Goal: Task Accomplishment & Management: Complete application form

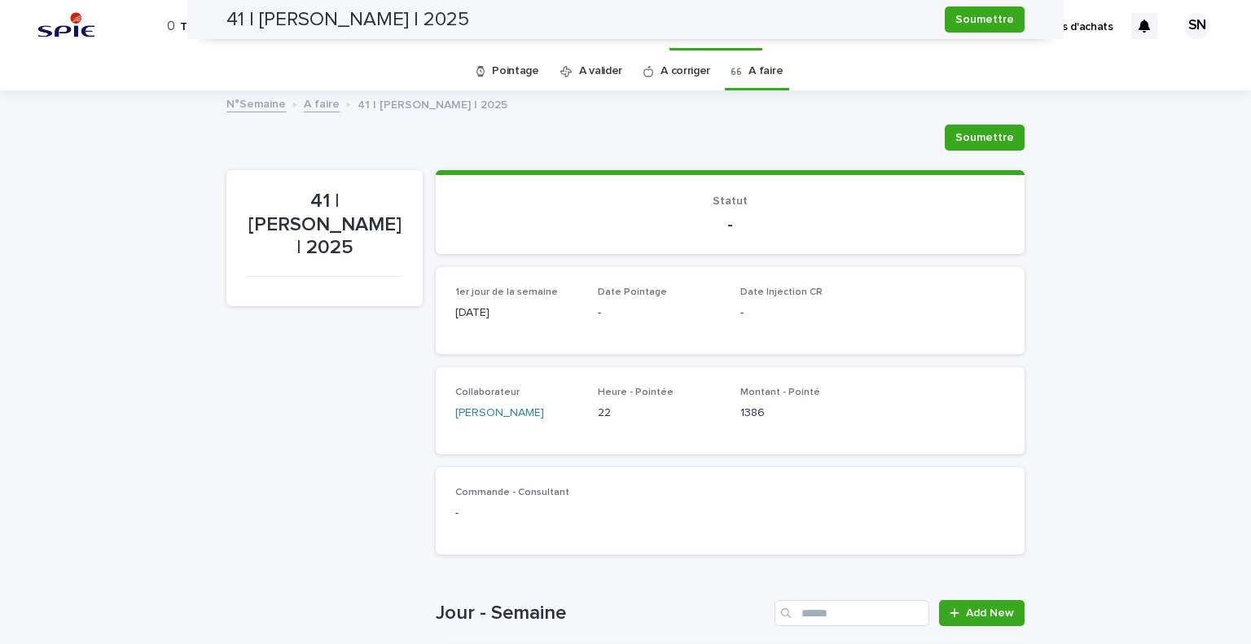
scroll to position [496, 0]
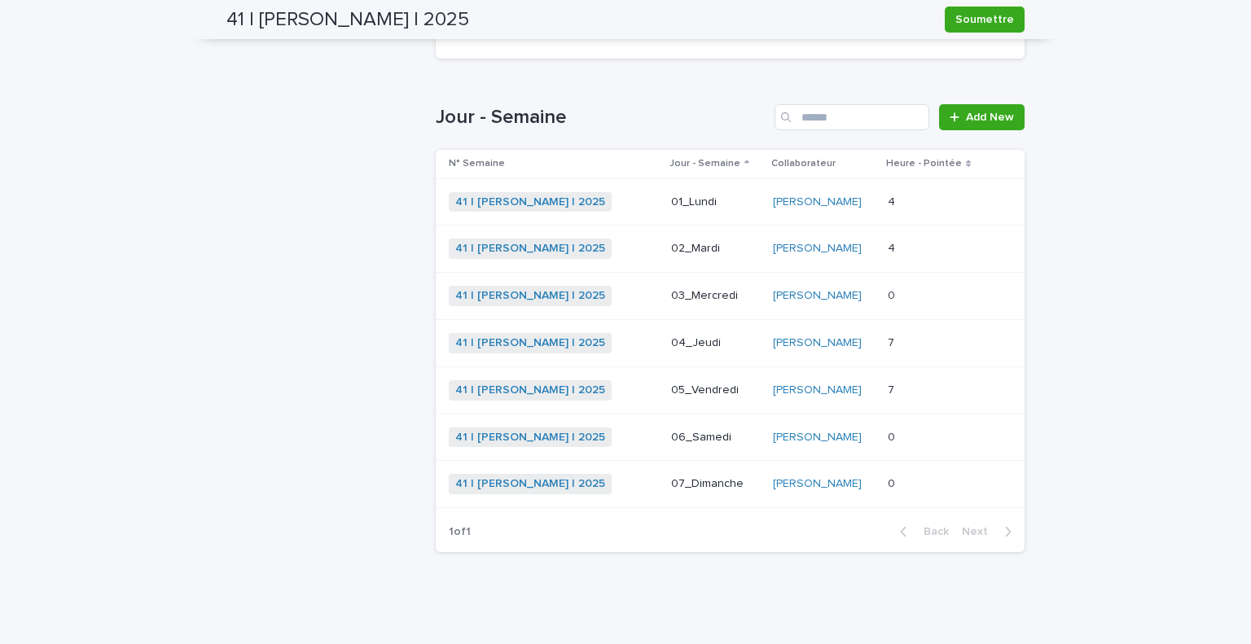
click at [598, 216] on div "41 | [PERSON_NAME] | 2025 + 0" at bounding box center [553, 202] width 209 height 33
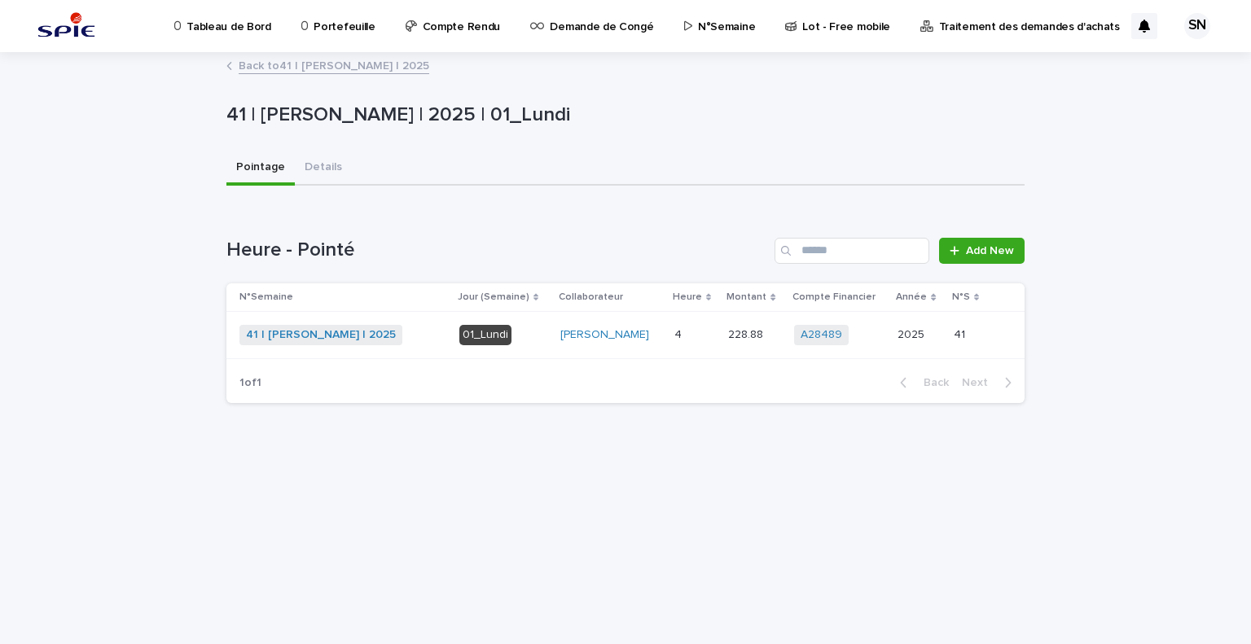
click at [1003, 235] on div "Loading... Saving… Heure - Pointé Add New N°Semaine Jour (Semaine) Collaborateu…" at bounding box center [625, 310] width 798 height 211
click at [1000, 245] on span "Add New" at bounding box center [990, 250] width 48 height 11
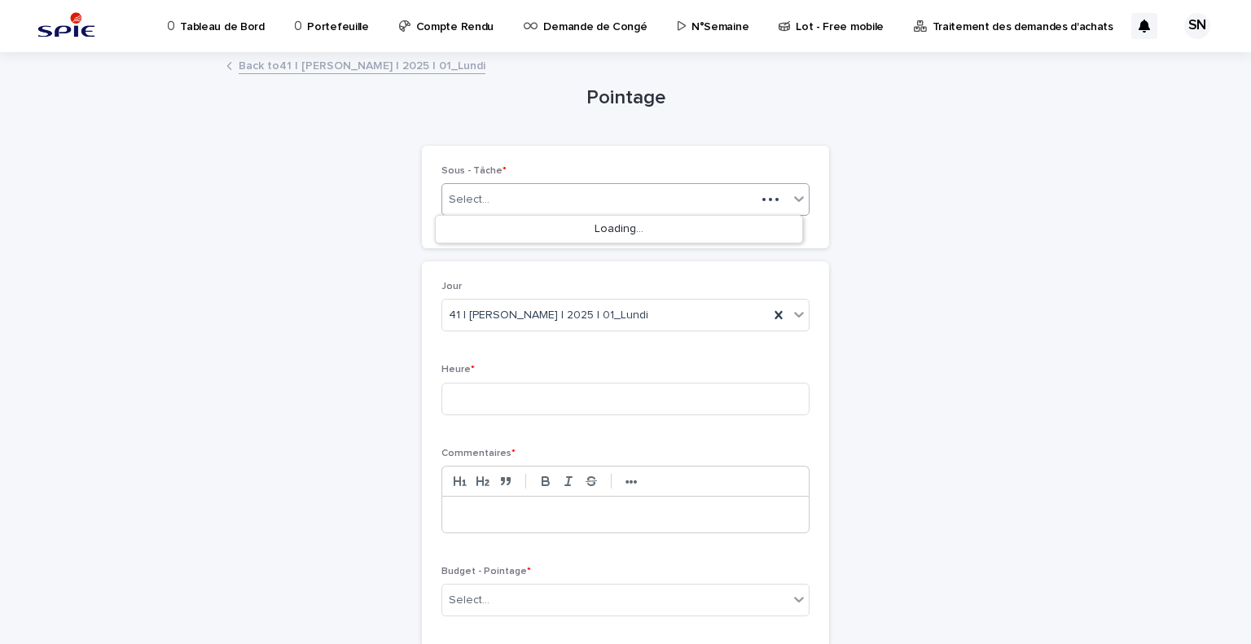
click at [577, 213] on div "Select..." at bounding box center [626, 199] width 368 height 33
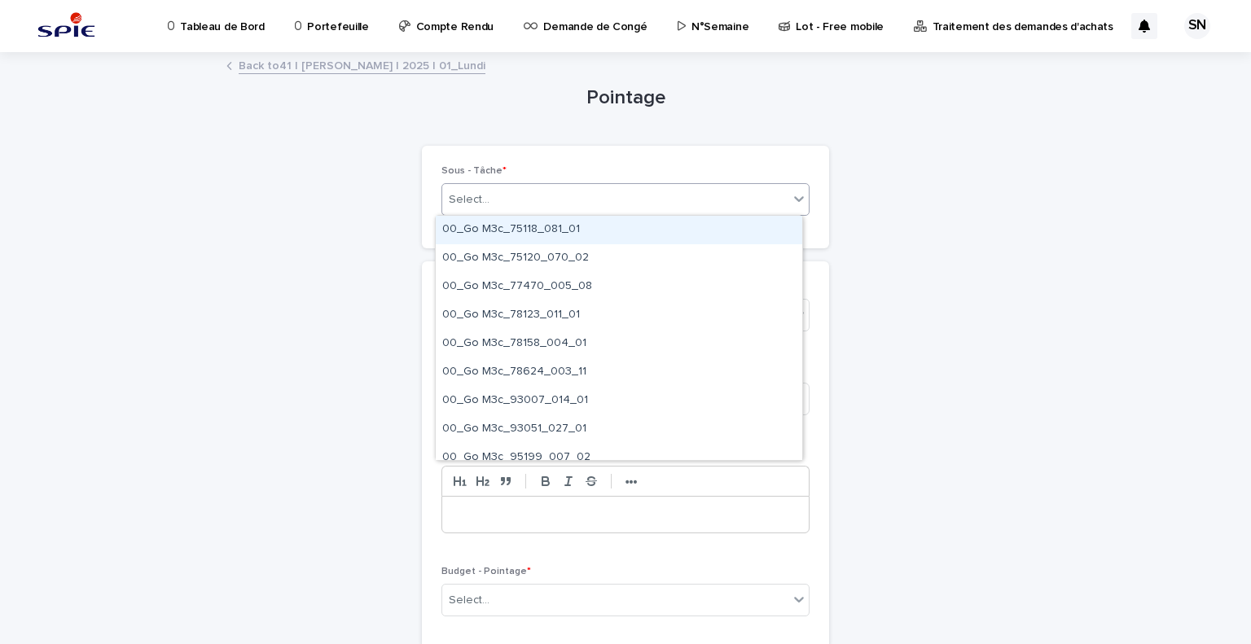
click at [582, 204] on div "Select..." at bounding box center [615, 200] width 346 height 27
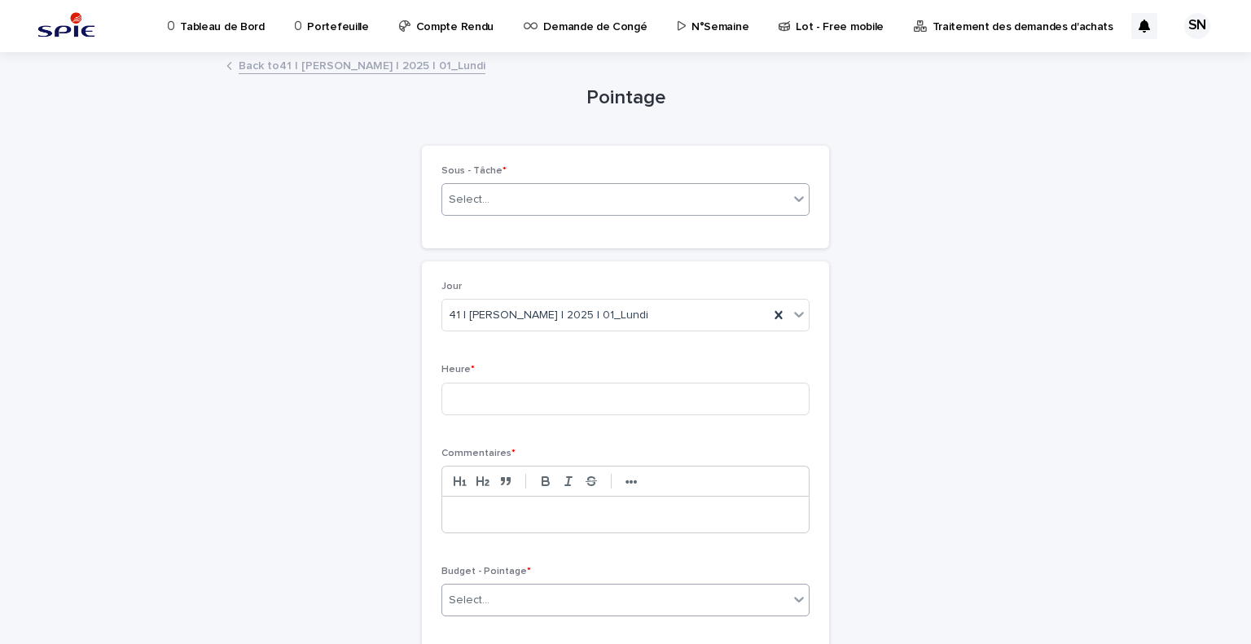
scroll to position [124, 0]
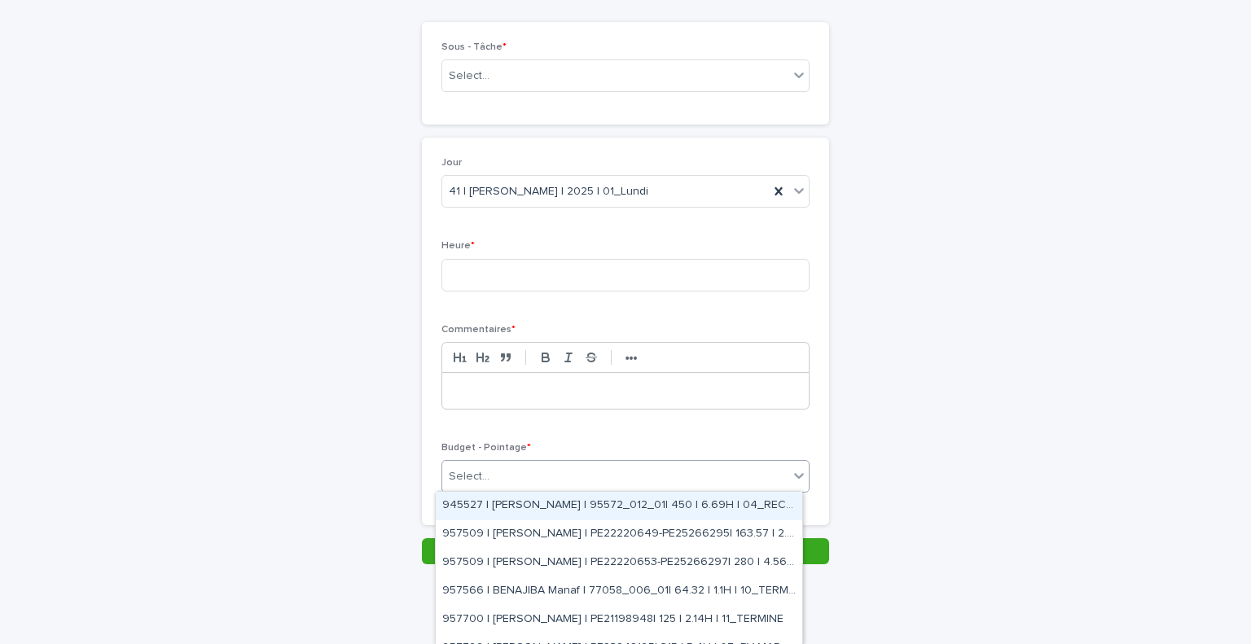
click at [633, 464] on div "Select..." at bounding box center [615, 477] width 346 height 27
type input "*"
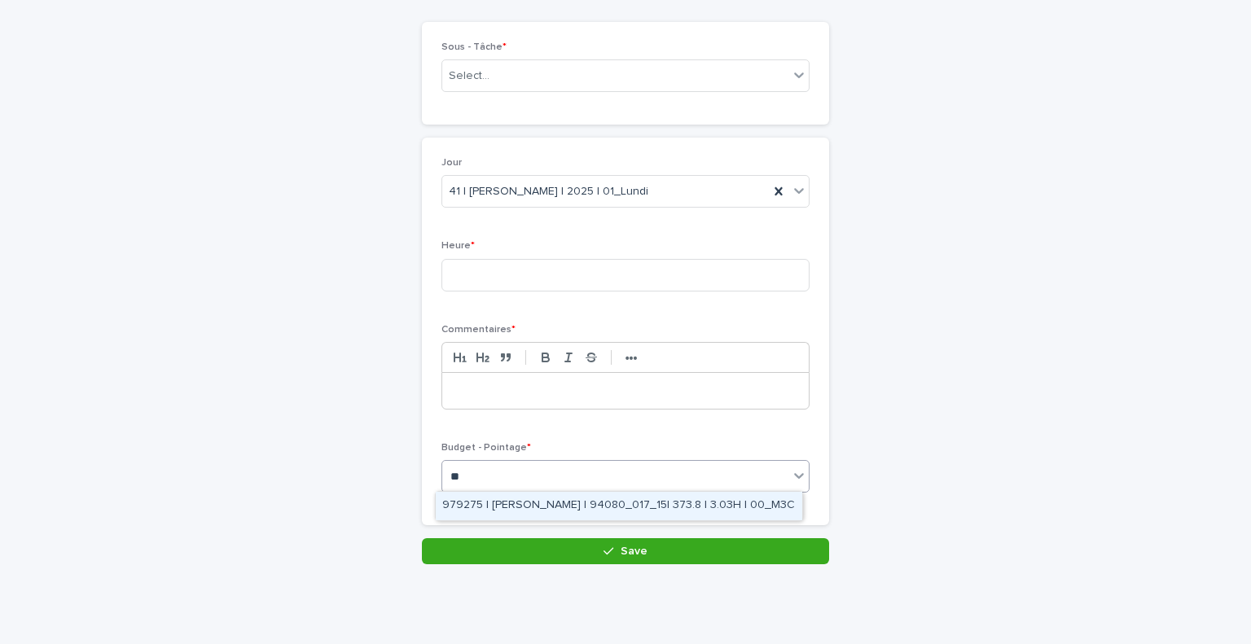
type input "*"
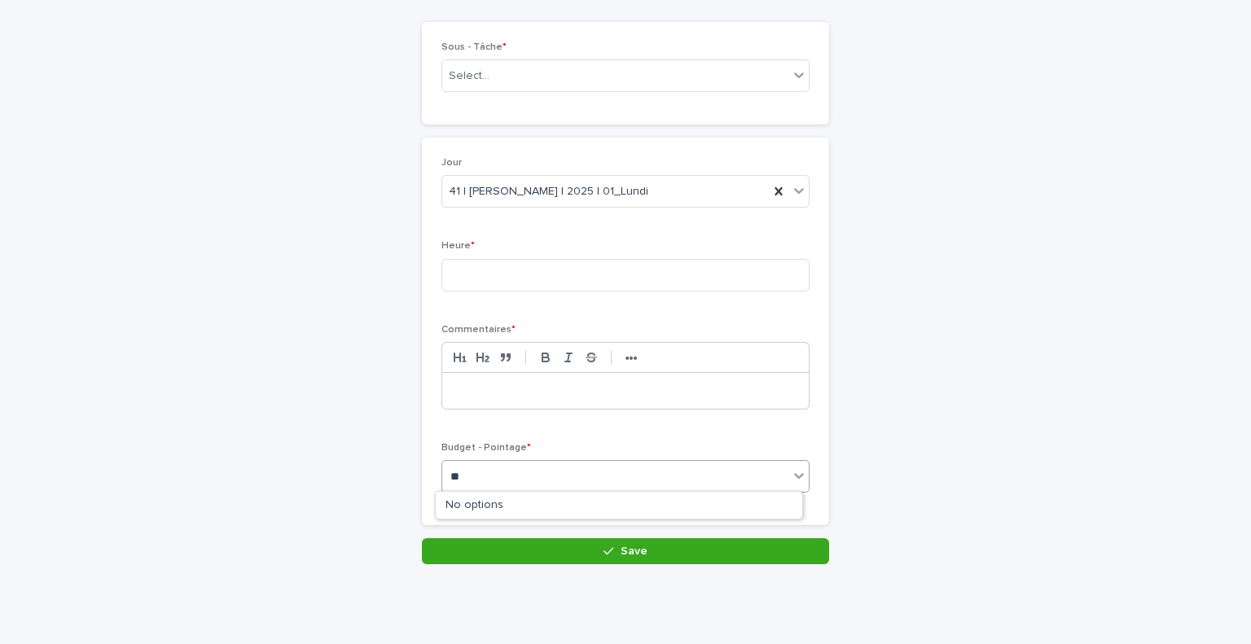
type input "*"
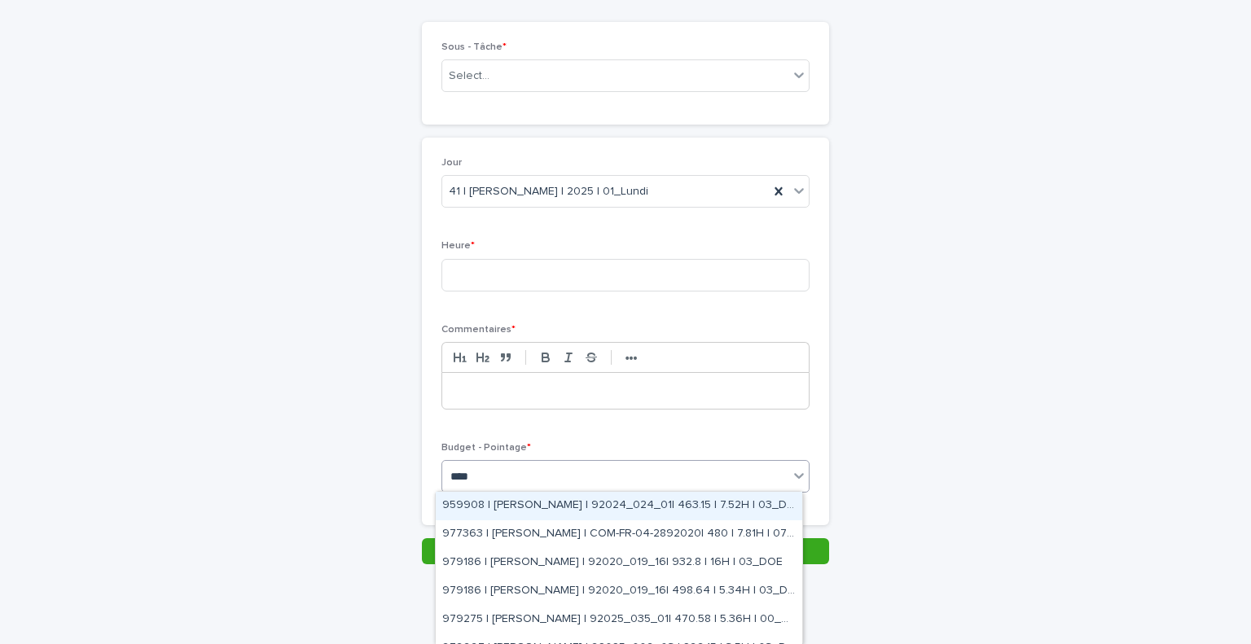
type input "*****"
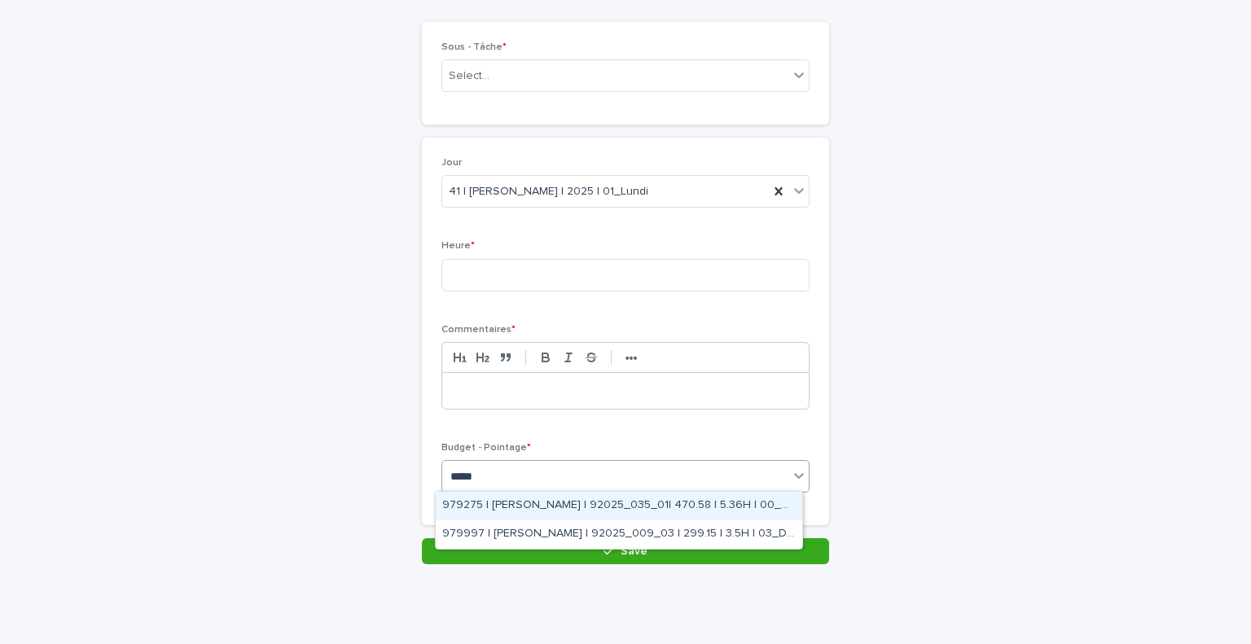
click at [632, 512] on div "979275 | [PERSON_NAME] | 92025_035_01| 470.58 | 5.36H | 00_M3C" at bounding box center [619, 506] width 367 height 29
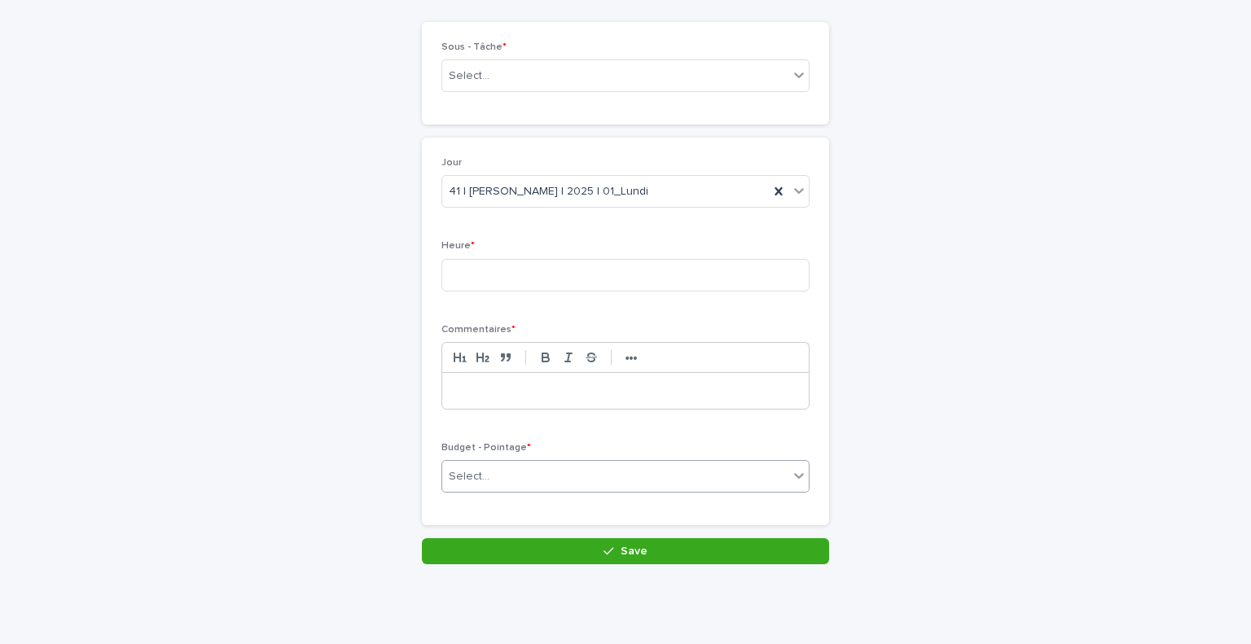
scroll to position [138, 0]
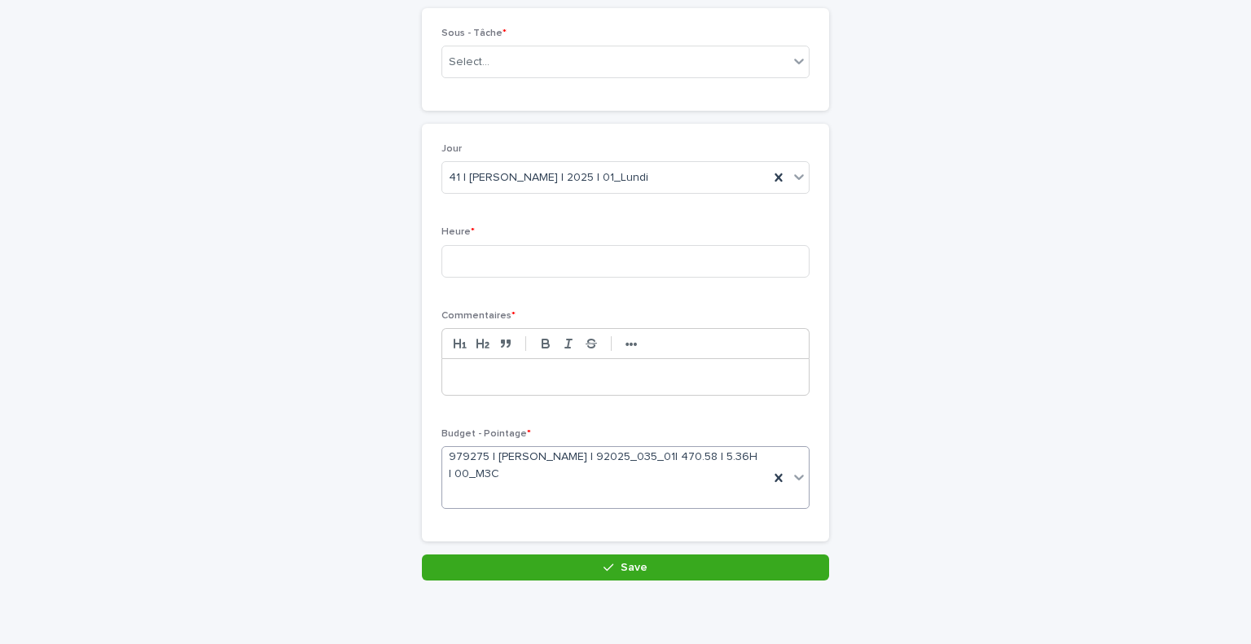
click at [538, 372] on p at bounding box center [626, 377] width 342 height 16
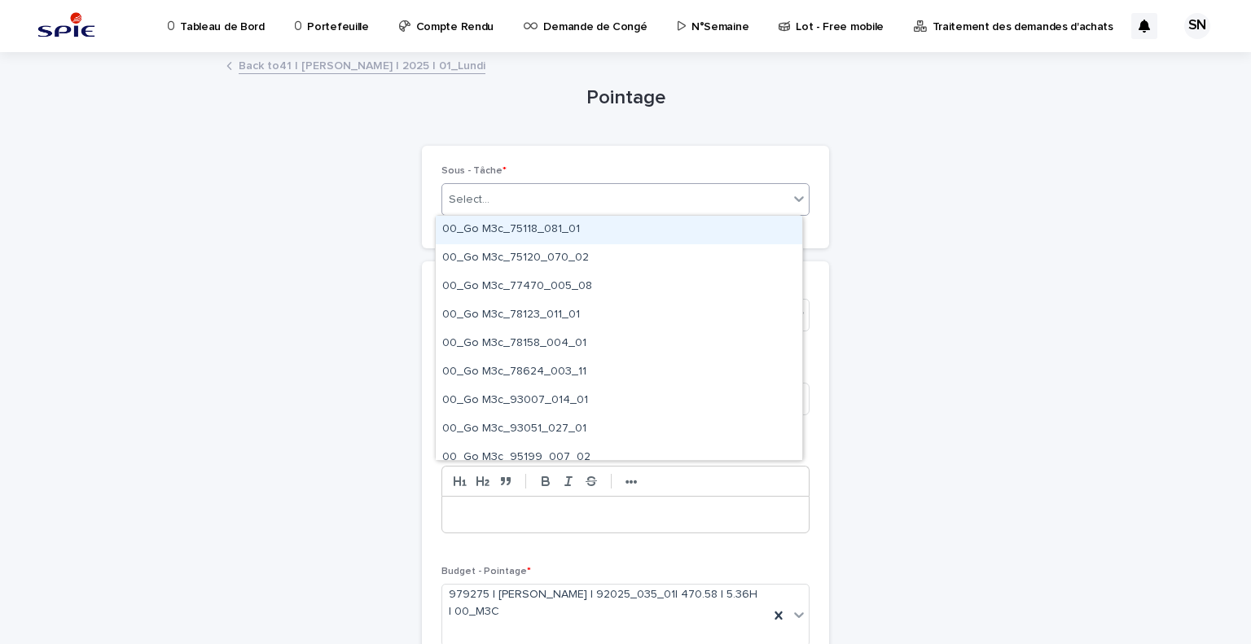
click at [595, 207] on div "Select..." at bounding box center [615, 200] width 346 height 27
type input "*********"
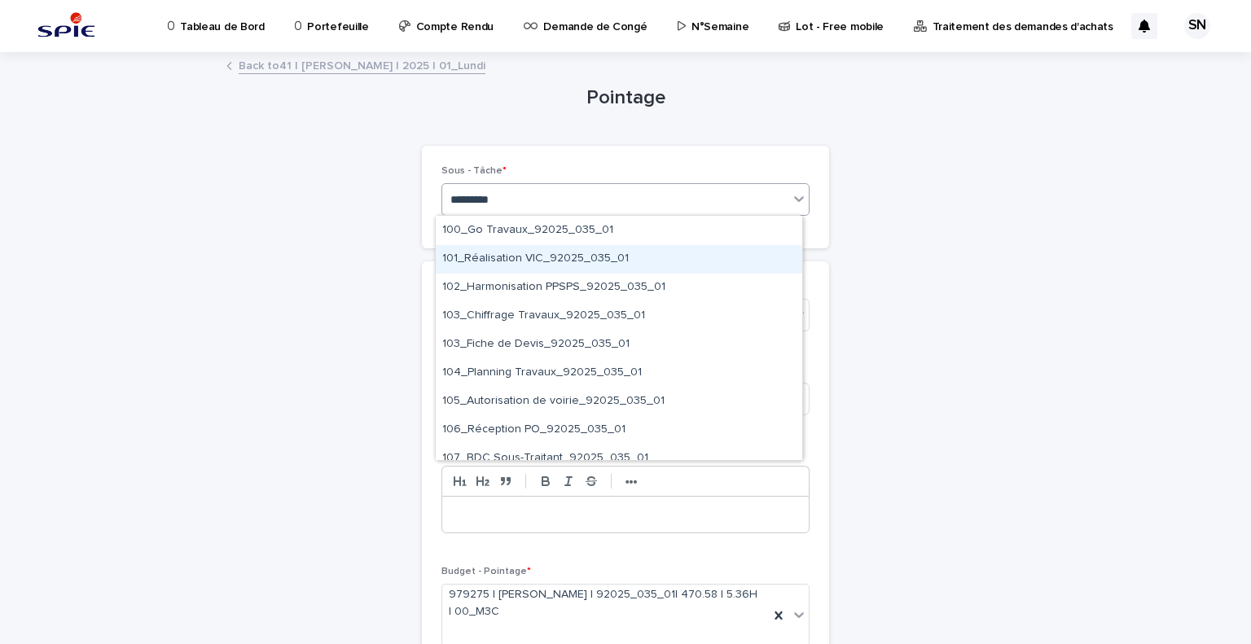
scroll to position [448, 0]
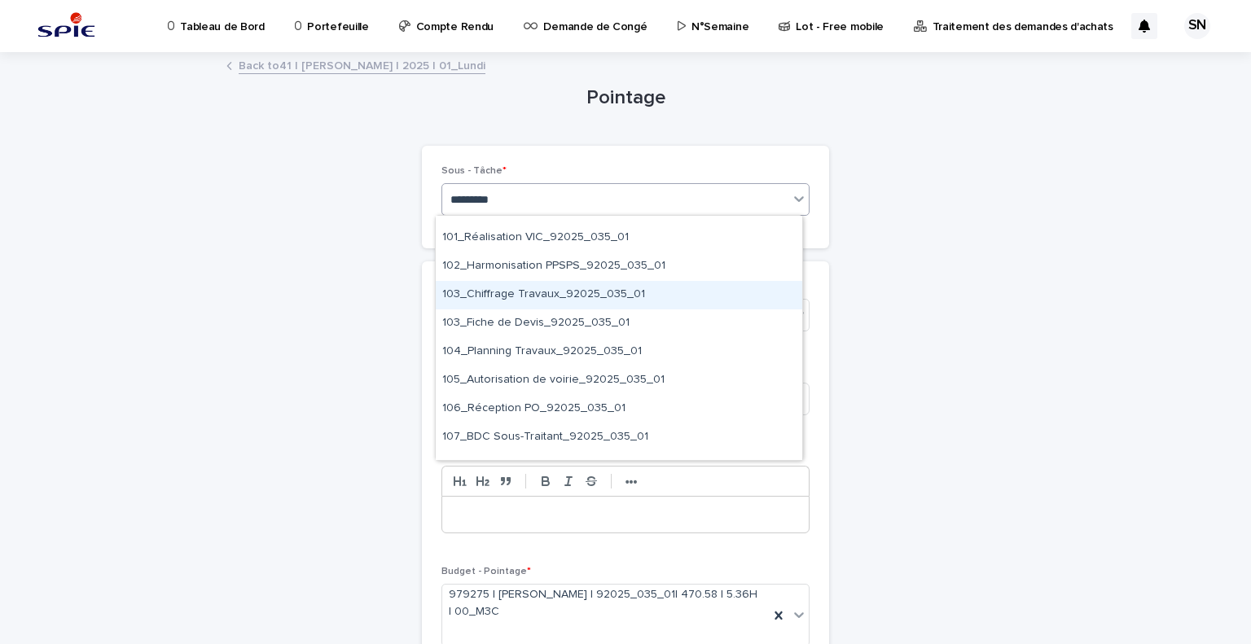
click at [569, 302] on div "103_Chiffrage Travaux_92025_035_01" at bounding box center [619, 295] width 367 height 29
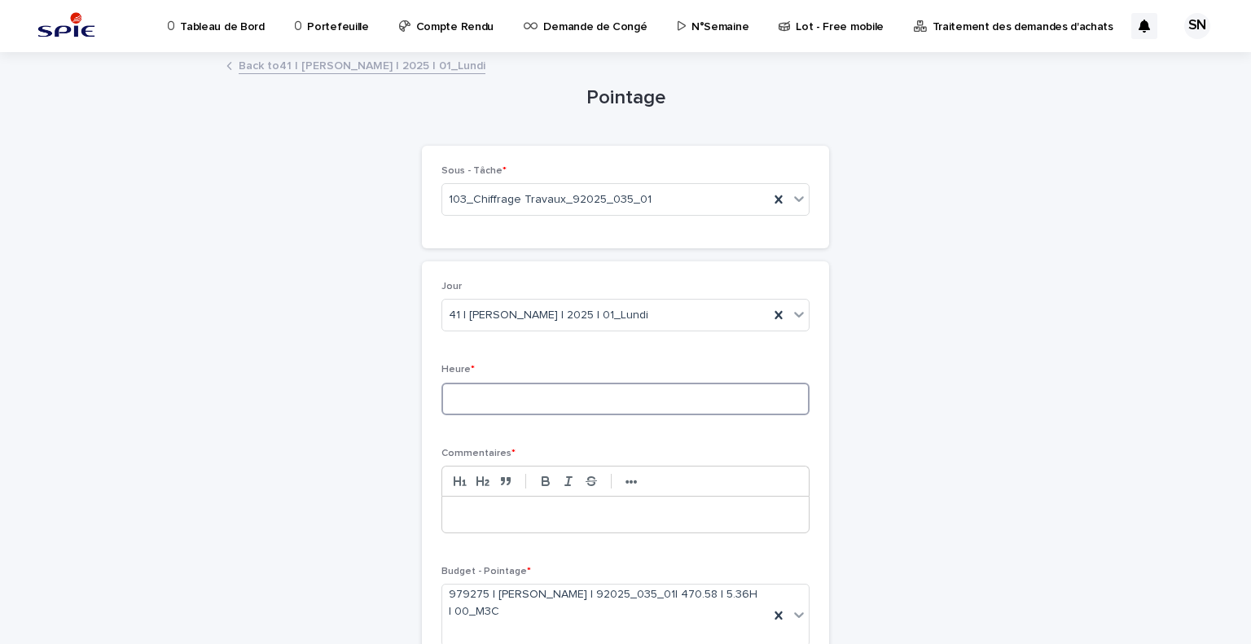
click at [543, 398] on input at bounding box center [626, 399] width 368 height 33
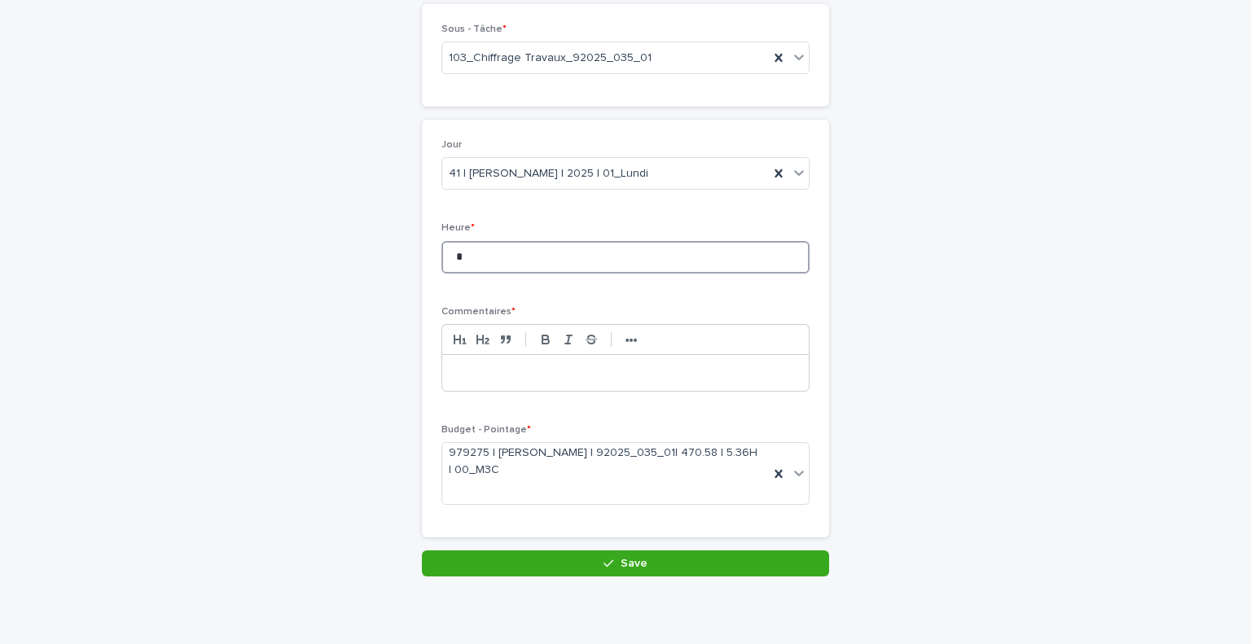
scroll to position [143, 0]
type input "*"
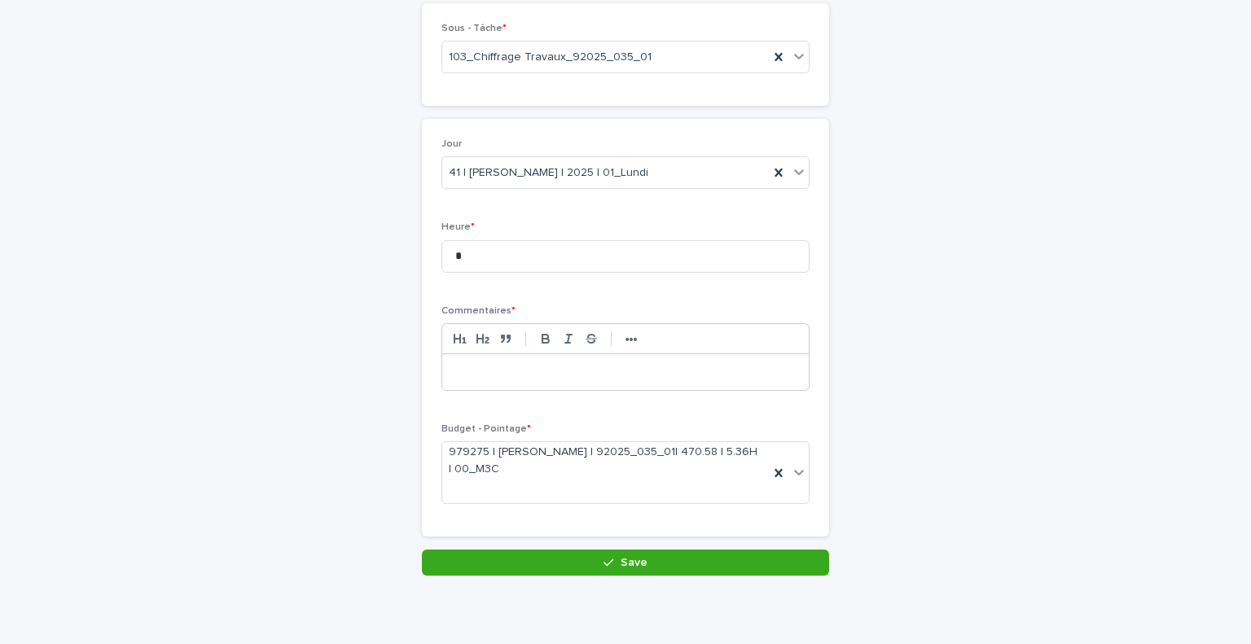
click at [561, 364] on p at bounding box center [626, 372] width 342 height 16
click at [516, 375] on p at bounding box center [626, 372] width 342 height 16
click at [601, 387] on div at bounding box center [625, 372] width 367 height 36
click at [608, 380] on div at bounding box center [625, 372] width 367 height 36
click at [639, 367] on p at bounding box center [626, 372] width 342 height 16
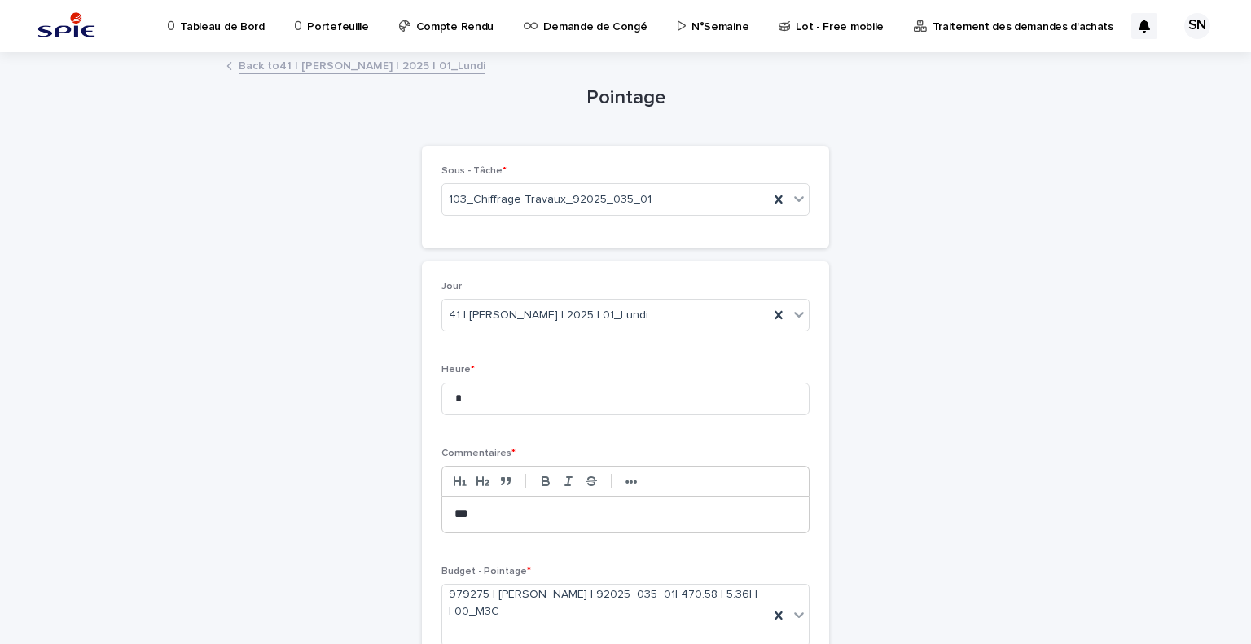
scroll to position [153, 0]
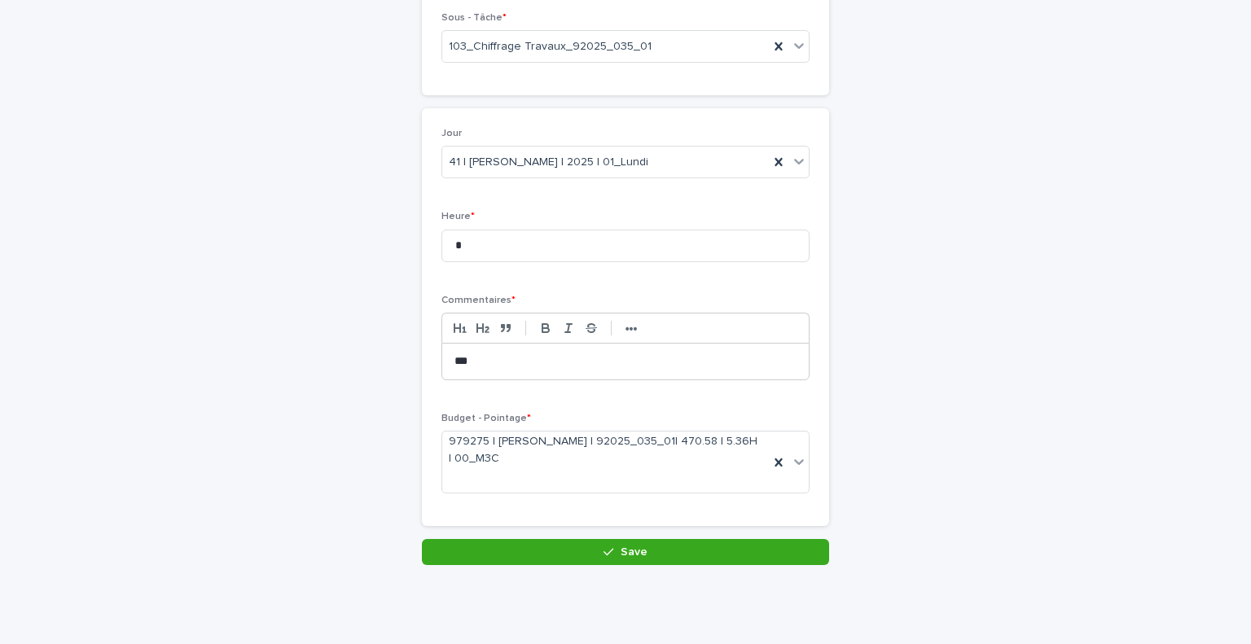
click at [459, 360] on p "***" at bounding box center [626, 362] width 342 height 16
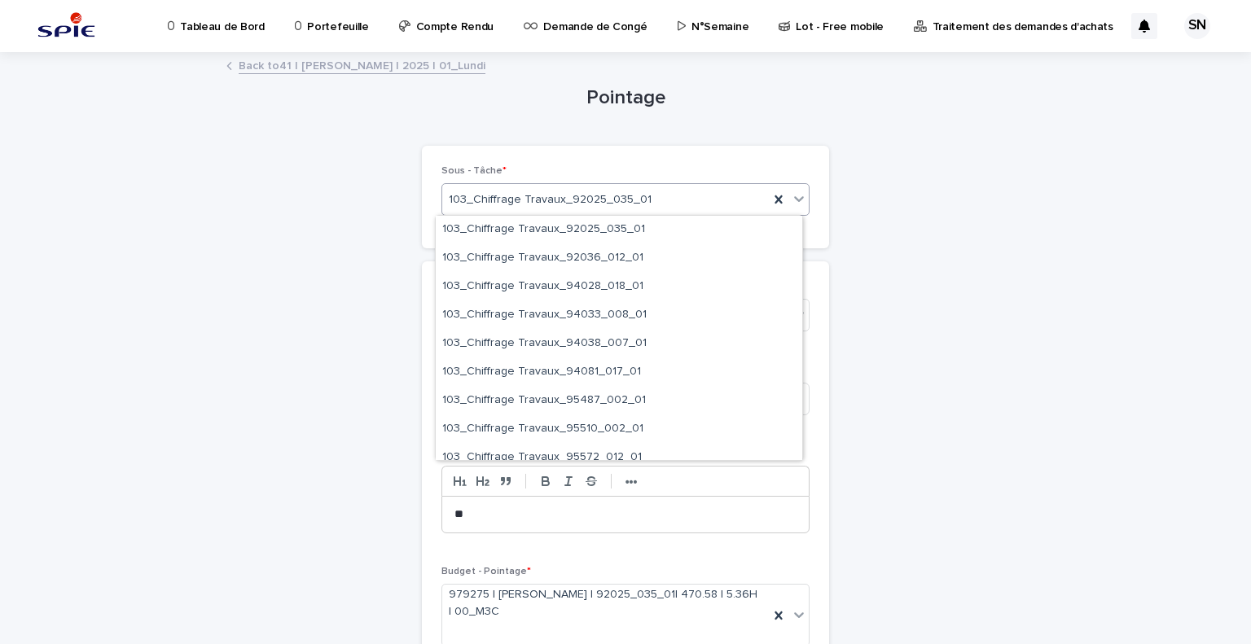
click at [655, 205] on div "103_Chiffrage Travaux_92025_035_01" at bounding box center [605, 200] width 327 height 27
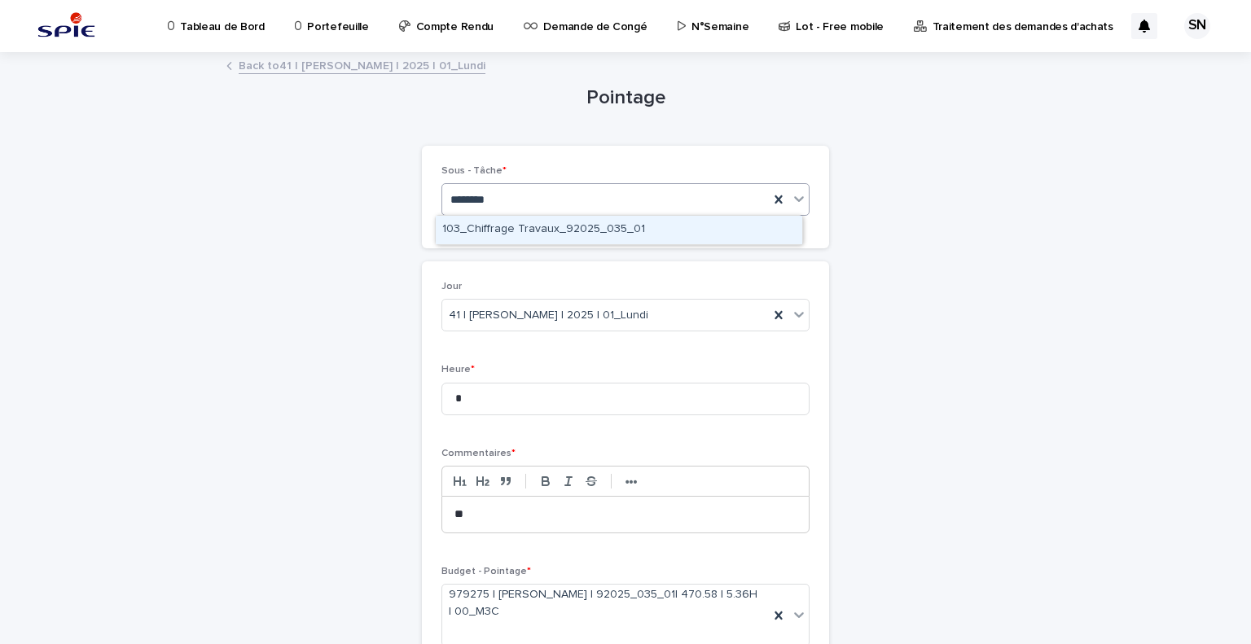
type input "*********"
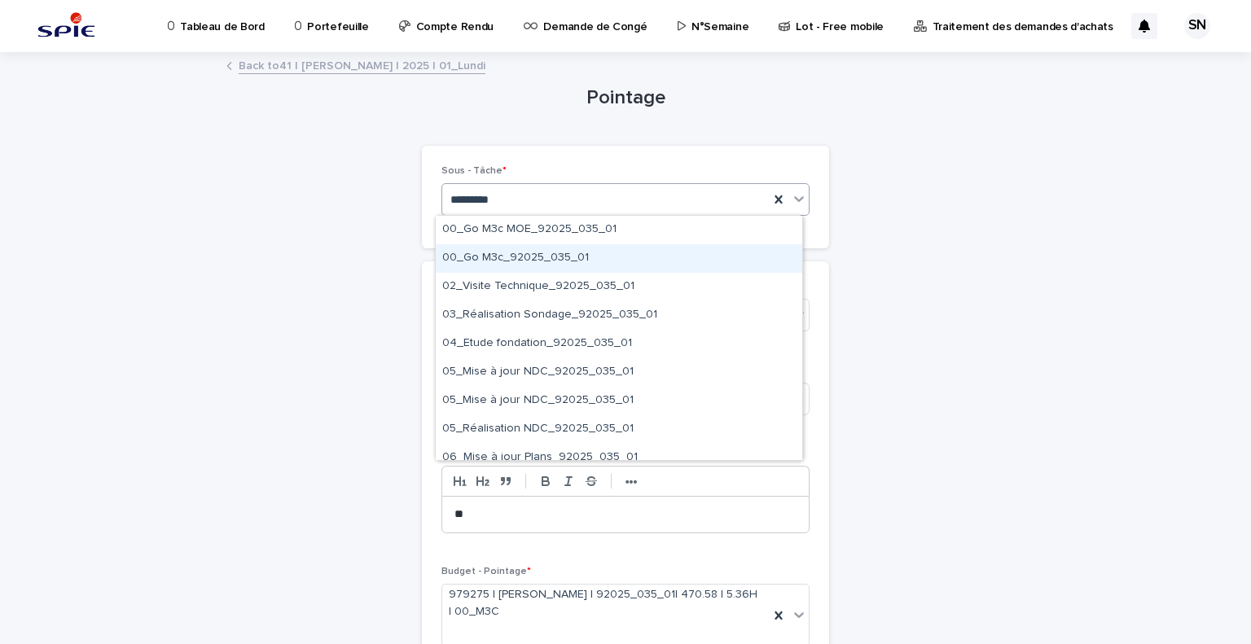
click at [643, 269] on div "00_Go M3c_92025_035_01" at bounding box center [619, 258] width 367 height 29
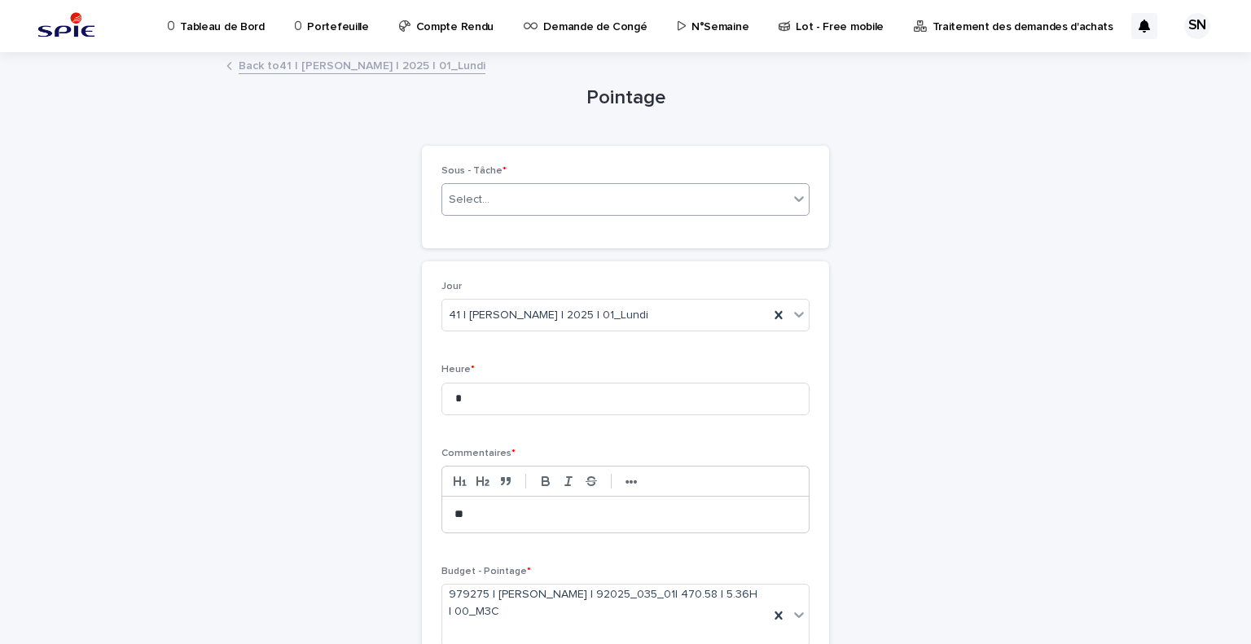
scroll to position [153, 0]
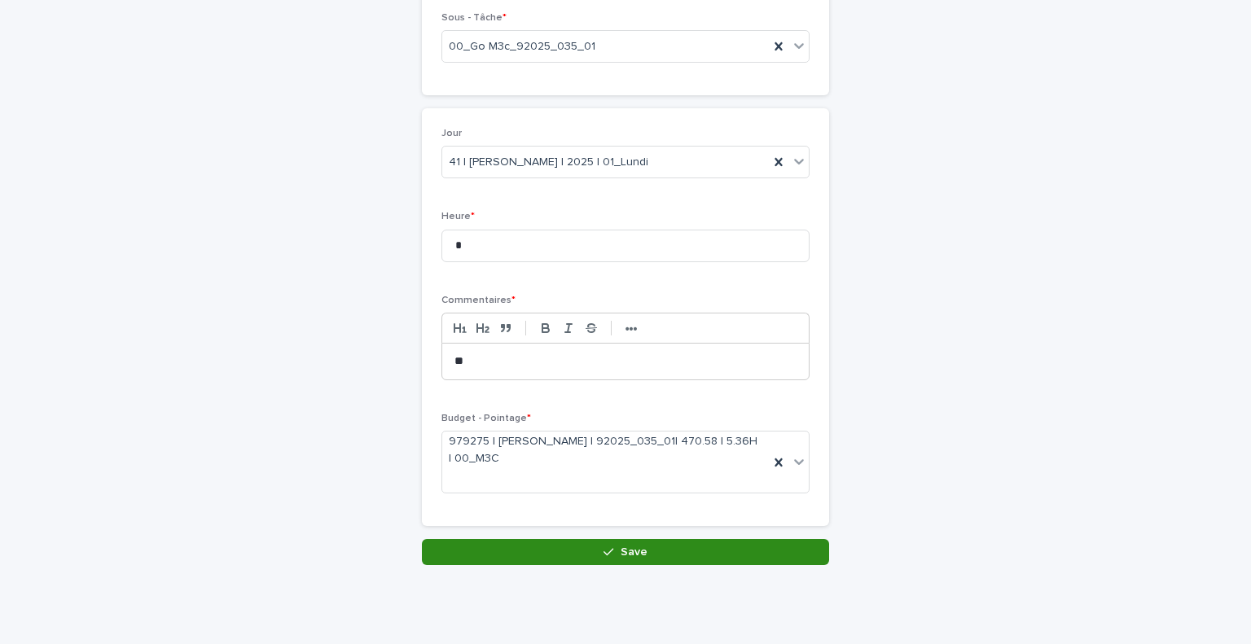
click at [599, 561] on button "Save" at bounding box center [625, 552] width 407 height 26
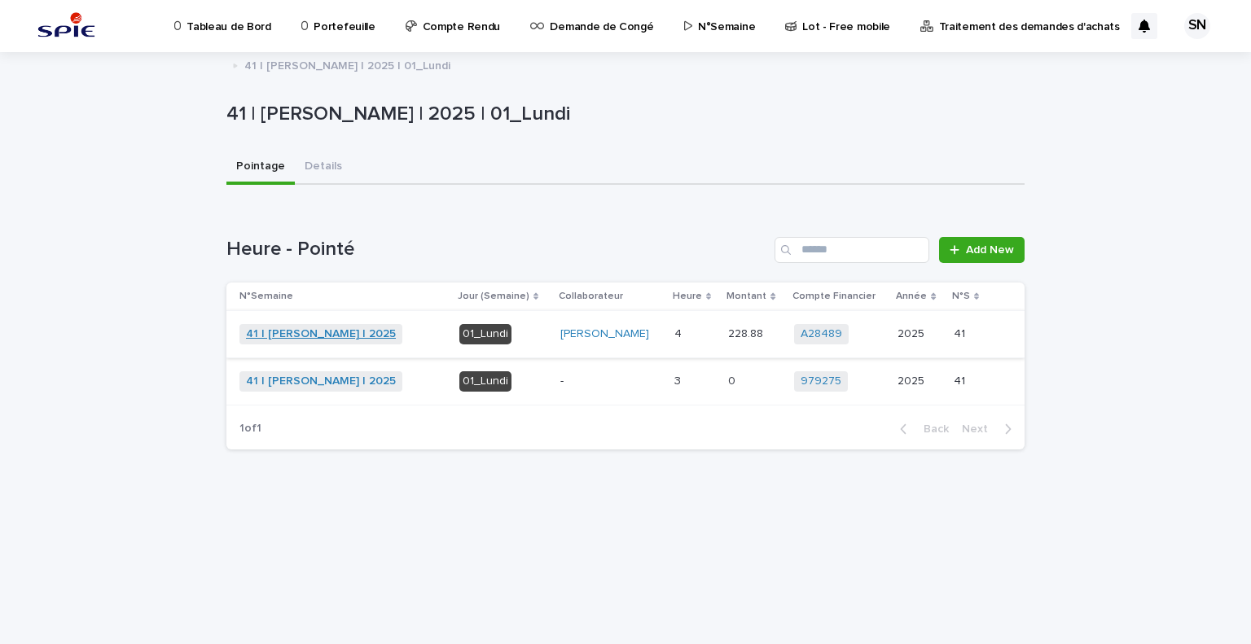
click at [319, 333] on link "41 | [PERSON_NAME] | 2025" at bounding box center [321, 334] width 150 height 14
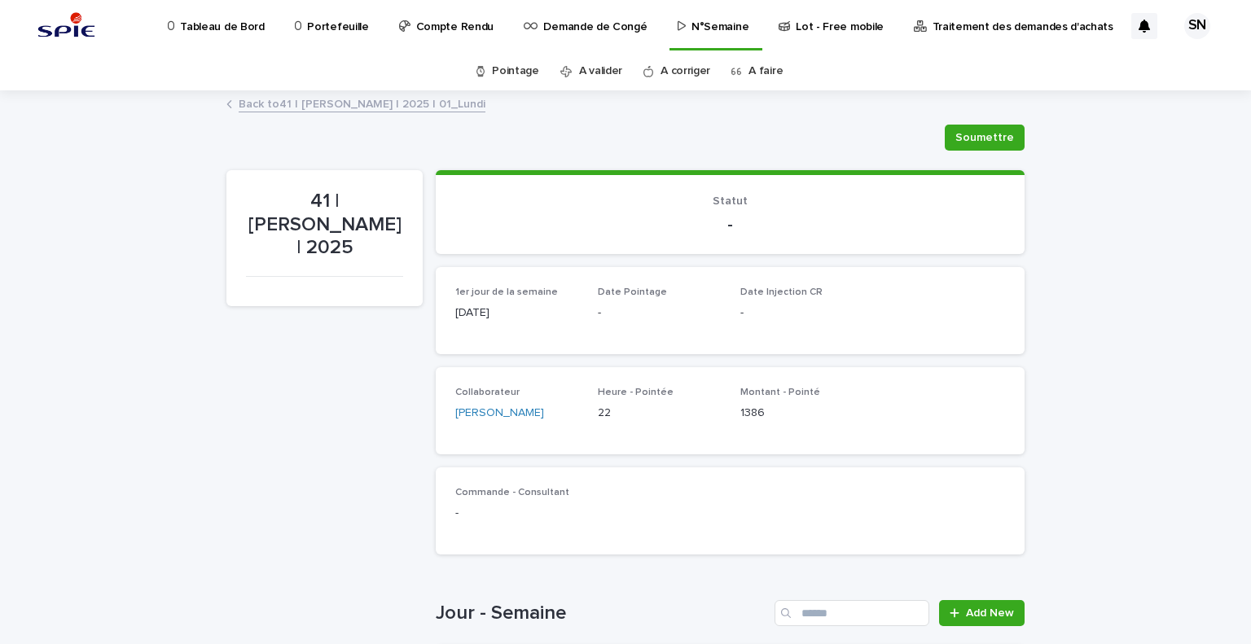
scroll to position [221, 0]
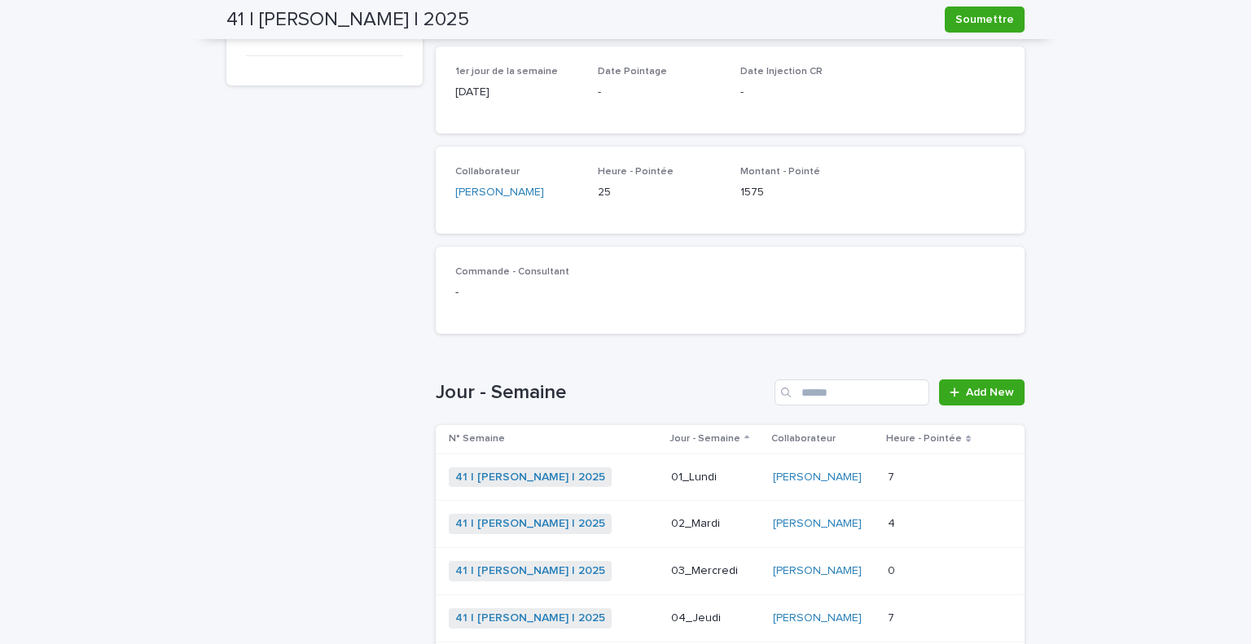
click at [618, 516] on div "41 | [PERSON_NAME] | 2025 + 0" at bounding box center [553, 524] width 209 height 20
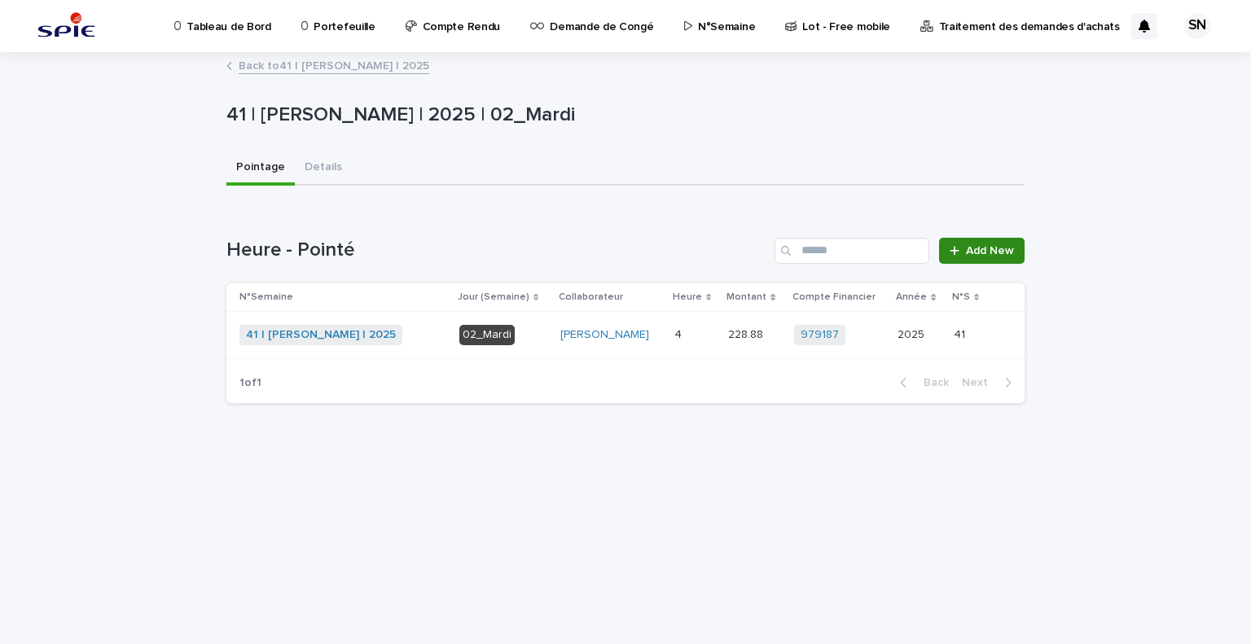
click at [964, 243] on link "Add New" at bounding box center [982, 251] width 86 height 26
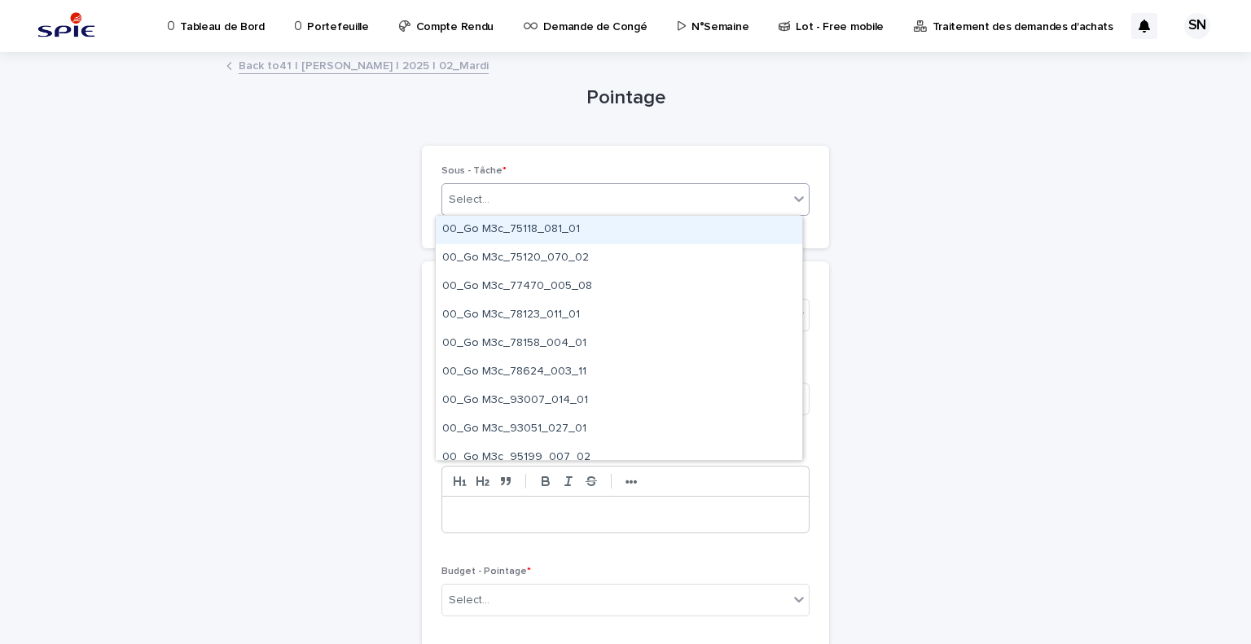
click at [635, 198] on div "Select..." at bounding box center [615, 200] width 346 height 27
type input "*"
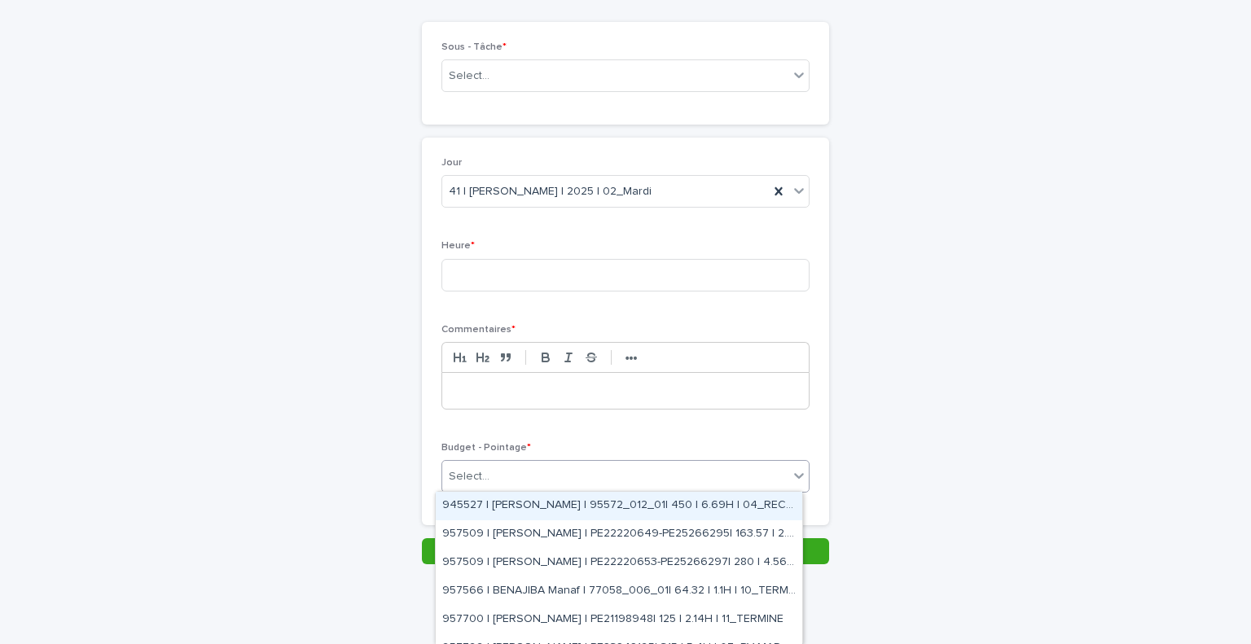
click at [697, 478] on div "Select..." at bounding box center [615, 477] width 346 height 27
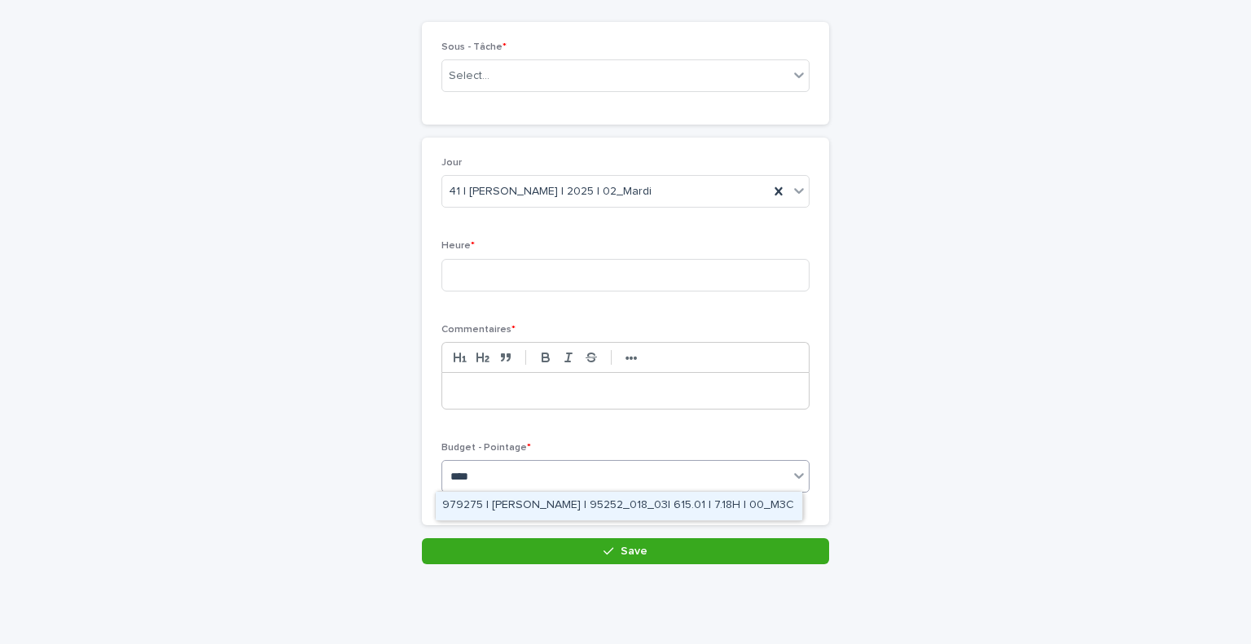
type input "*****"
click at [642, 501] on div "979275 | [PERSON_NAME] | 95252_018_03| 615.01 | 7.18H | 00_M3C" at bounding box center [619, 506] width 367 height 29
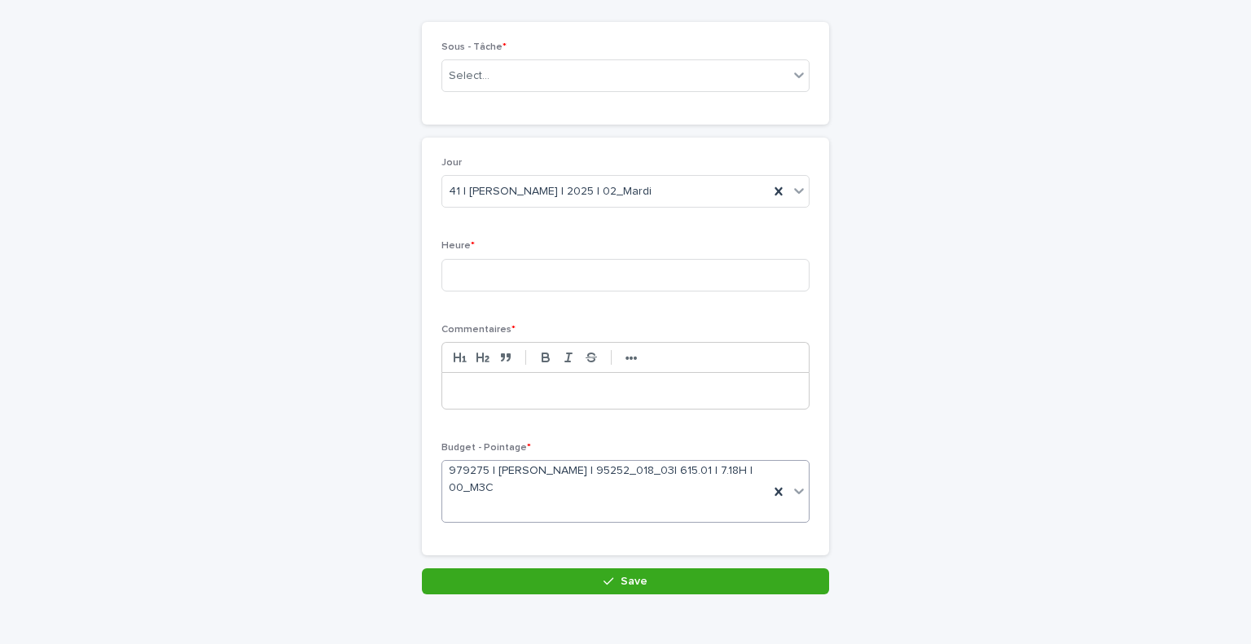
scroll to position [138, 0]
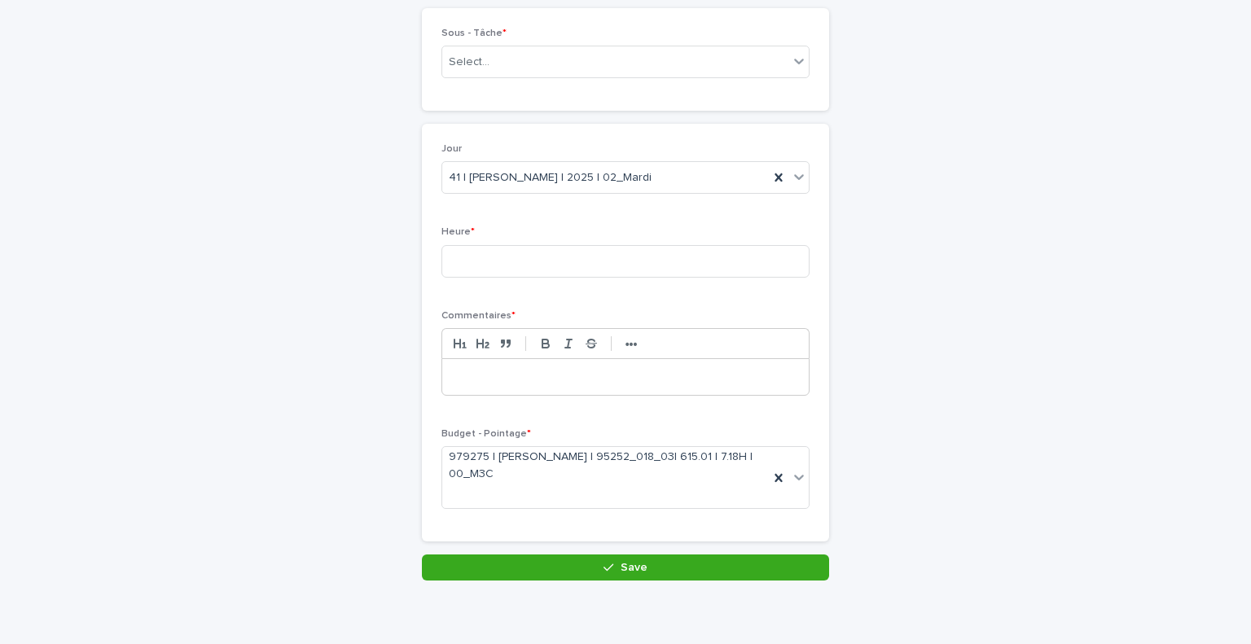
click at [569, 387] on div at bounding box center [625, 377] width 367 height 36
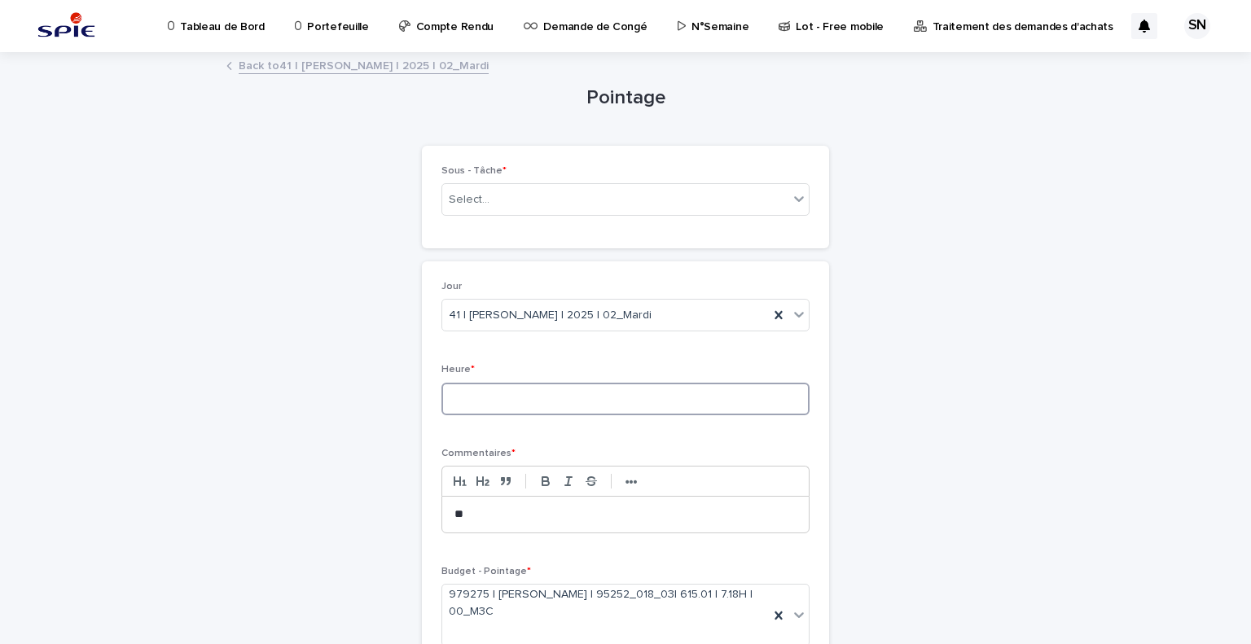
click at [576, 397] on input at bounding box center [626, 399] width 368 height 33
type input "*"
click at [515, 204] on div "Select..." at bounding box center [615, 200] width 346 height 27
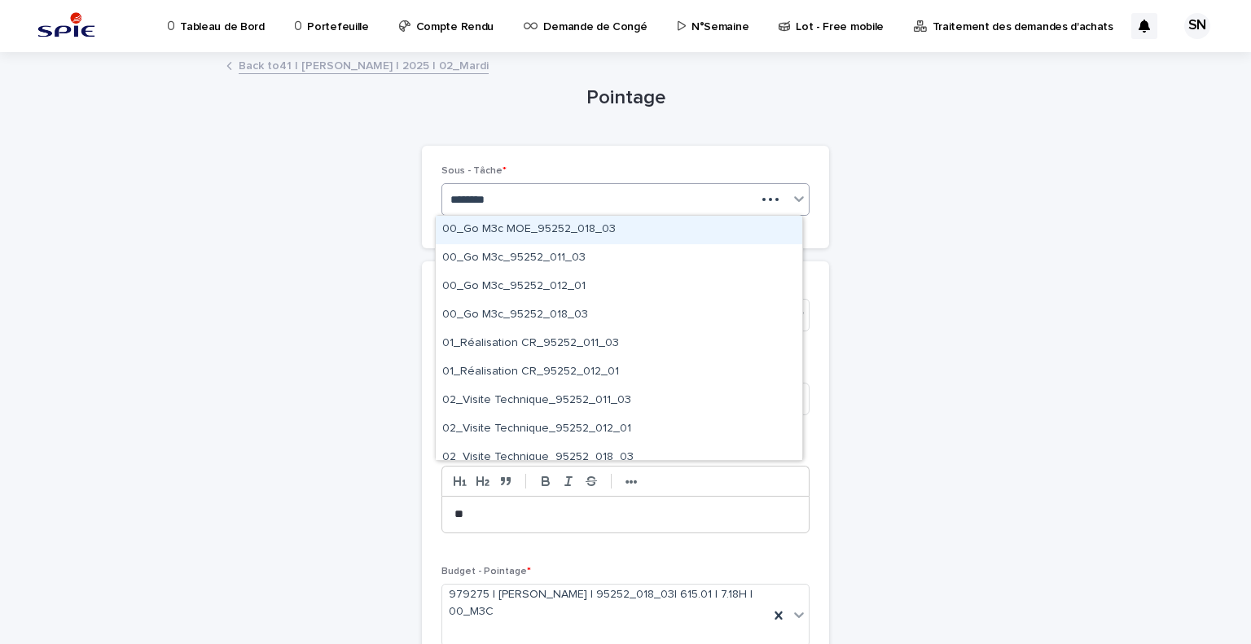
type input "*********"
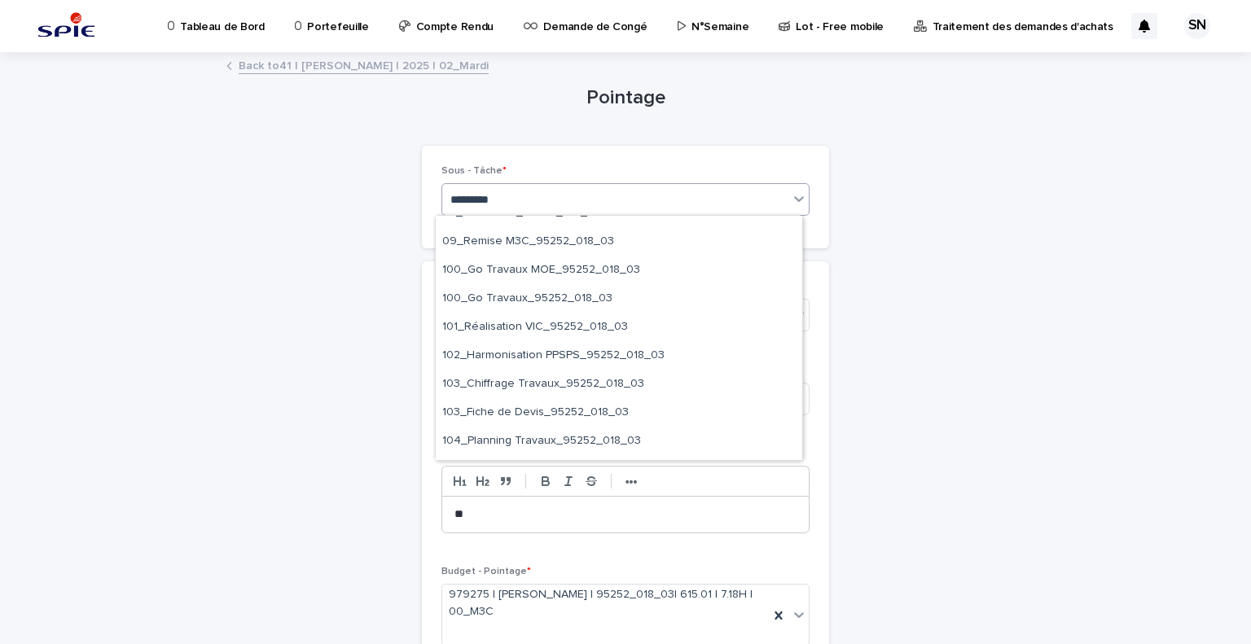
scroll to position [358, 0]
click at [594, 393] on div "103_Chiffrage Travaux_95252_018_03" at bounding box center [619, 385] width 367 height 29
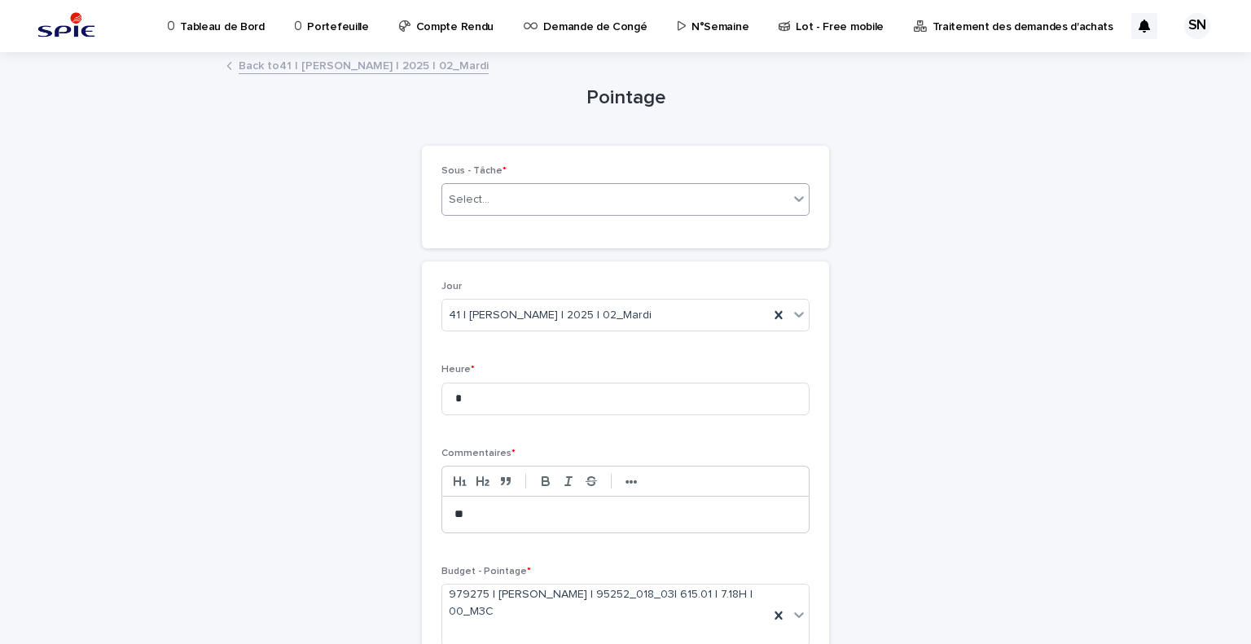
scroll to position [153, 0]
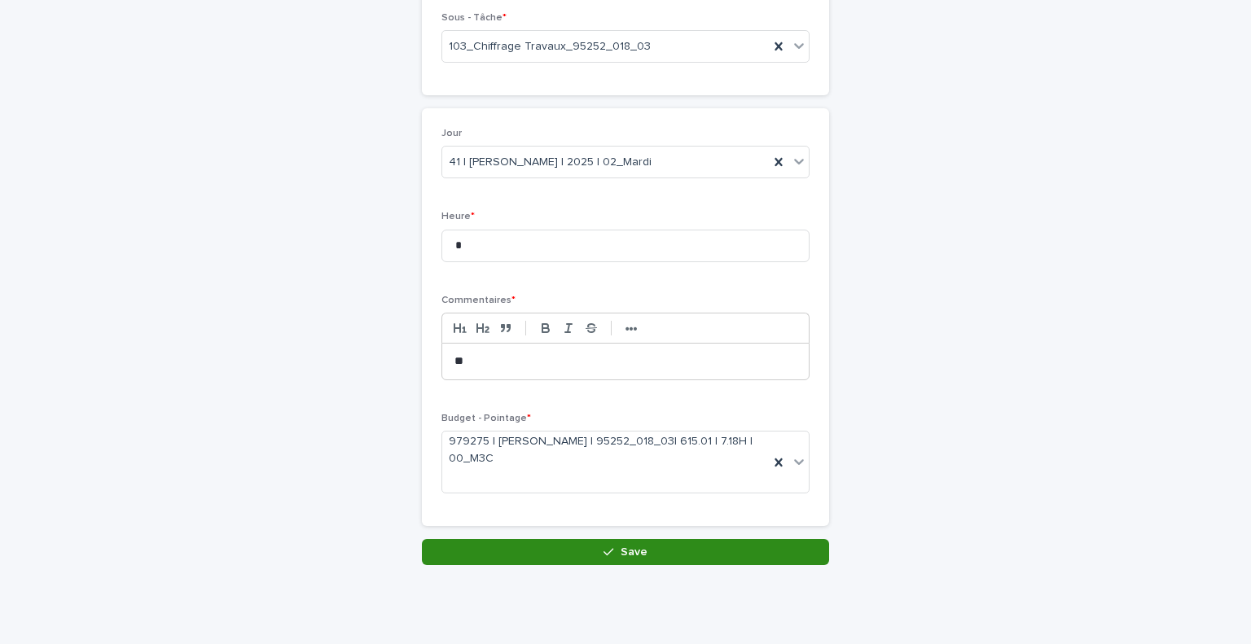
click at [622, 547] on span "Save" at bounding box center [634, 552] width 27 height 11
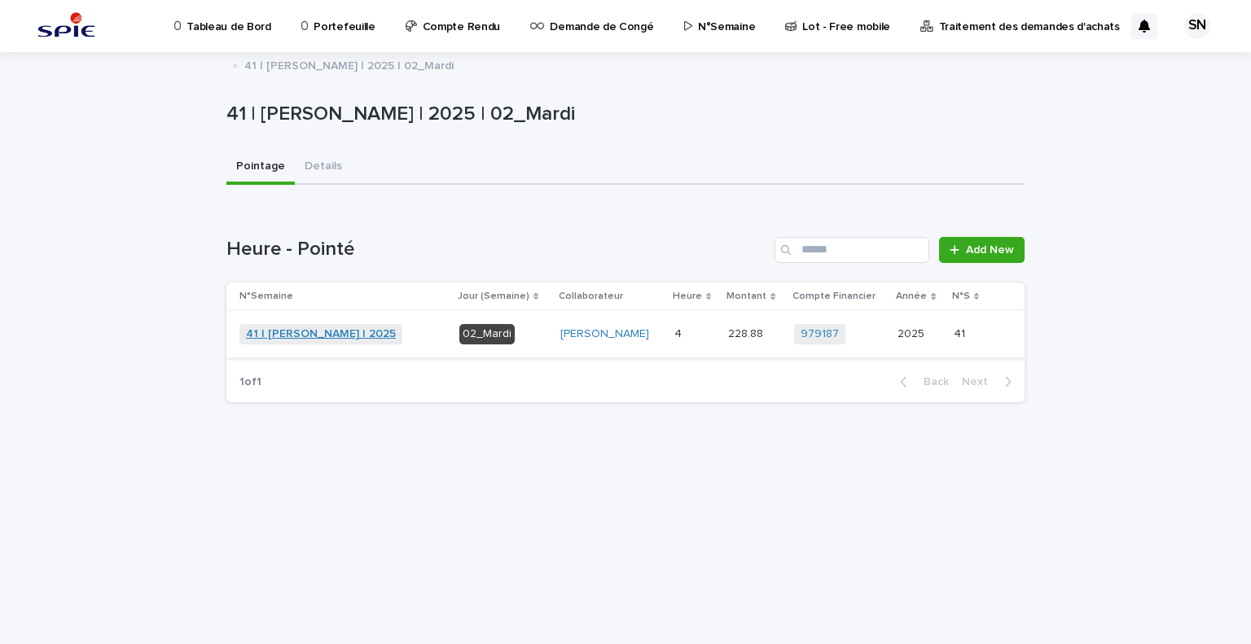
click at [319, 335] on link "41 | [PERSON_NAME] | 2025" at bounding box center [321, 334] width 150 height 14
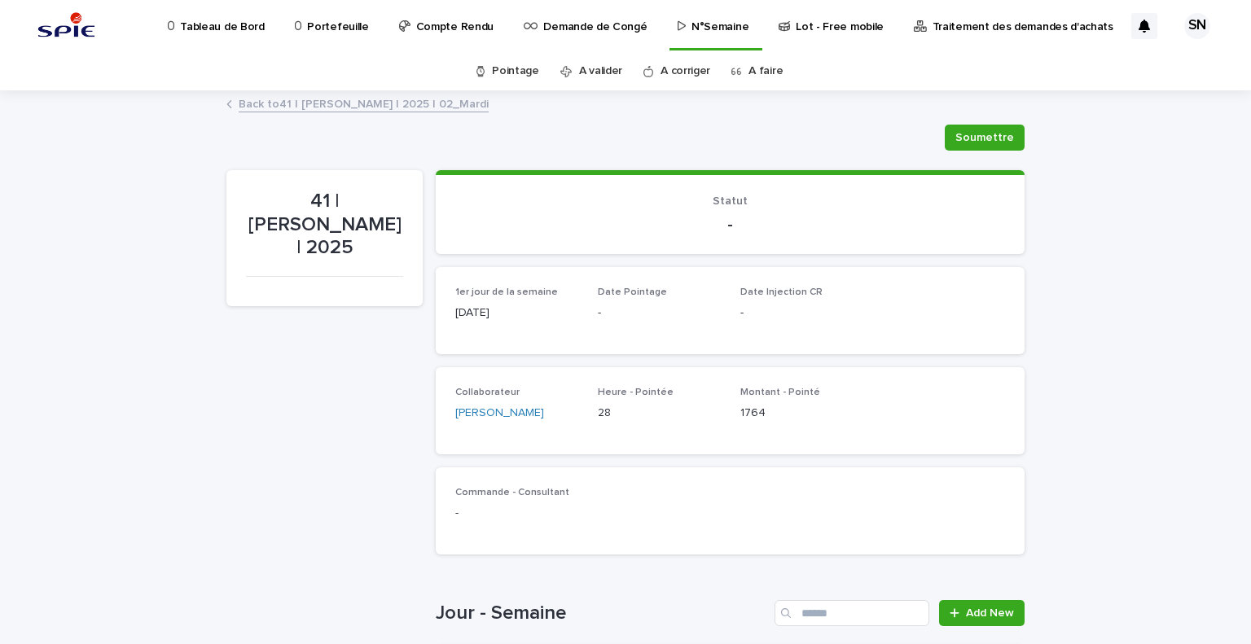
click at [756, 66] on link "A faire" at bounding box center [766, 71] width 34 height 38
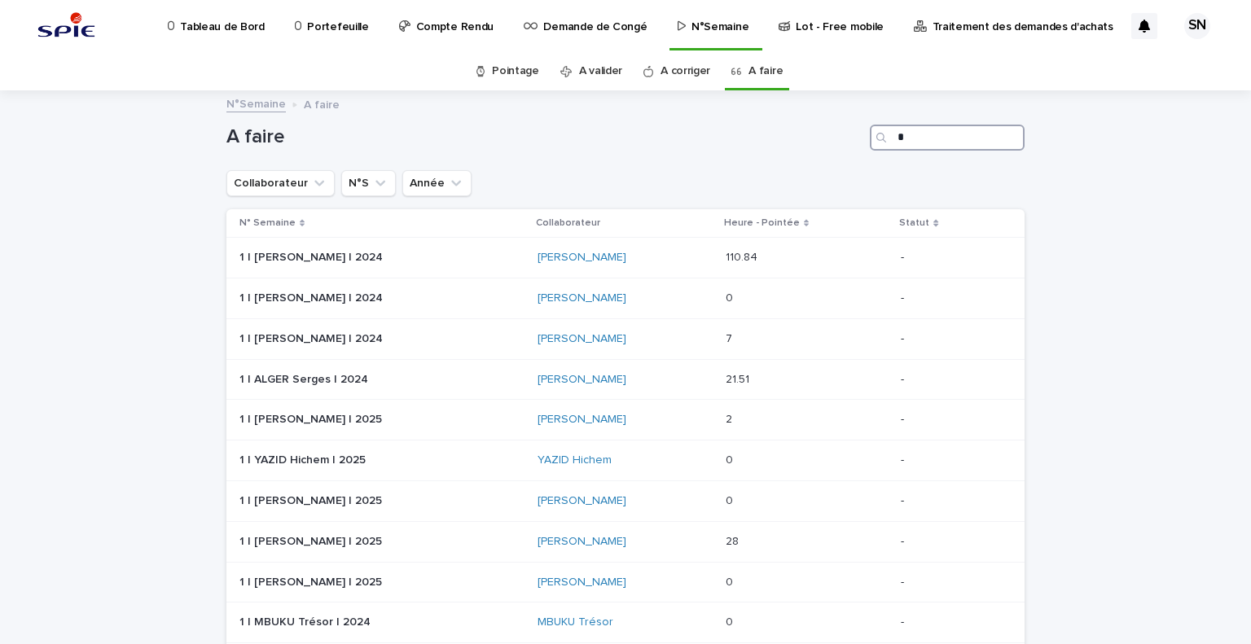
click at [923, 138] on input "*" at bounding box center [947, 138] width 155 height 26
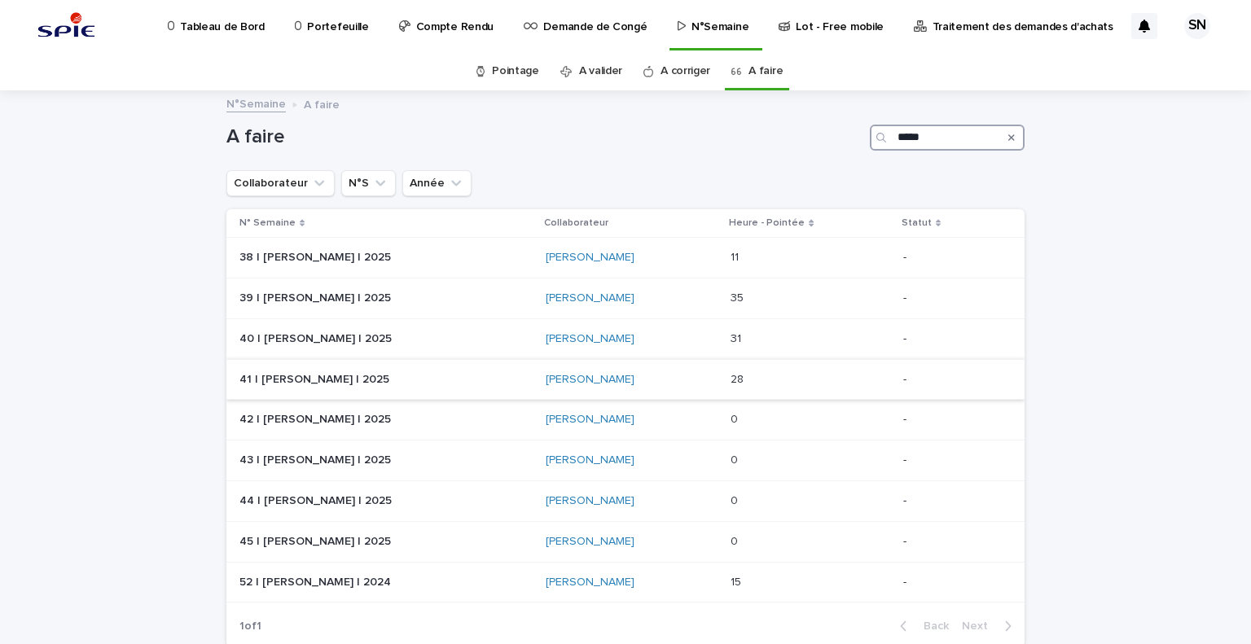
type input "*****"
click at [401, 376] on p at bounding box center [381, 380] width 285 height 14
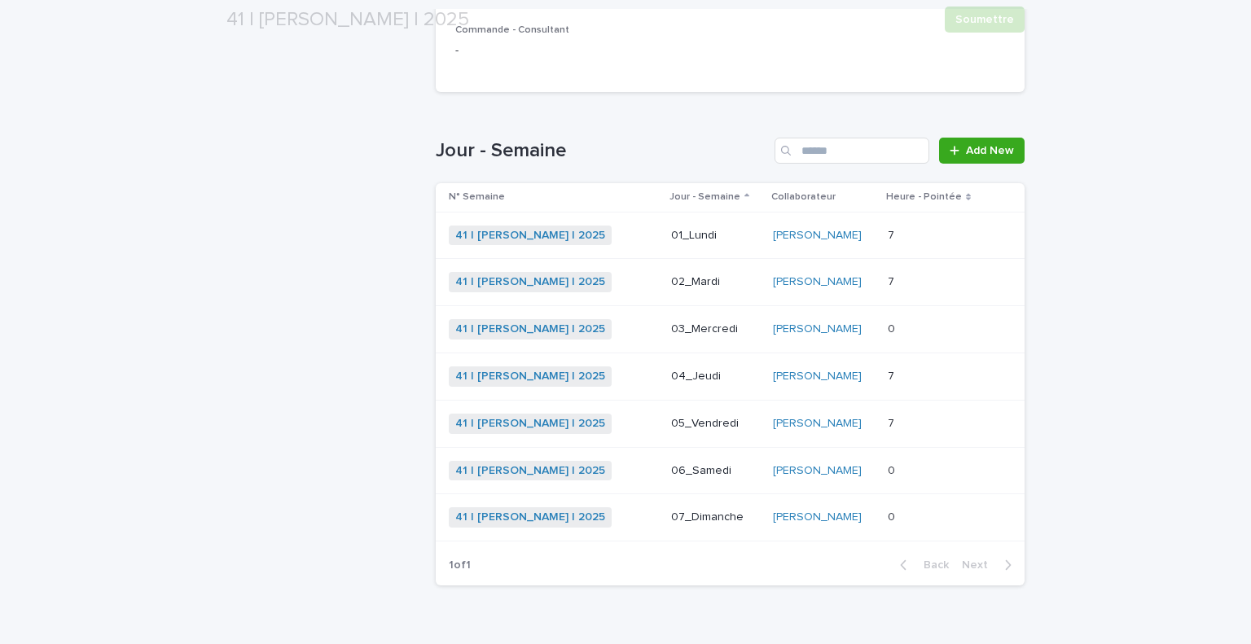
scroll to position [476, 0]
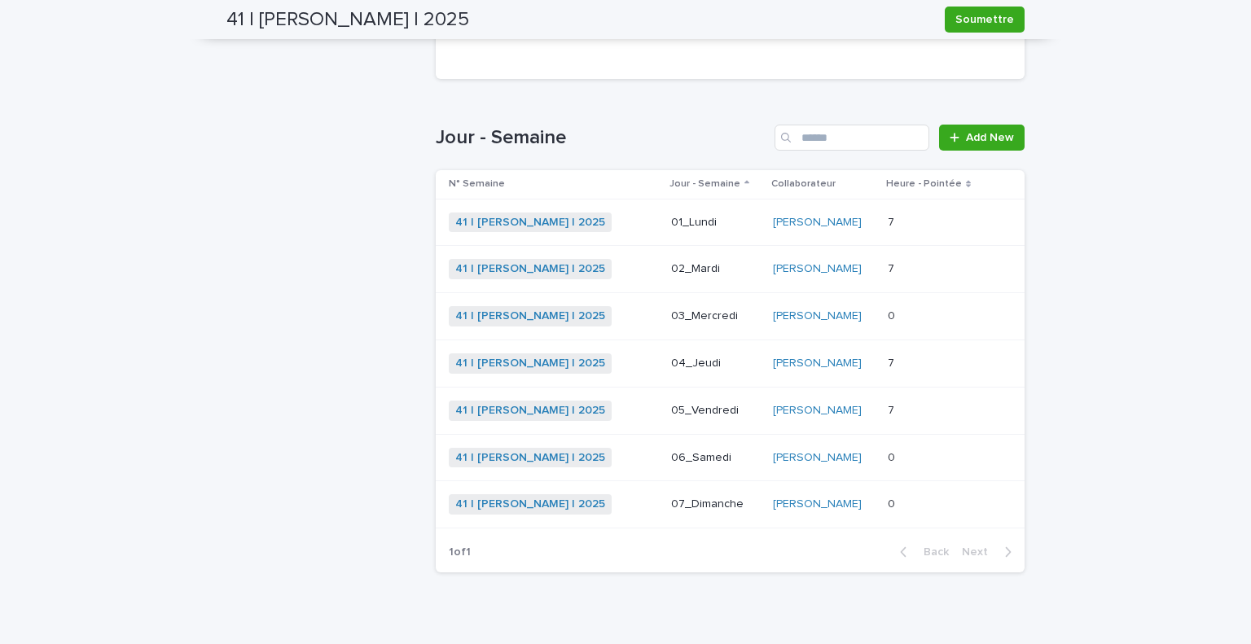
click at [165, 384] on div "Loading... Saving… Loading... Saving… 41 | [PERSON_NAME] | 2025 [PERSON_NAME] 4…" at bounding box center [625, 141] width 1251 height 1051
click at [609, 318] on div "41 | [PERSON_NAME] | 2025 + 0" at bounding box center [553, 316] width 209 height 20
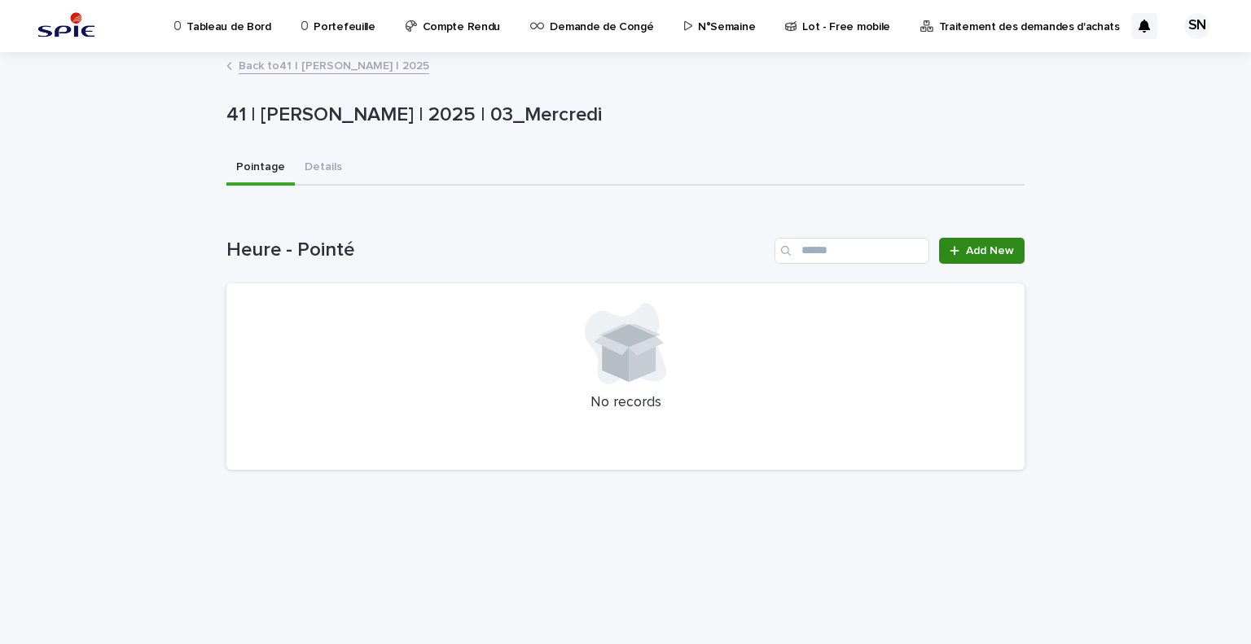
click at [986, 240] on link "Add New" at bounding box center [982, 251] width 86 height 26
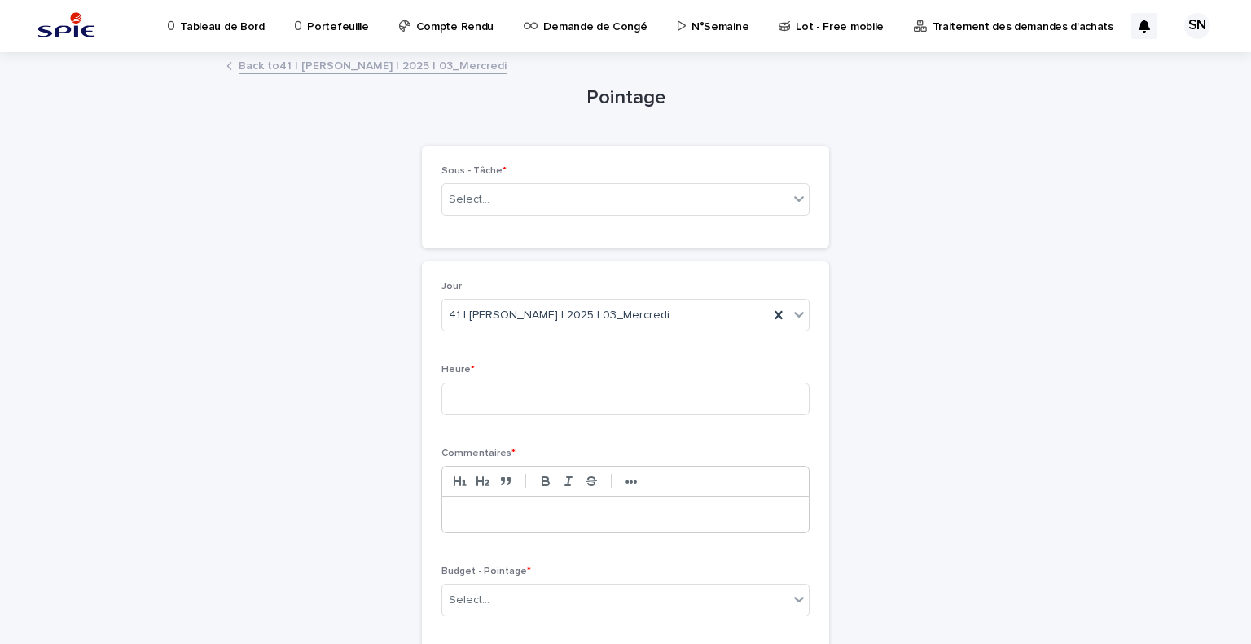
scroll to position [124, 0]
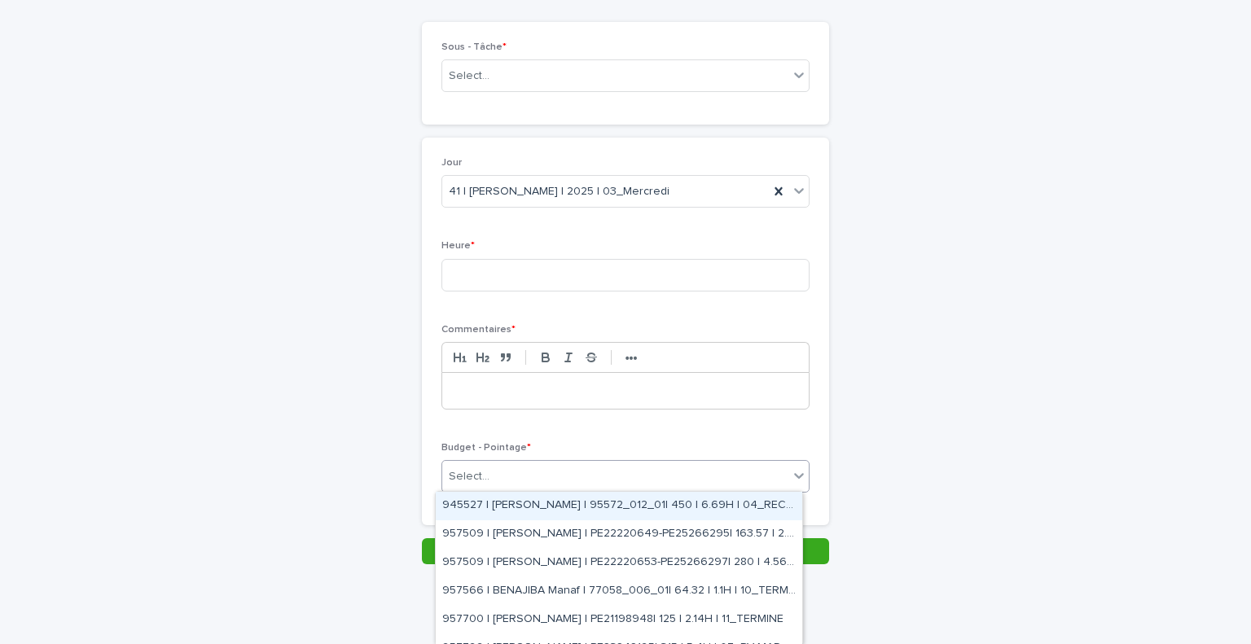
click at [674, 472] on div "Select..." at bounding box center [615, 477] width 346 height 27
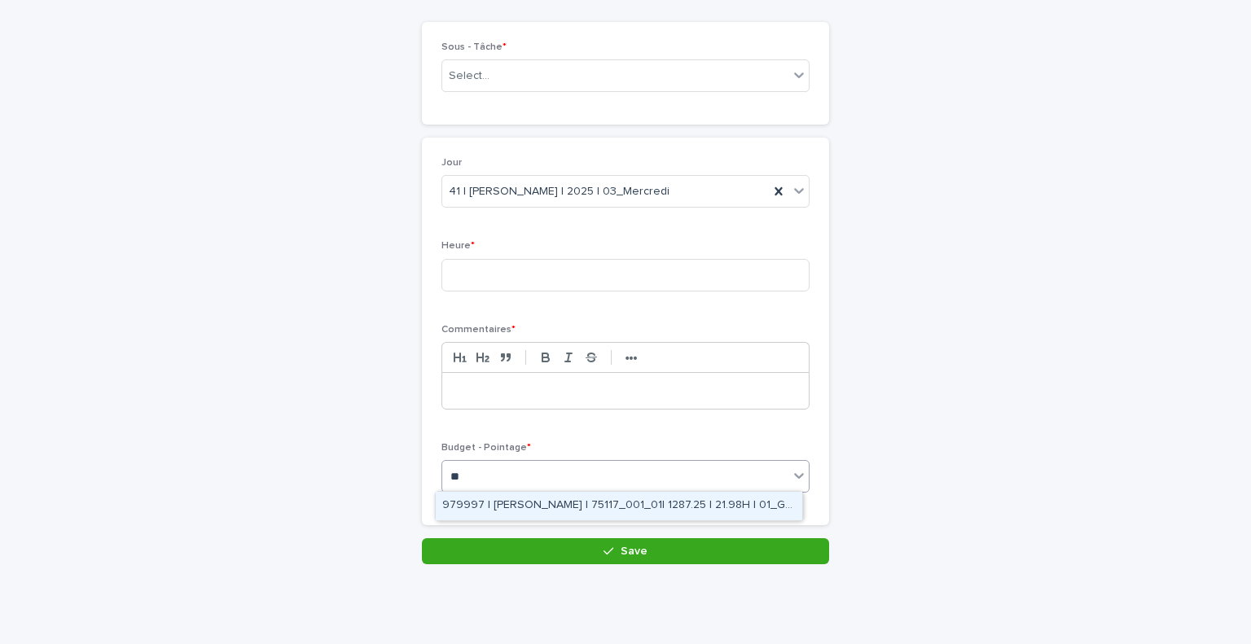
type input "*"
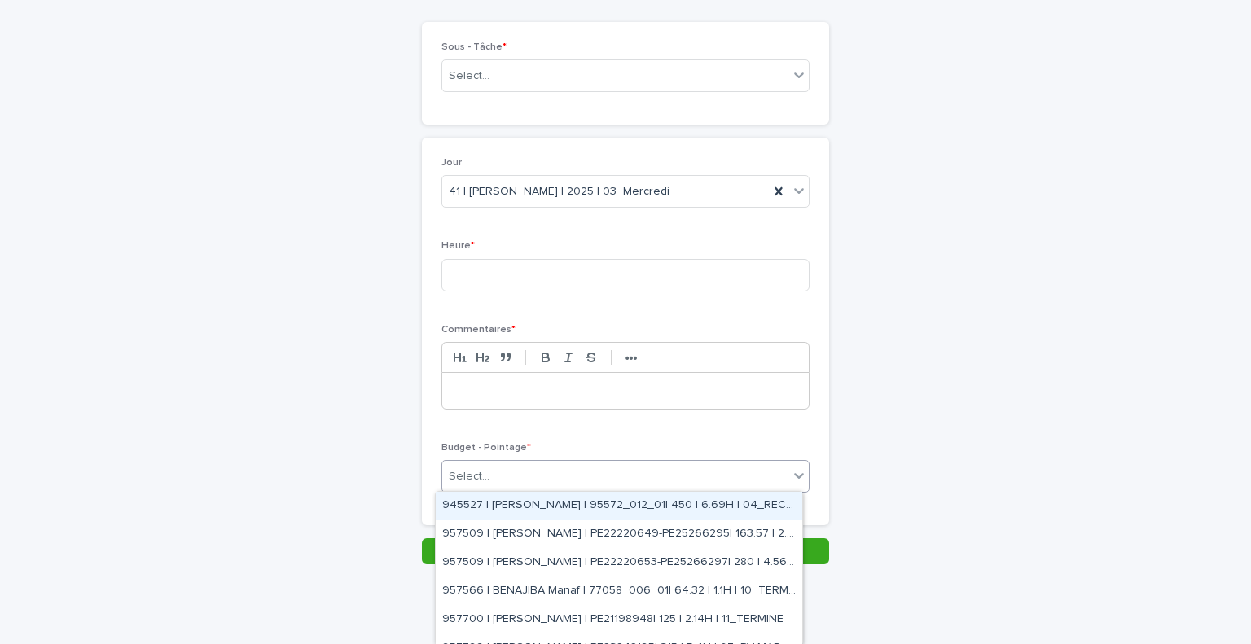
scroll to position [0, 0]
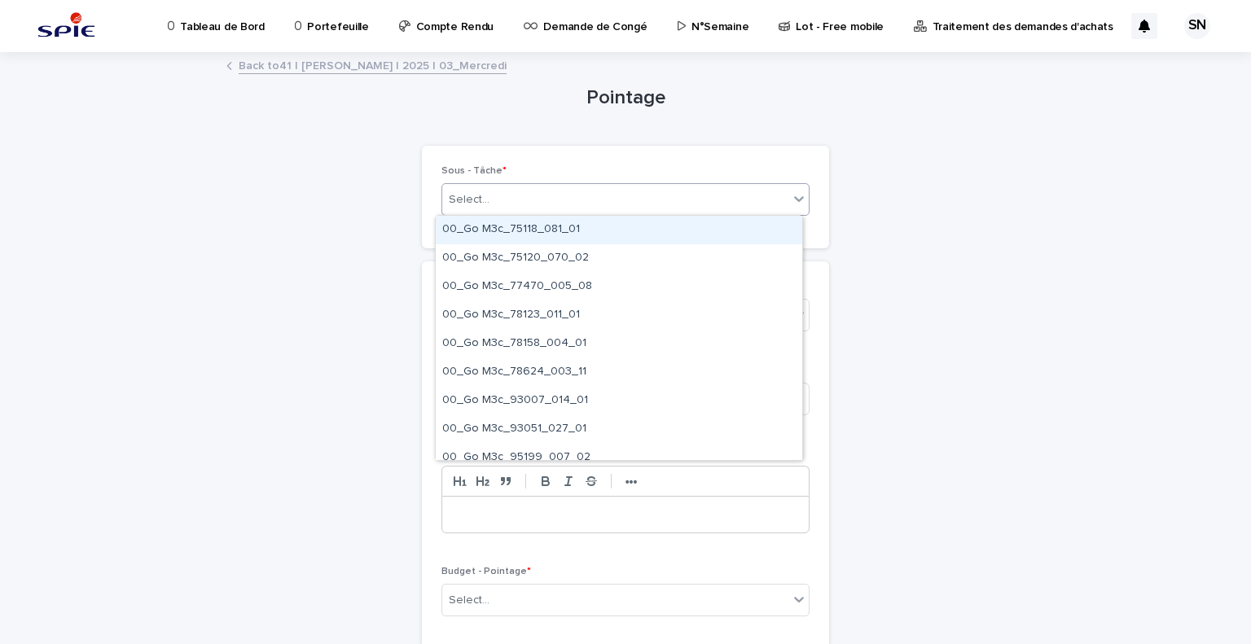
click at [612, 209] on div "Select..." at bounding box center [615, 200] width 346 height 27
type input "**********"
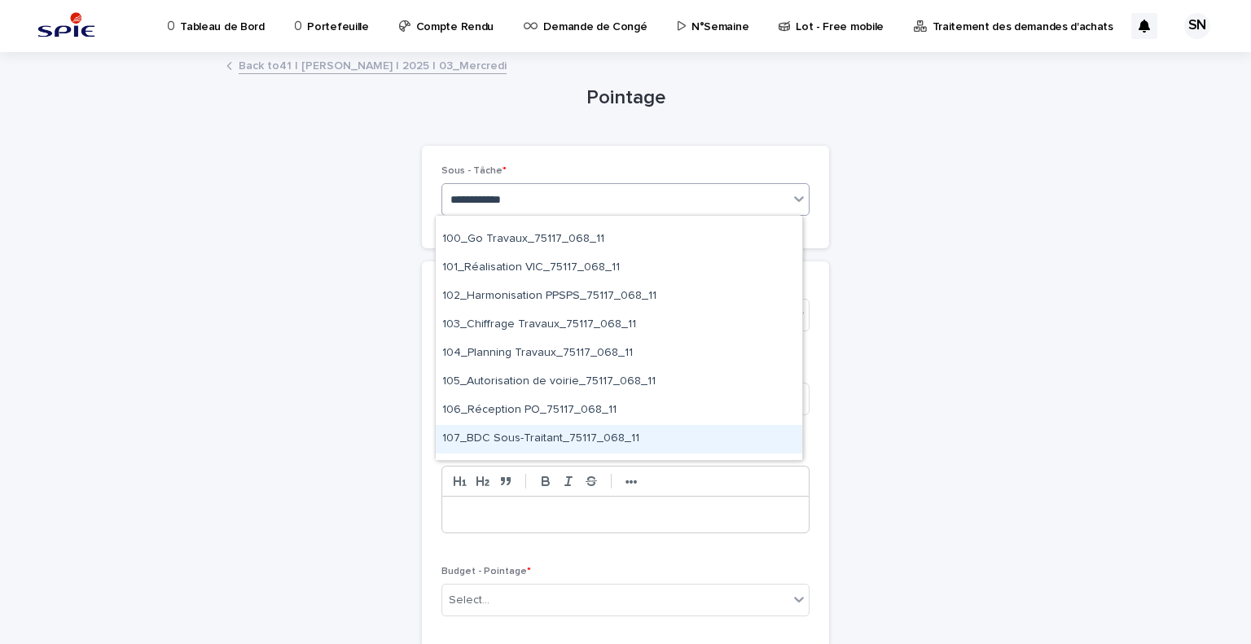
scroll to position [362, 0]
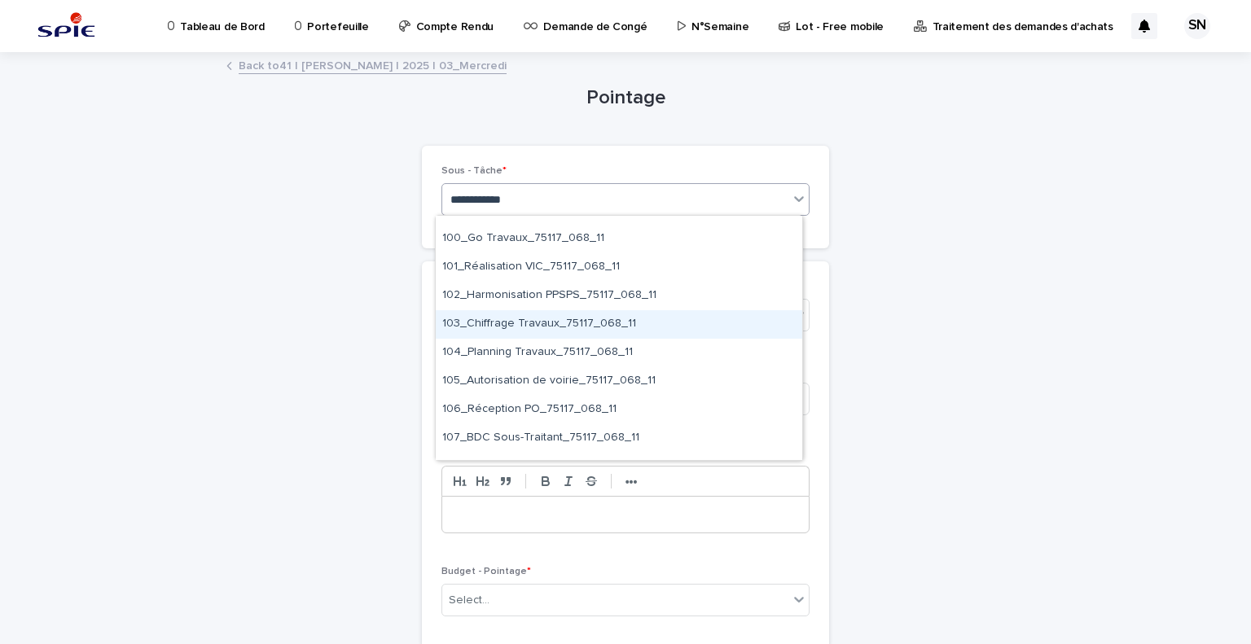
click at [612, 319] on div "103_Chiffrage Travaux_75117_068_11" at bounding box center [619, 324] width 367 height 29
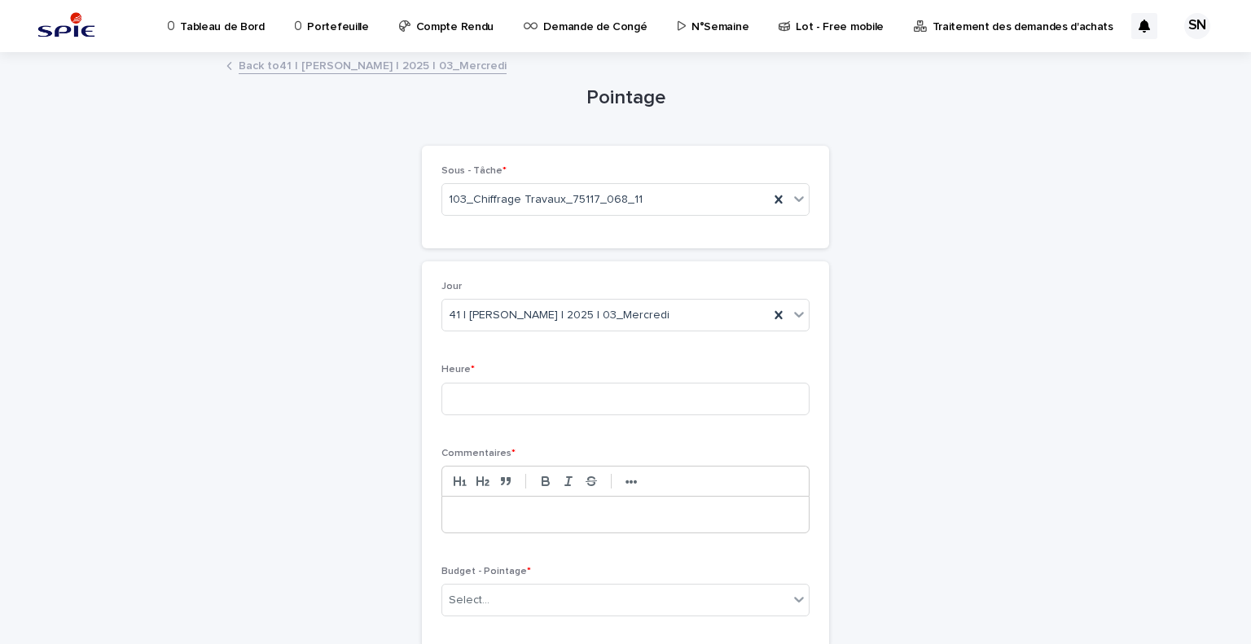
click at [546, 519] on p at bounding box center [626, 515] width 342 height 16
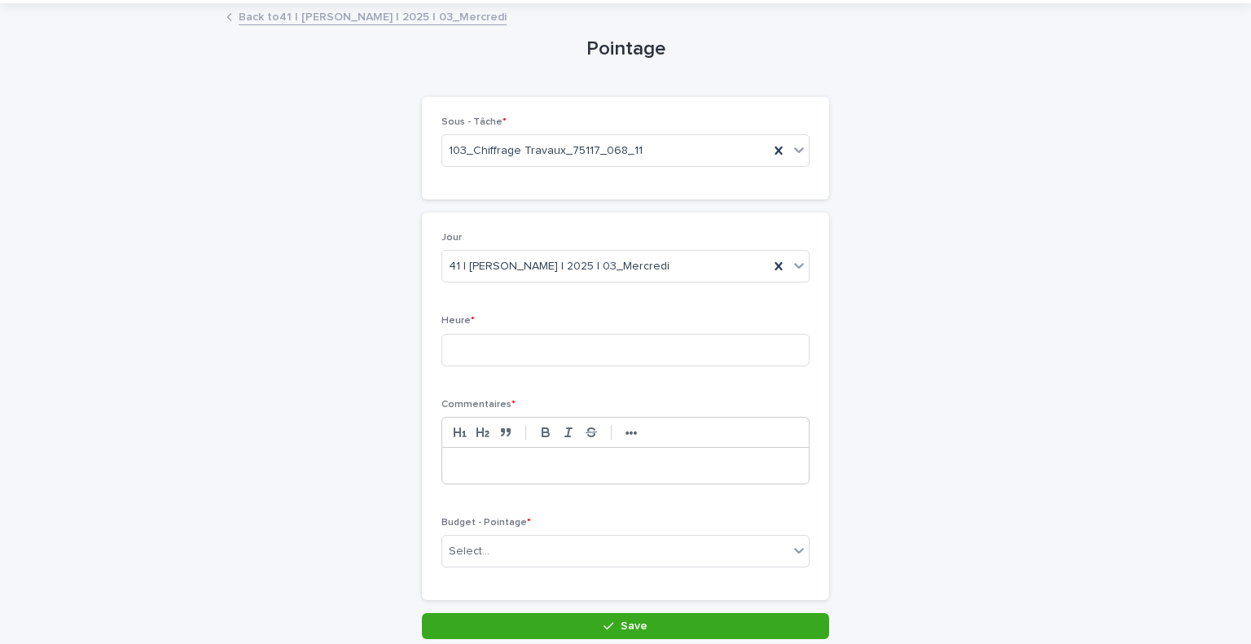
scroll to position [49, 0]
click at [565, 358] on input at bounding box center [626, 350] width 368 height 33
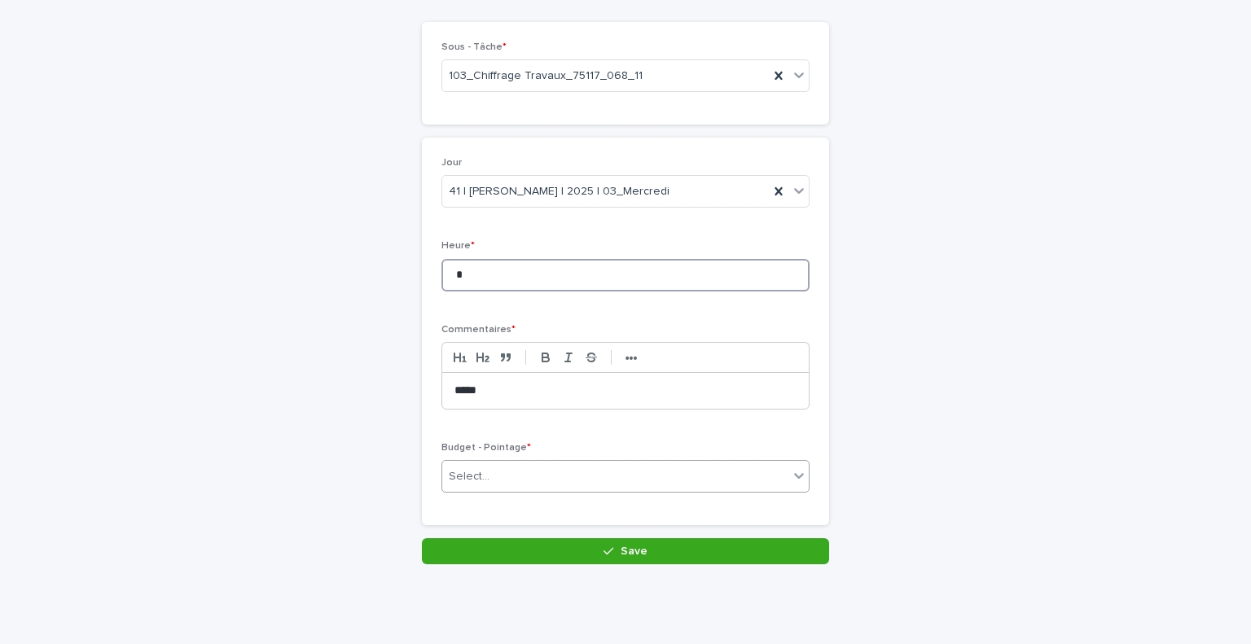
type input "*"
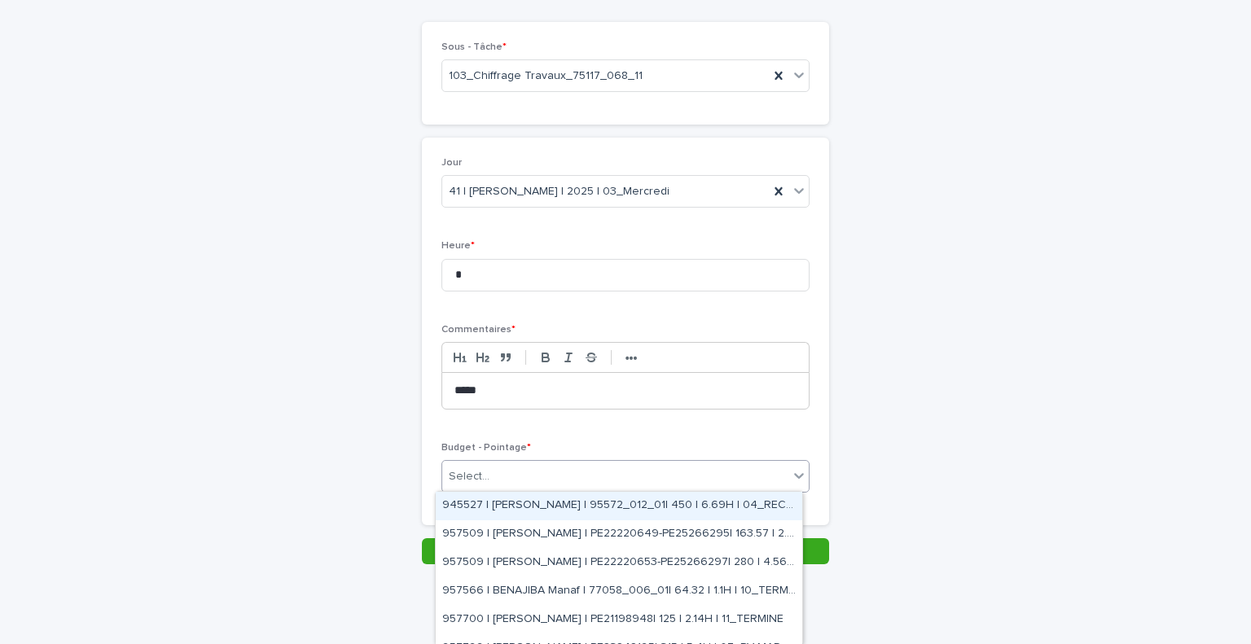
click at [551, 464] on div "Select..." at bounding box center [615, 477] width 346 height 27
type input "*"
type input "*****"
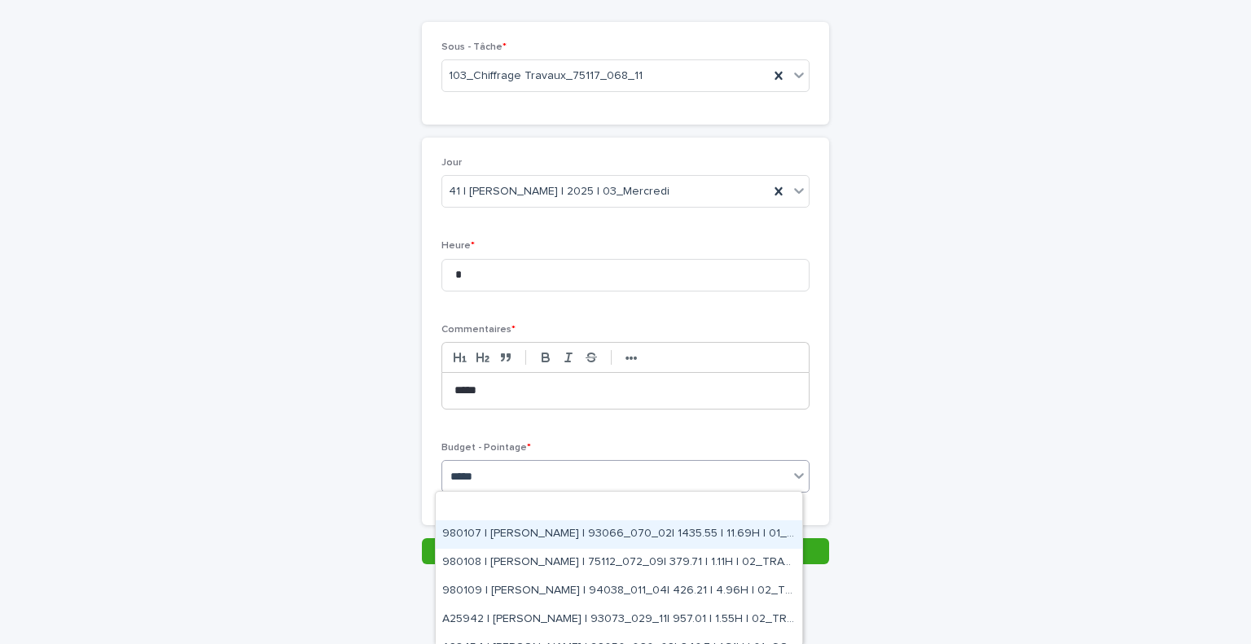
scroll to position [588, 0]
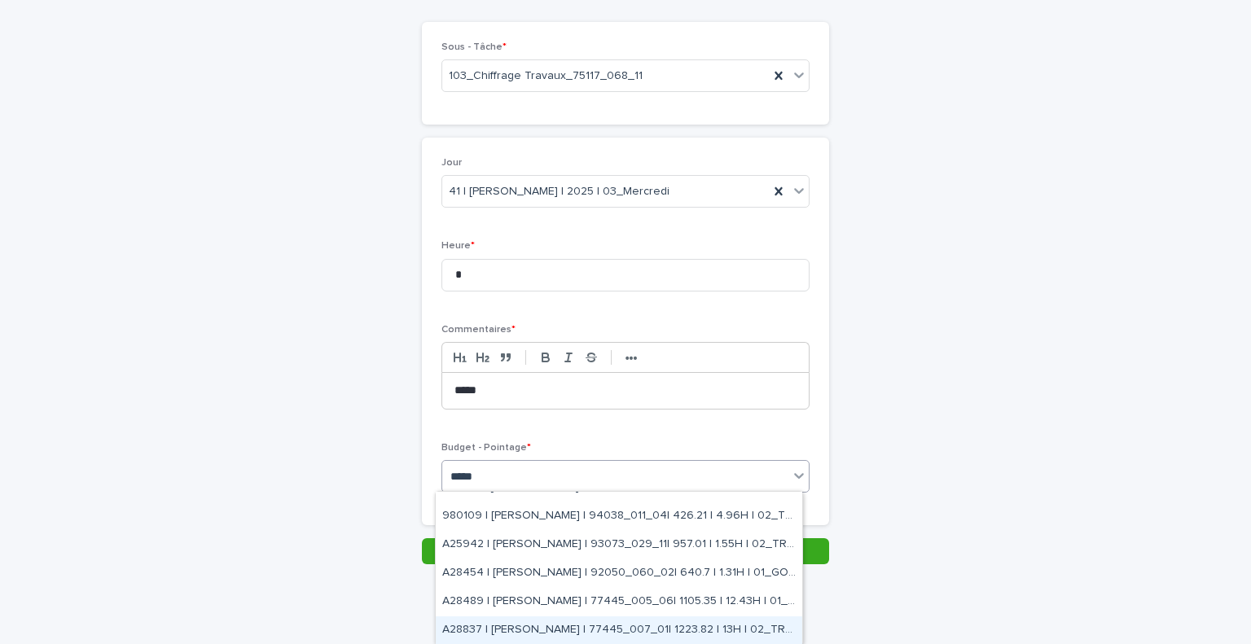
click at [660, 630] on div "A28837 | [PERSON_NAME] | 77445_007_01| 1223.82 | 13H | 02_TRAVAUX" at bounding box center [619, 631] width 367 height 29
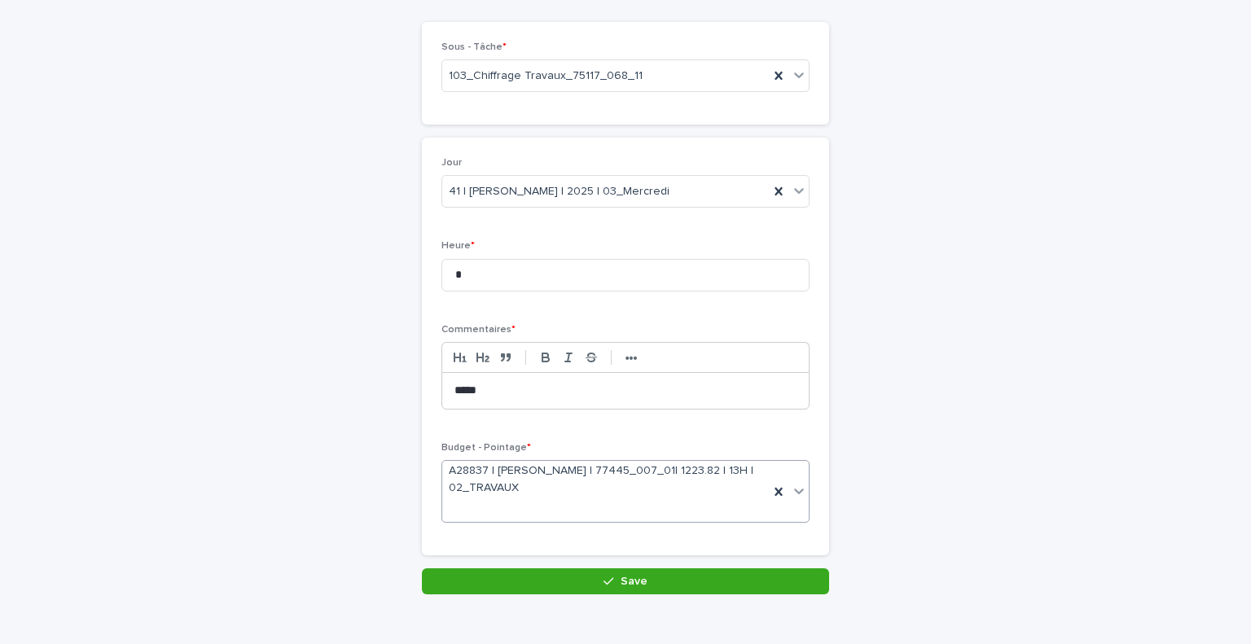
scroll to position [138, 0]
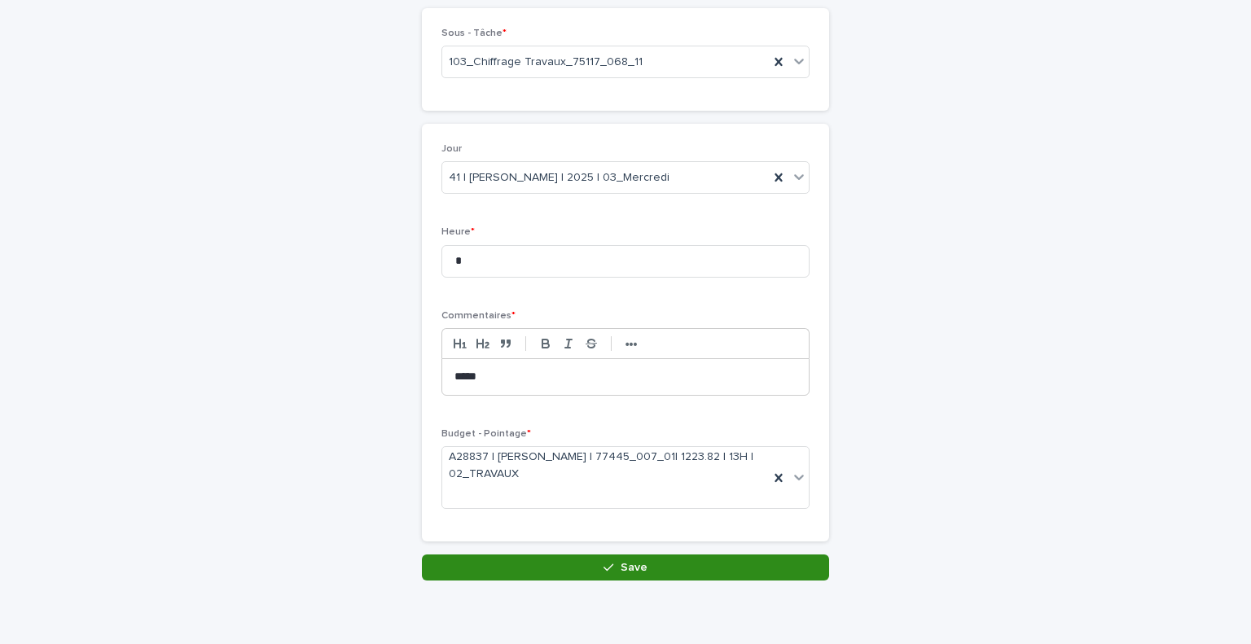
click at [648, 565] on button "Save" at bounding box center [625, 568] width 407 height 26
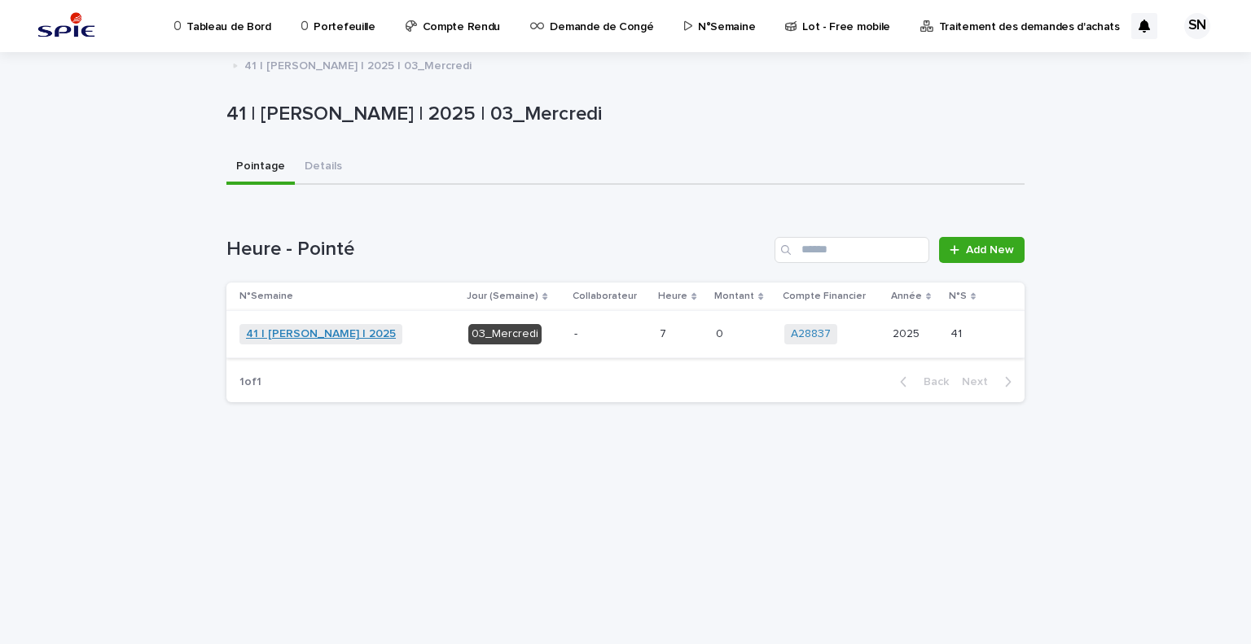
click at [349, 335] on link "41 | [PERSON_NAME] | 2025" at bounding box center [321, 334] width 150 height 14
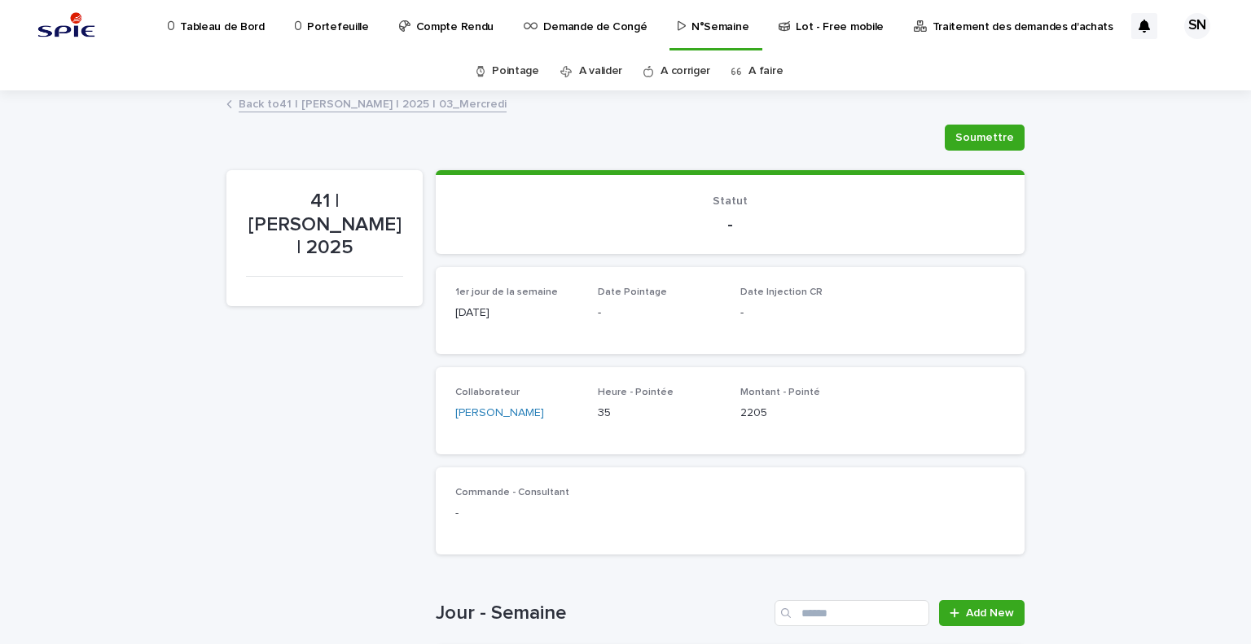
click at [763, 68] on link "A faire" at bounding box center [766, 71] width 34 height 38
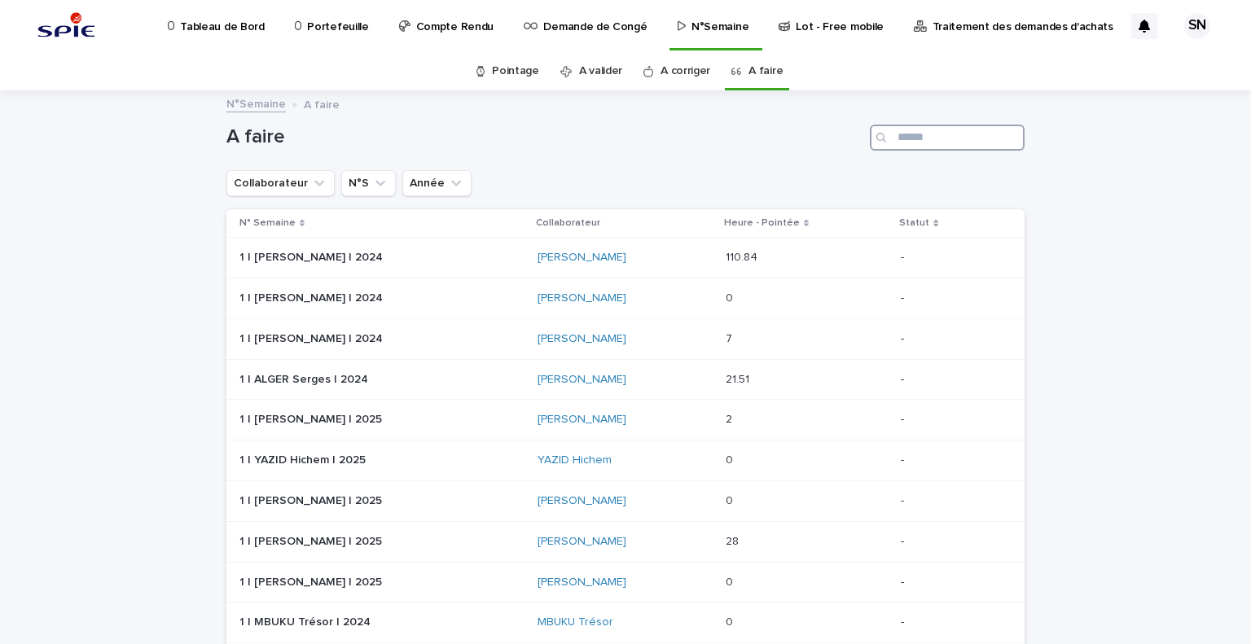
click at [925, 137] on input "Search" at bounding box center [947, 138] width 155 height 26
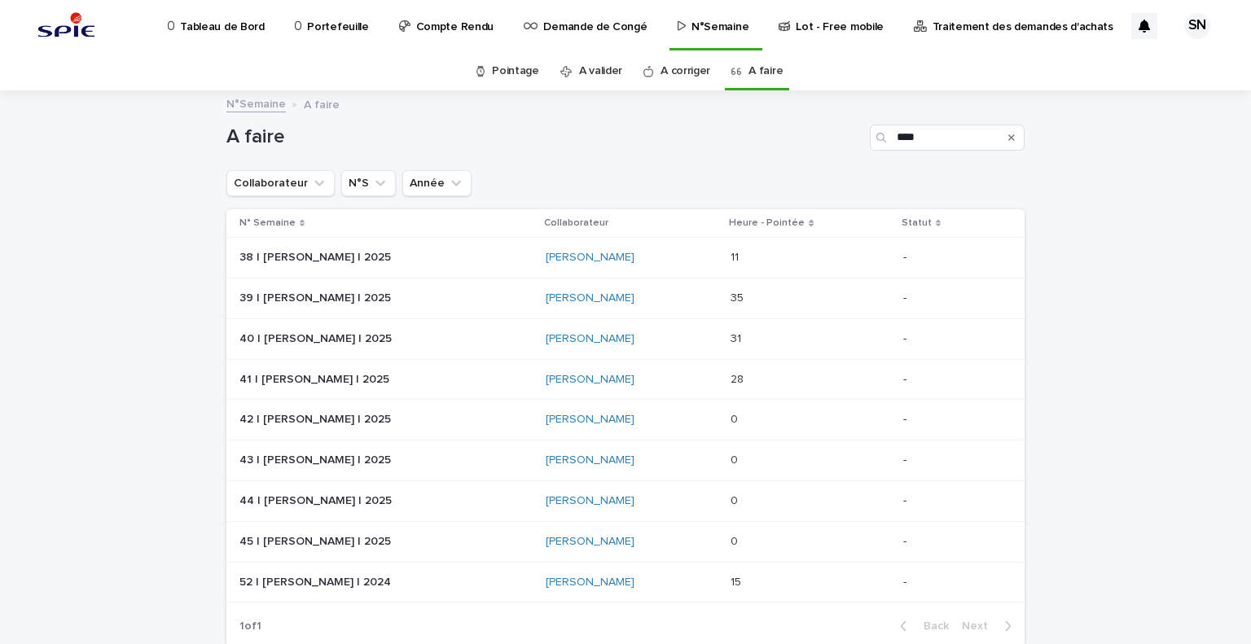
click at [1035, 363] on div "Loading... Saving… Loading... Saving… A faire **** Collaborateur N°S Année N° S…" at bounding box center [625, 417] width 1251 height 650
click at [942, 143] on input "****" at bounding box center [947, 138] width 155 height 26
type input "*"
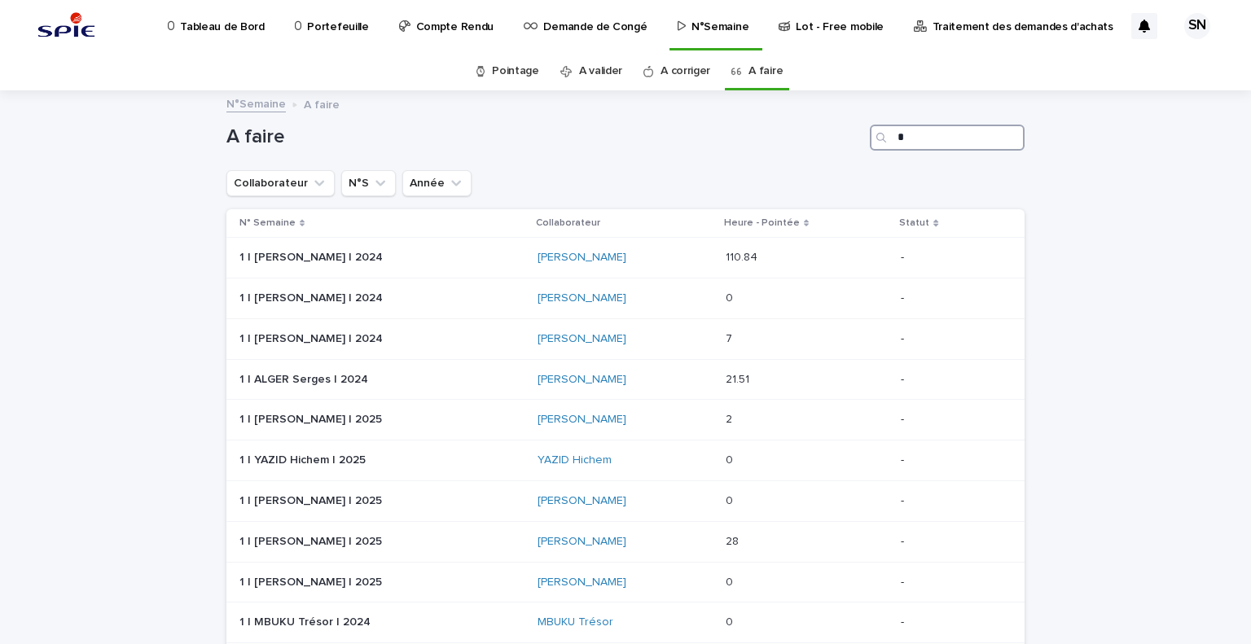
click at [938, 132] on input "*" at bounding box center [947, 138] width 155 height 26
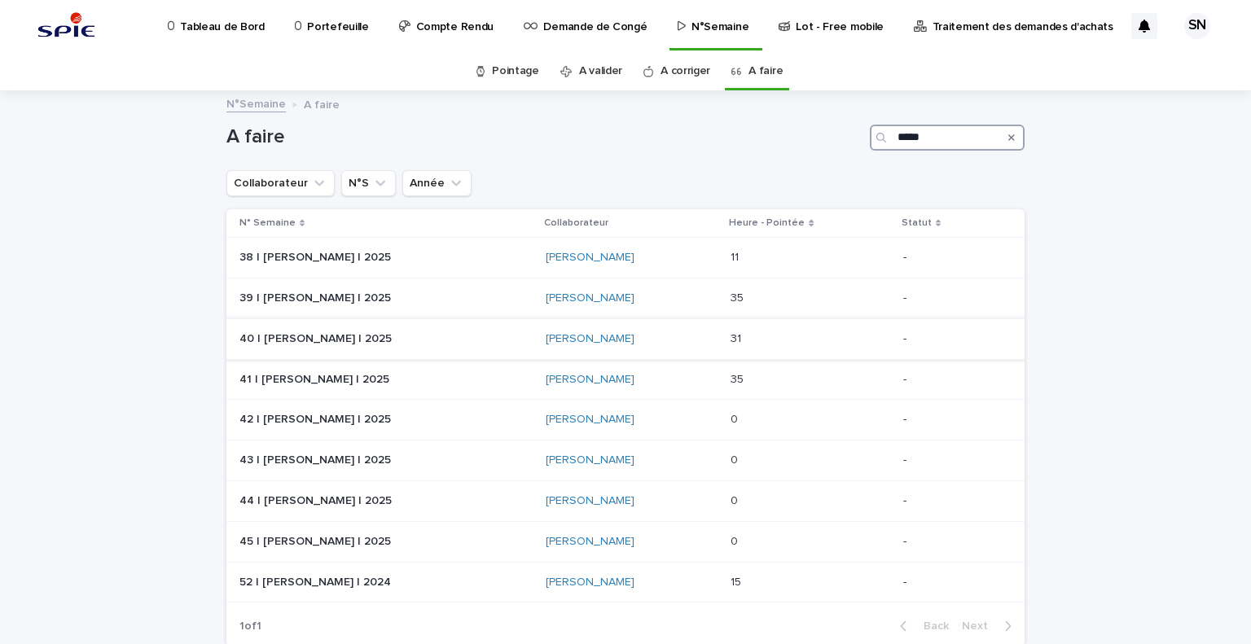
type input "*****"
click at [767, 345] on p at bounding box center [802, 339] width 143 height 14
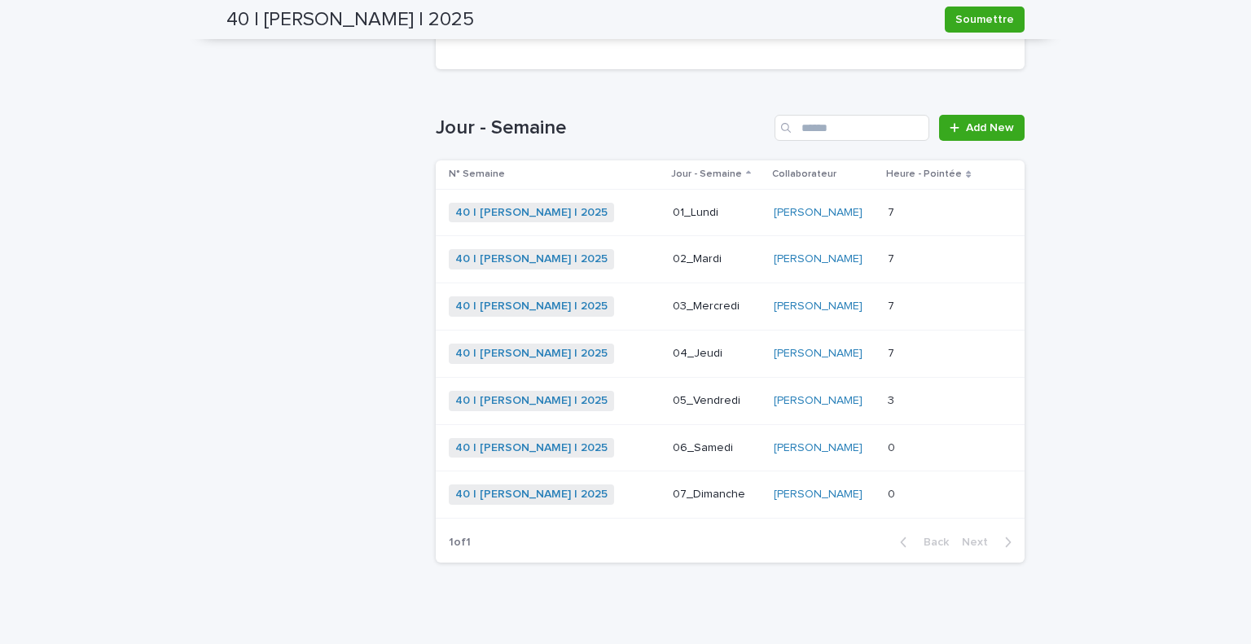
scroll to position [491, 0]
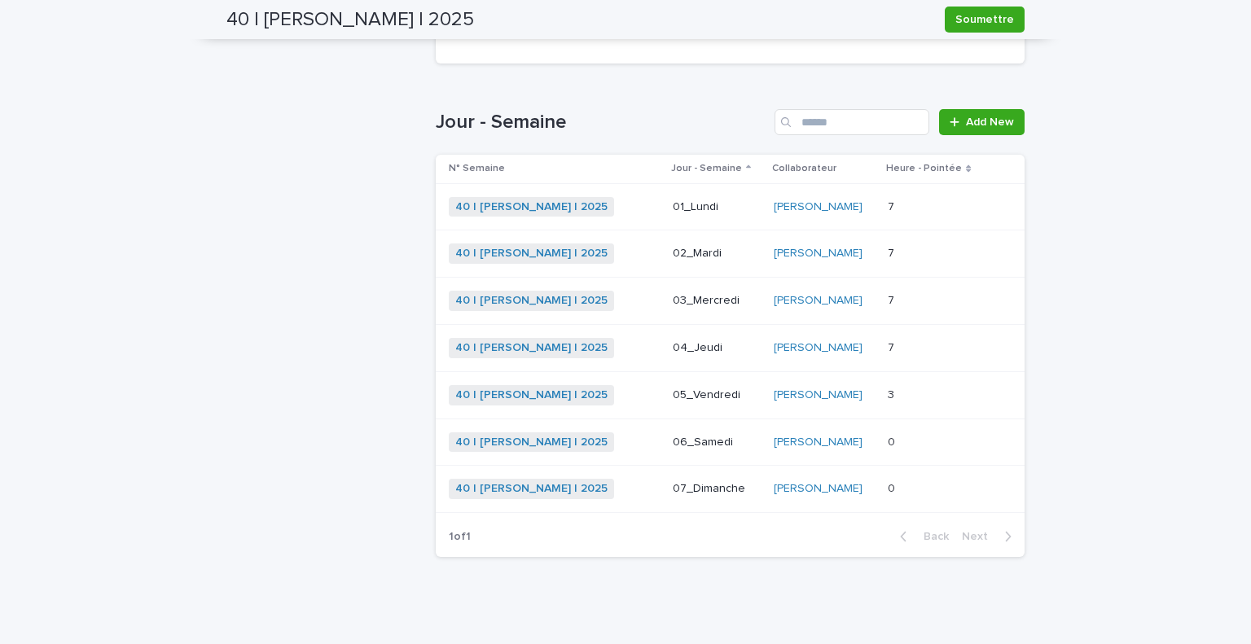
click at [626, 393] on div "40 | SADOU Nazim | 2025 + 0" at bounding box center [554, 395] width 211 height 20
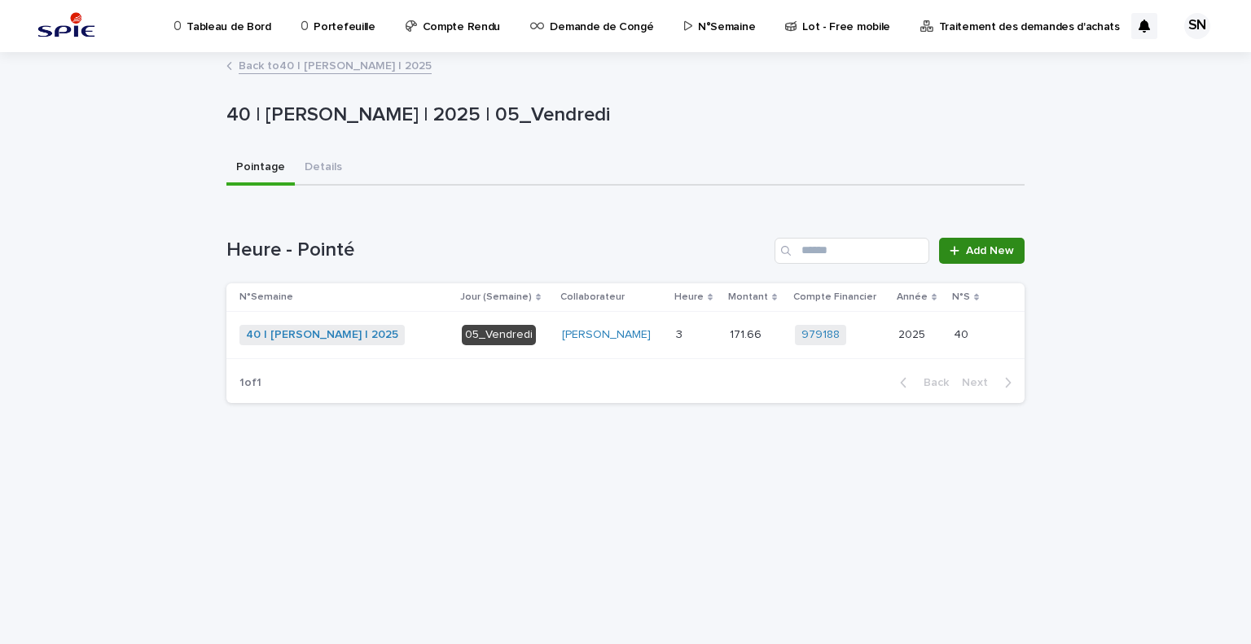
click at [977, 246] on span "Add New" at bounding box center [990, 250] width 48 height 11
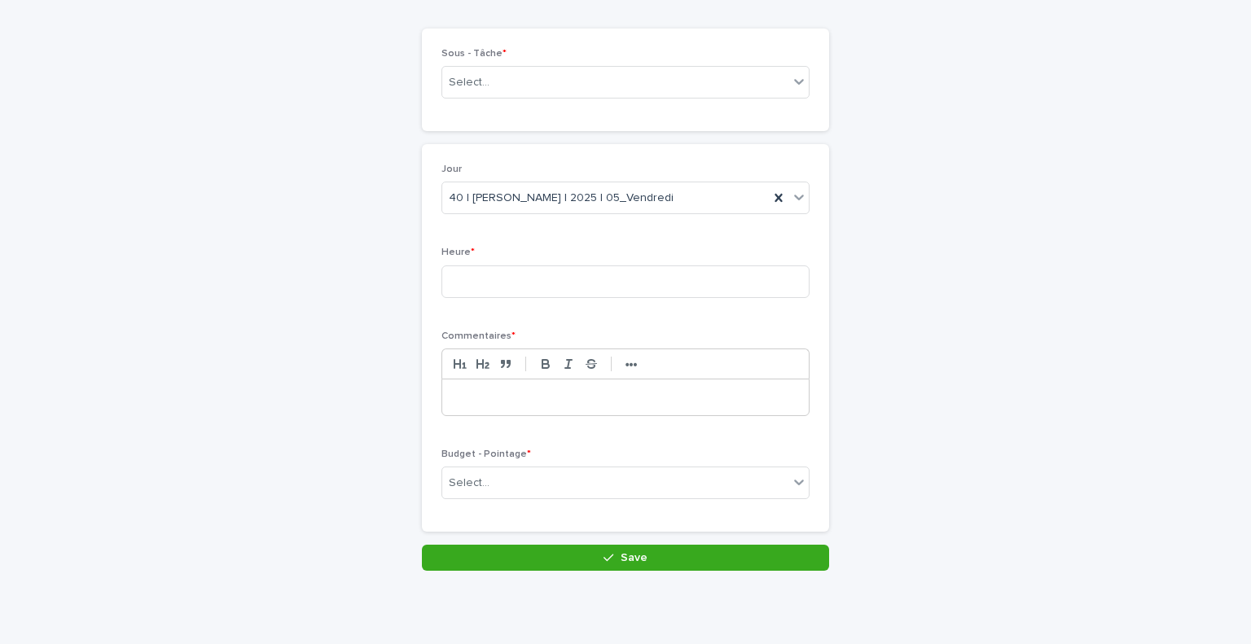
scroll to position [120, 0]
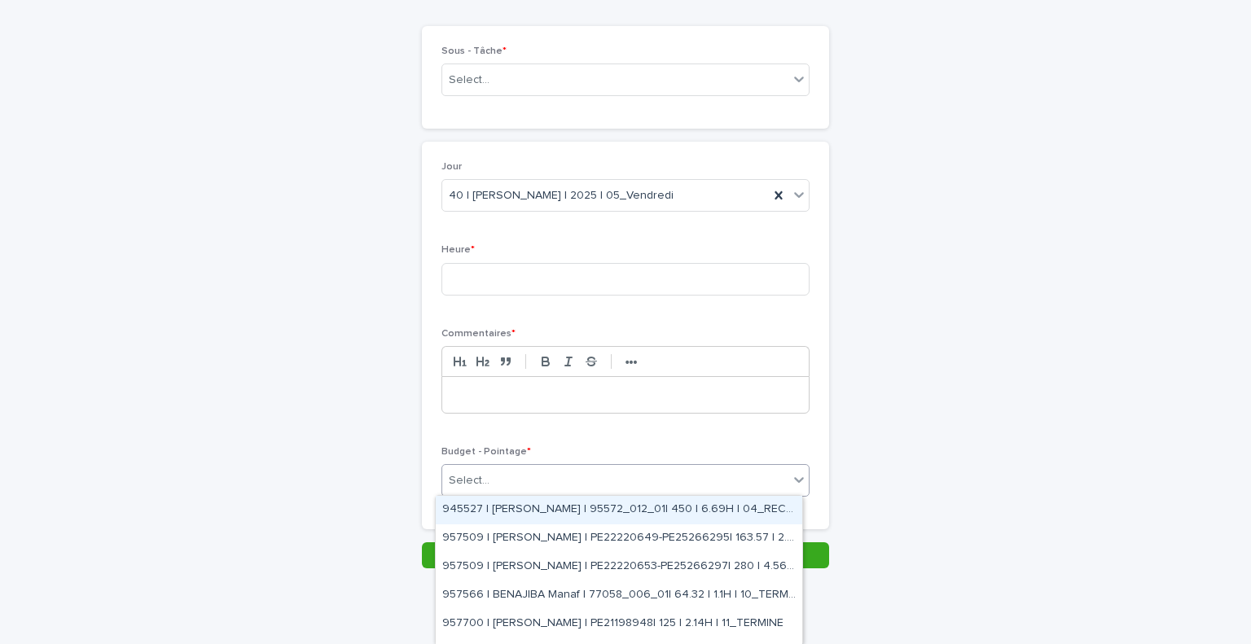
click at [548, 485] on div "Select..." at bounding box center [615, 481] width 346 height 27
type input "*"
type input "*****"
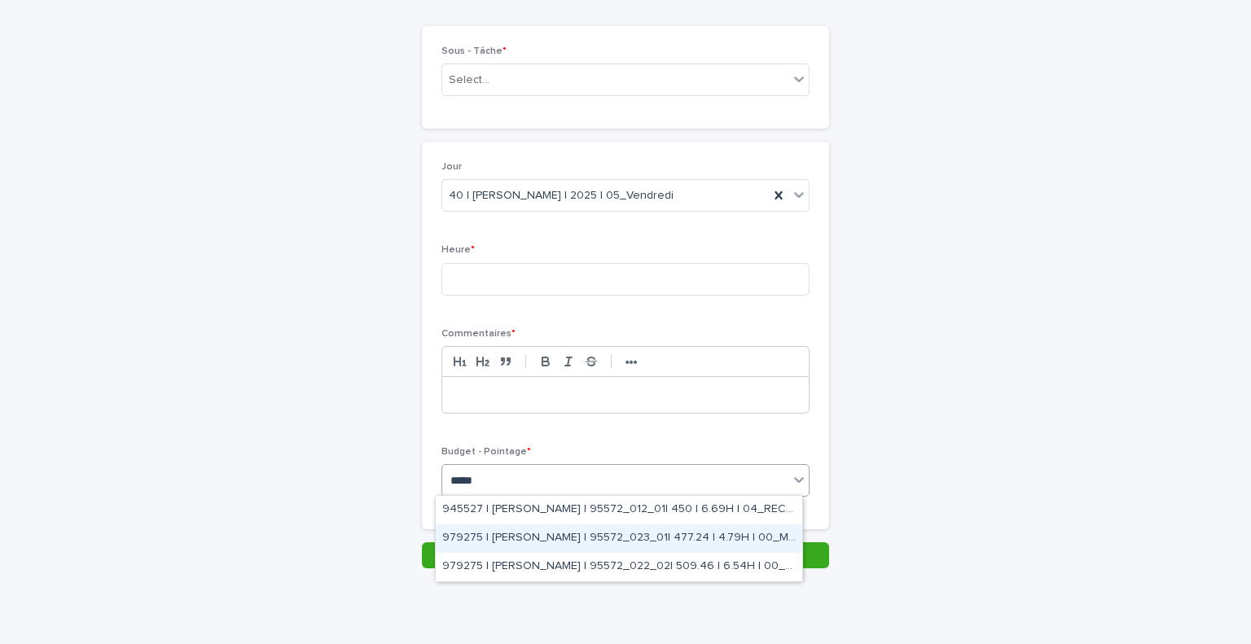
click at [668, 543] on div "979275 | [PERSON_NAME] | 95572_023_01| 477.24 | 4.79H | 00_M3C" at bounding box center [619, 539] width 367 height 29
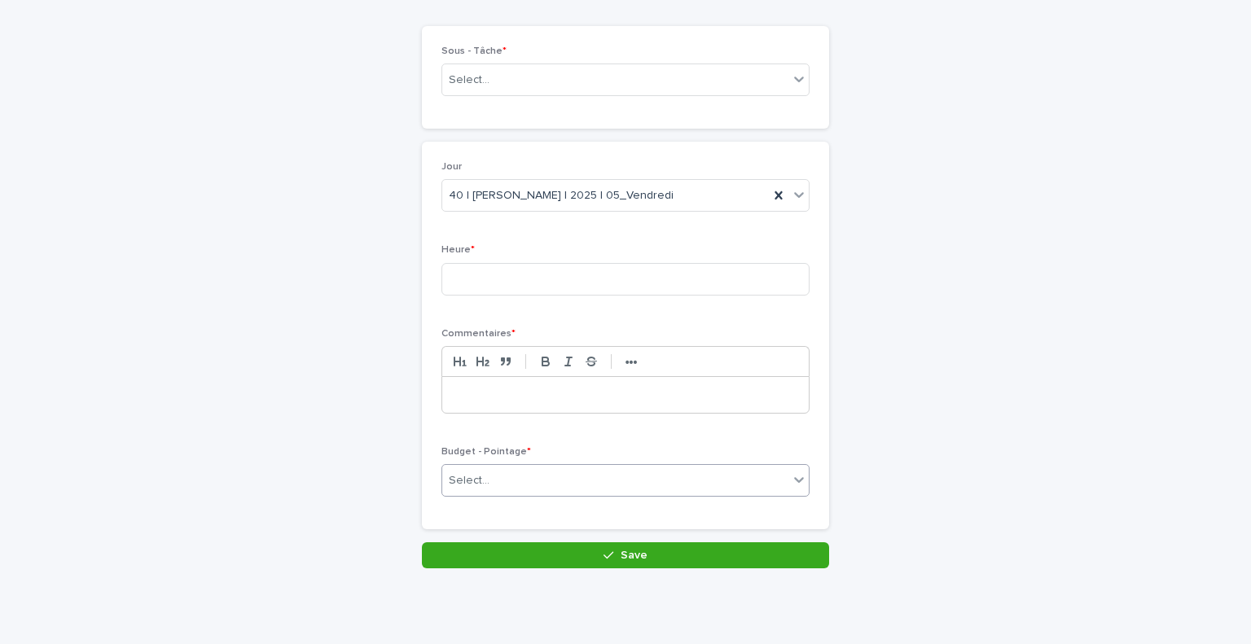
scroll to position [134, 0]
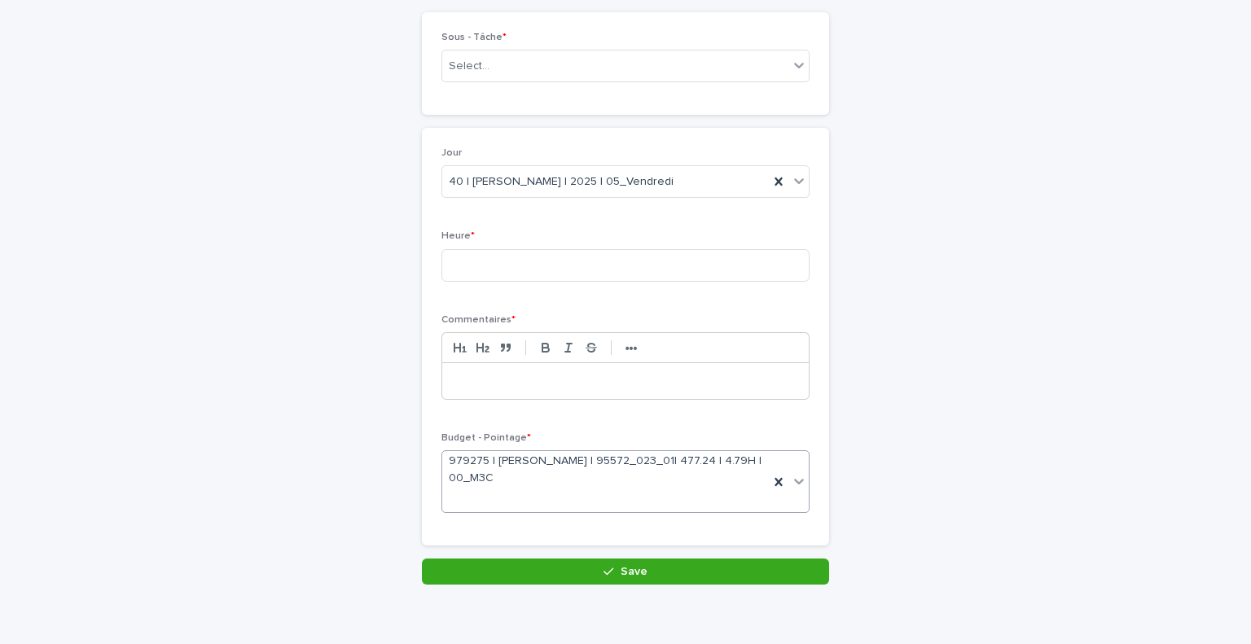
click at [547, 377] on p at bounding box center [626, 381] width 342 height 16
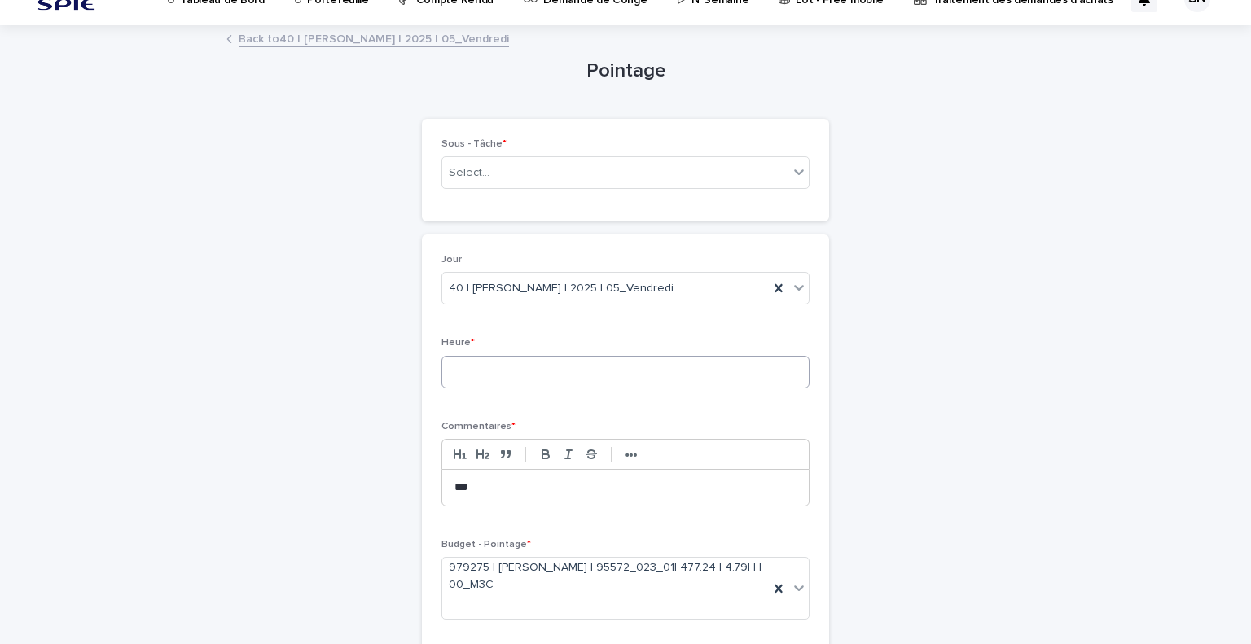
scroll to position [26, 0]
click at [550, 383] on input at bounding box center [626, 373] width 368 height 33
type input "*"
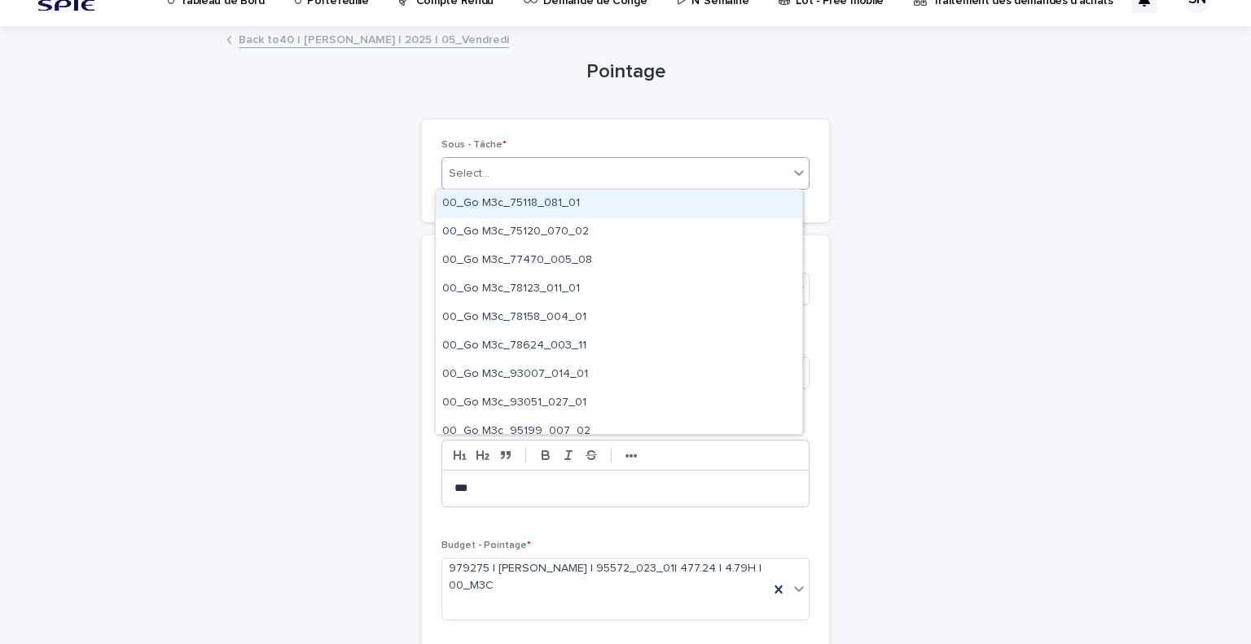
click at [596, 178] on div "Select..." at bounding box center [615, 173] width 346 height 27
type input "*********"
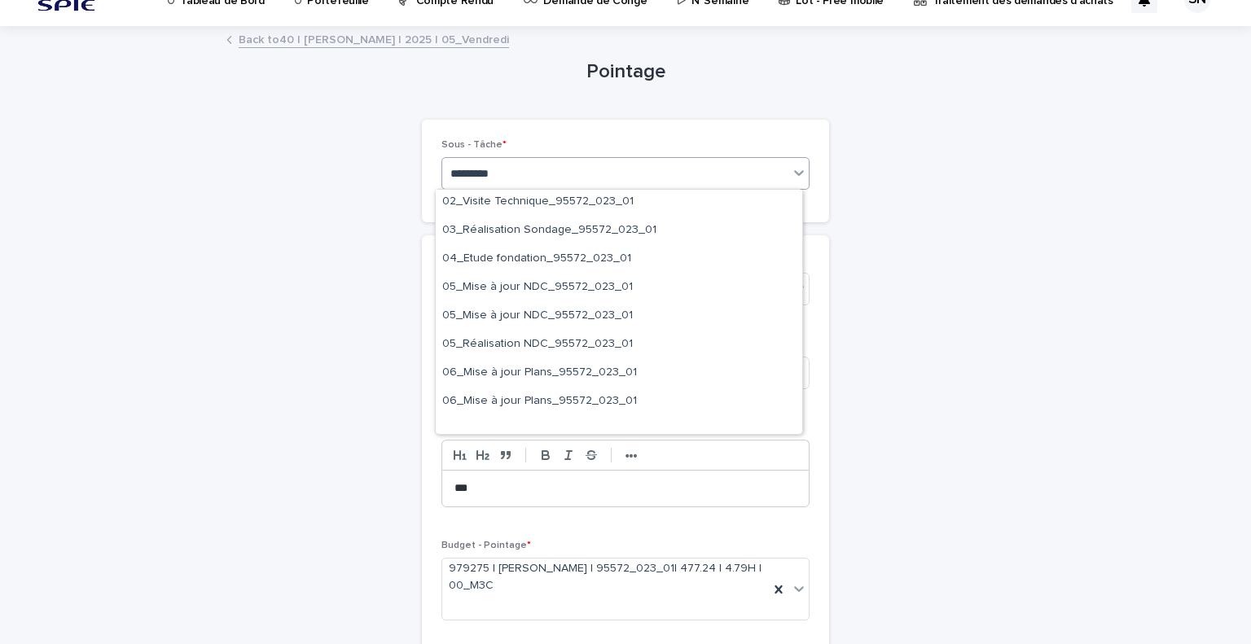
scroll to position [0, 0]
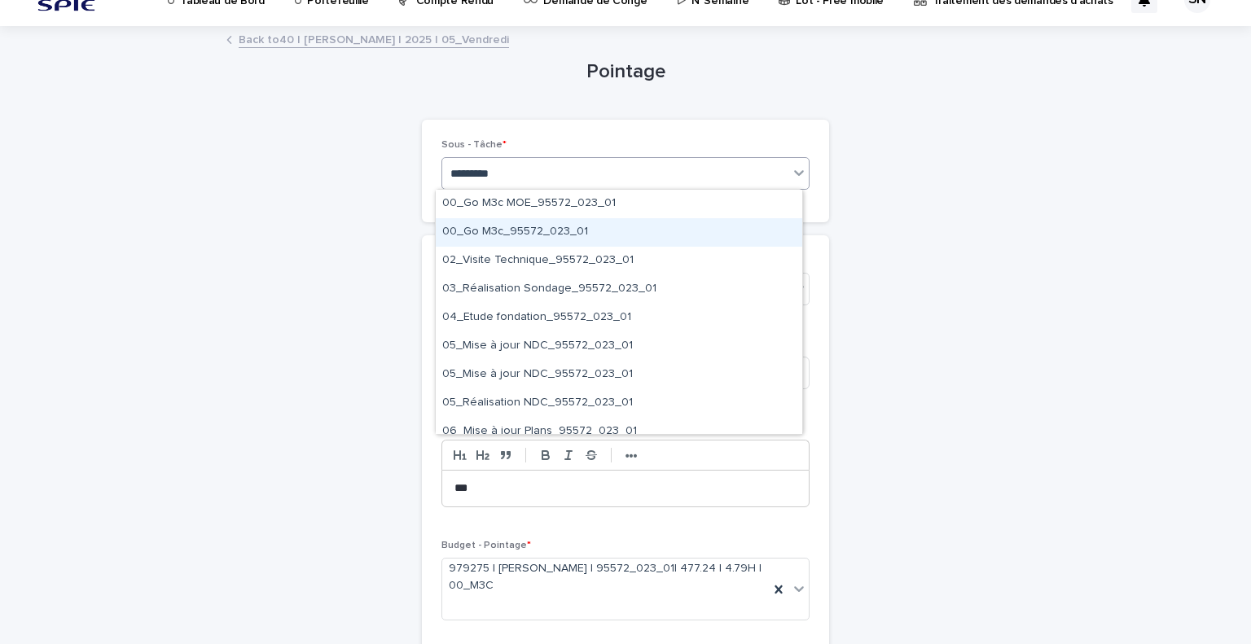
click at [606, 240] on div "00_Go M3c_95572_023_01" at bounding box center [619, 232] width 367 height 29
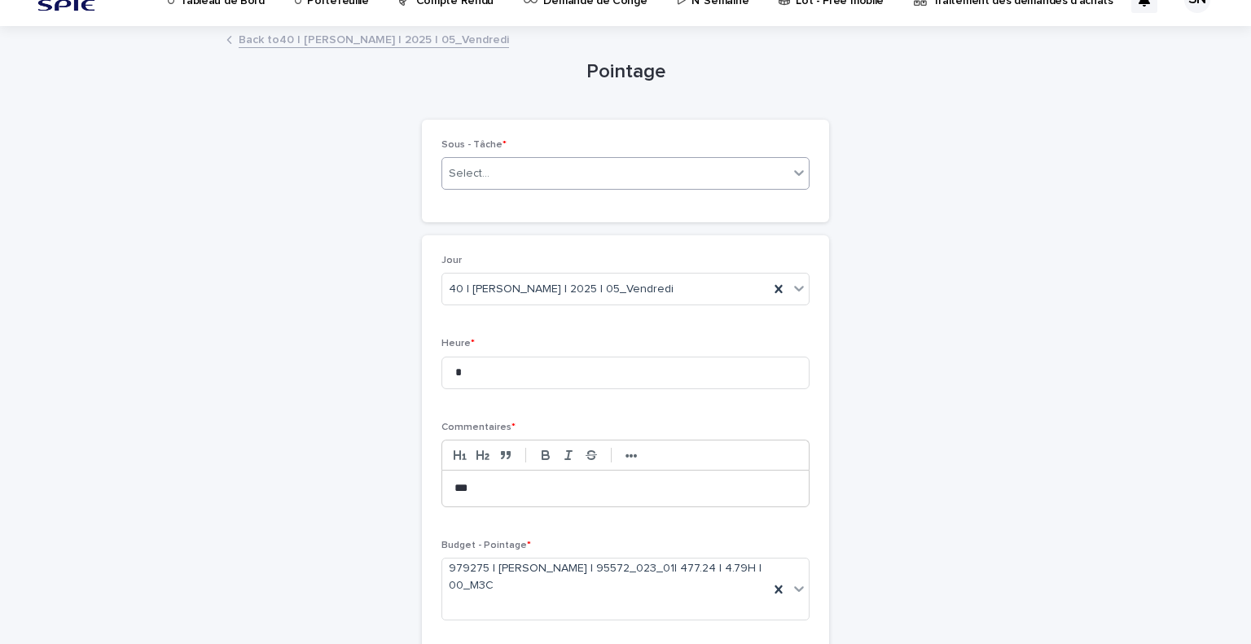
scroll to position [153, 0]
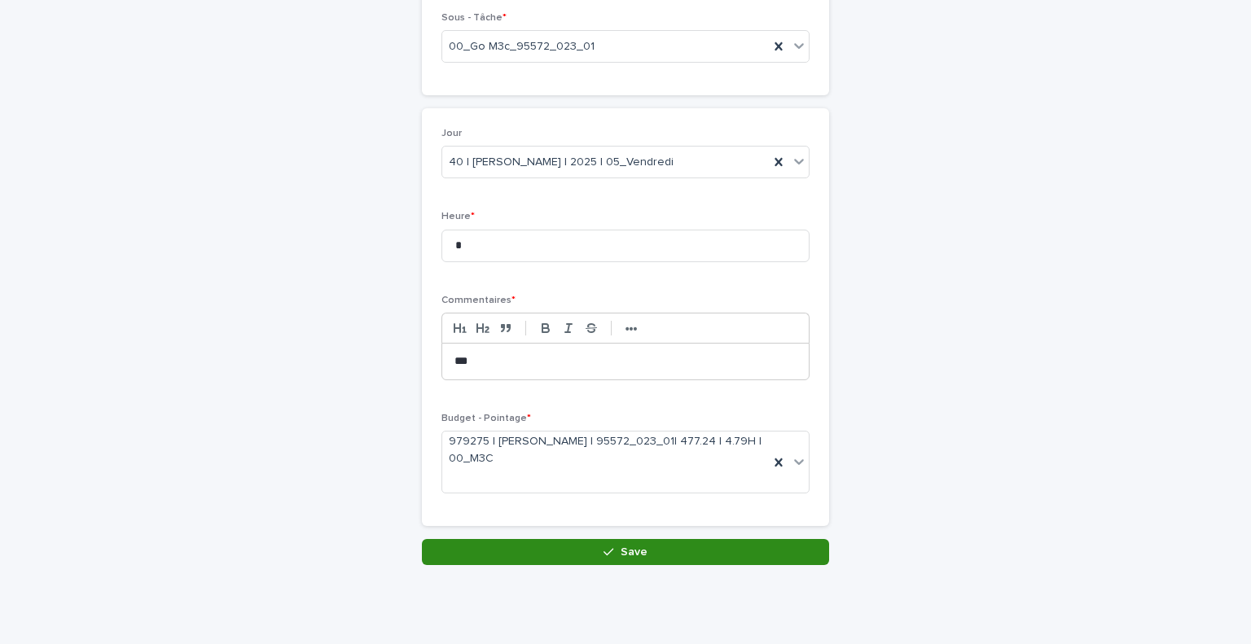
click at [648, 546] on button "Save" at bounding box center [625, 552] width 407 height 26
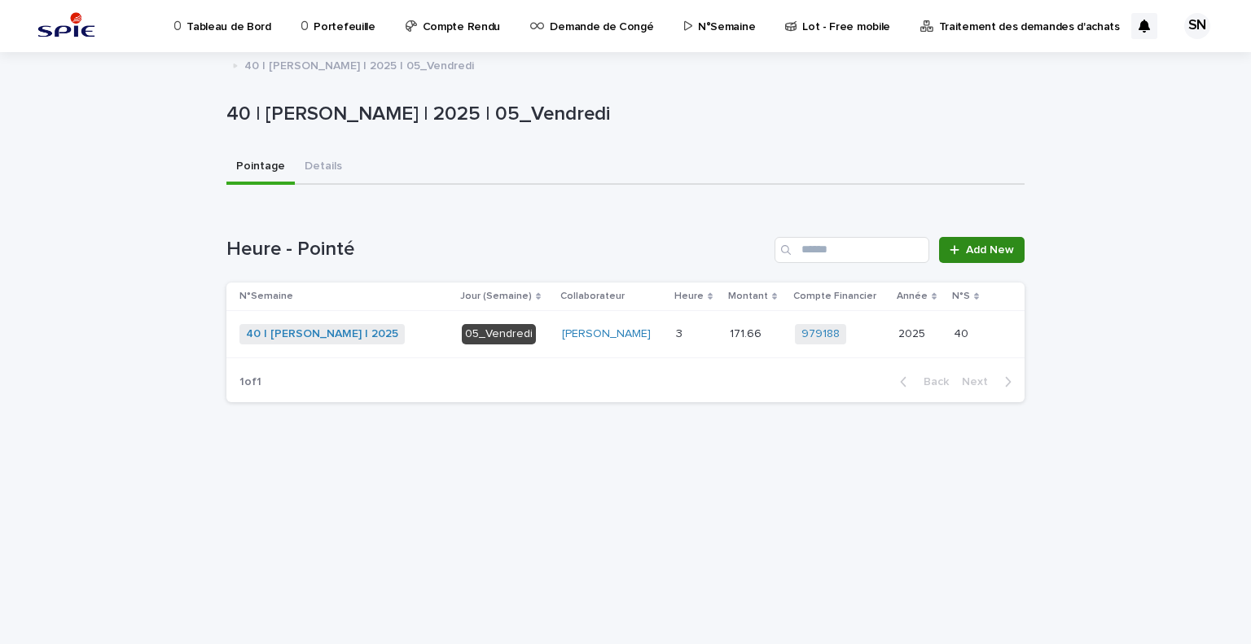
click at [984, 246] on span "Add New" at bounding box center [990, 249] width 48 height 11
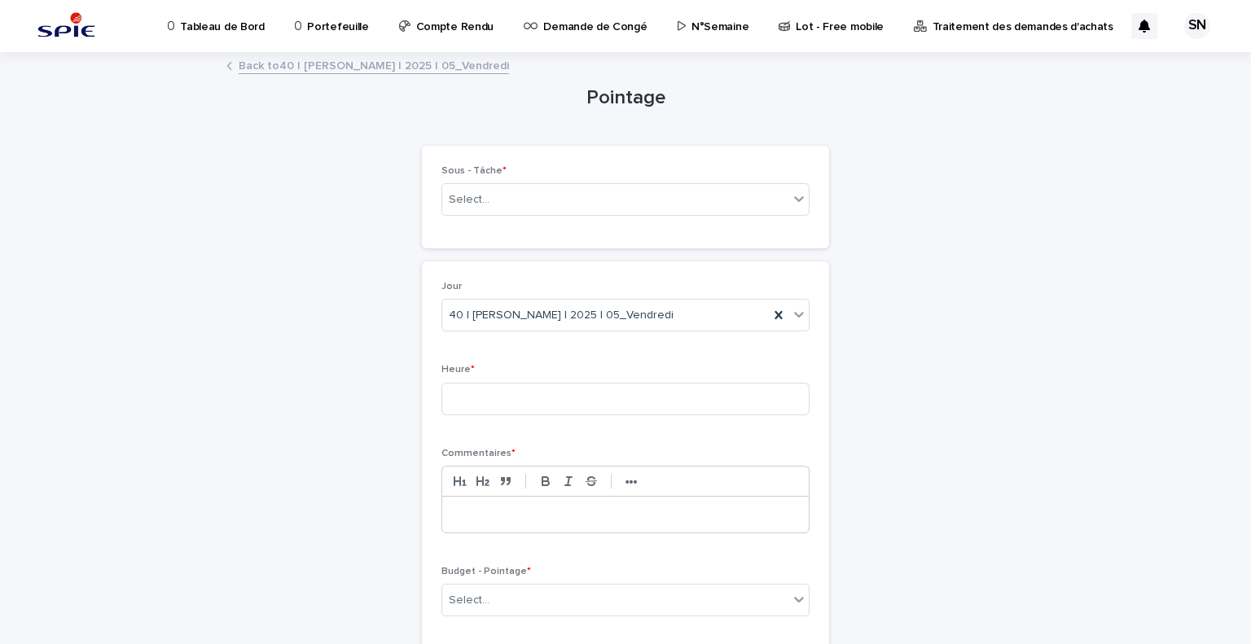
scroll to position [124, 0]
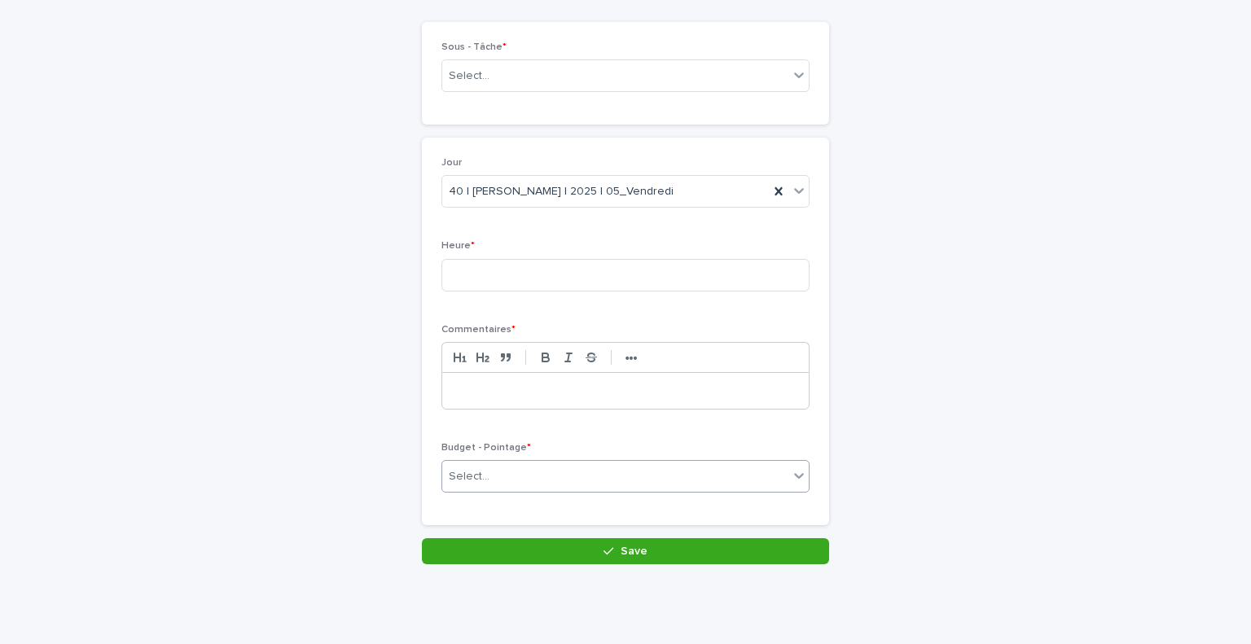
click at [572, 466] on div "Select..." at bounding box center [615, 477] width 346 height 27
click at [631, 484] on div "Select..." at bounding box center [615, 477] width 346 height 27
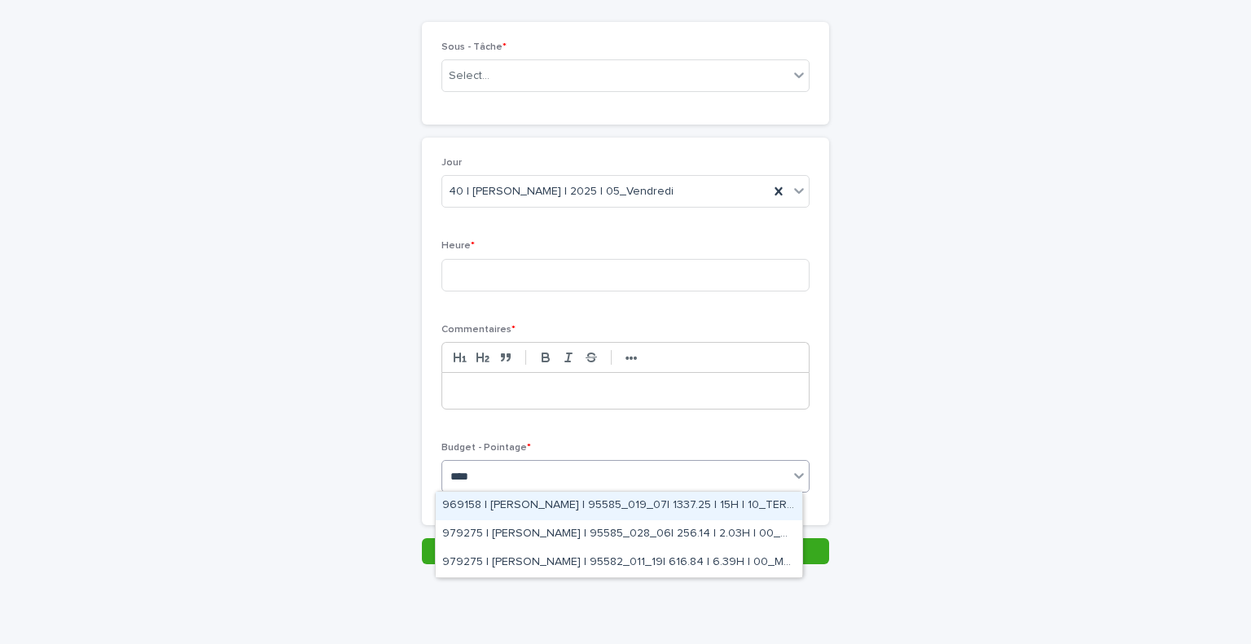
type input "*****"
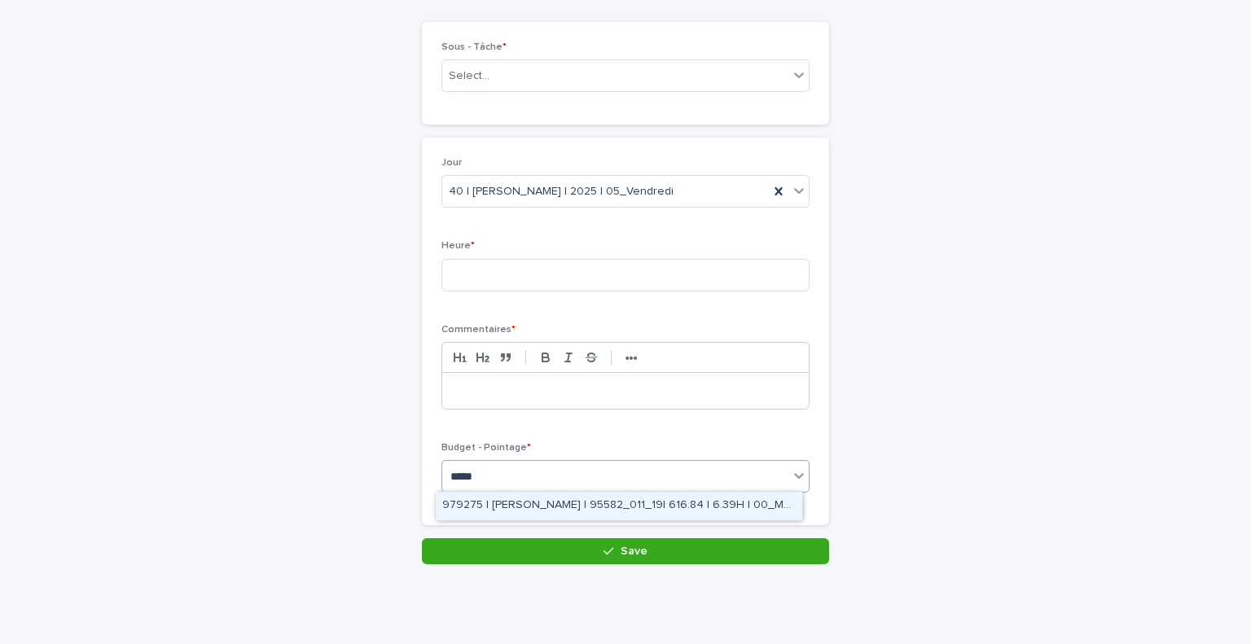
click at [644, 501] on div "979275 | [PERSON_NAME] | 95582_011_19| 616.84 | 6.39H | 00_M3C" at bounding box center [619, 506] width 367 height 29
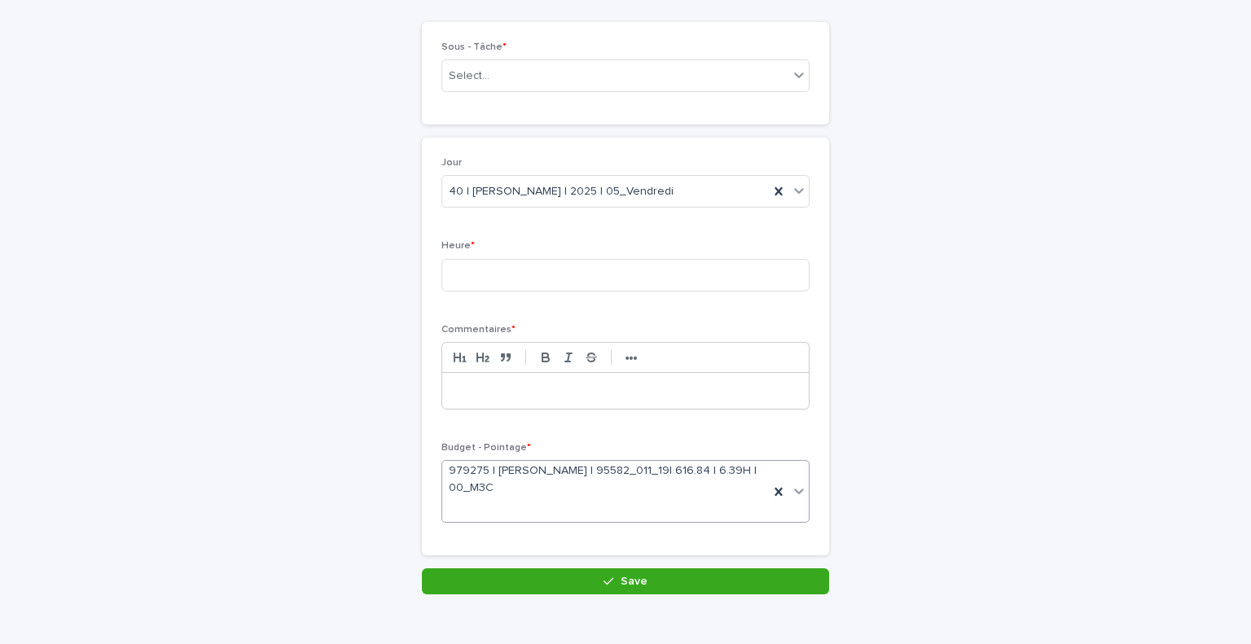
scroll to position [138, 0]
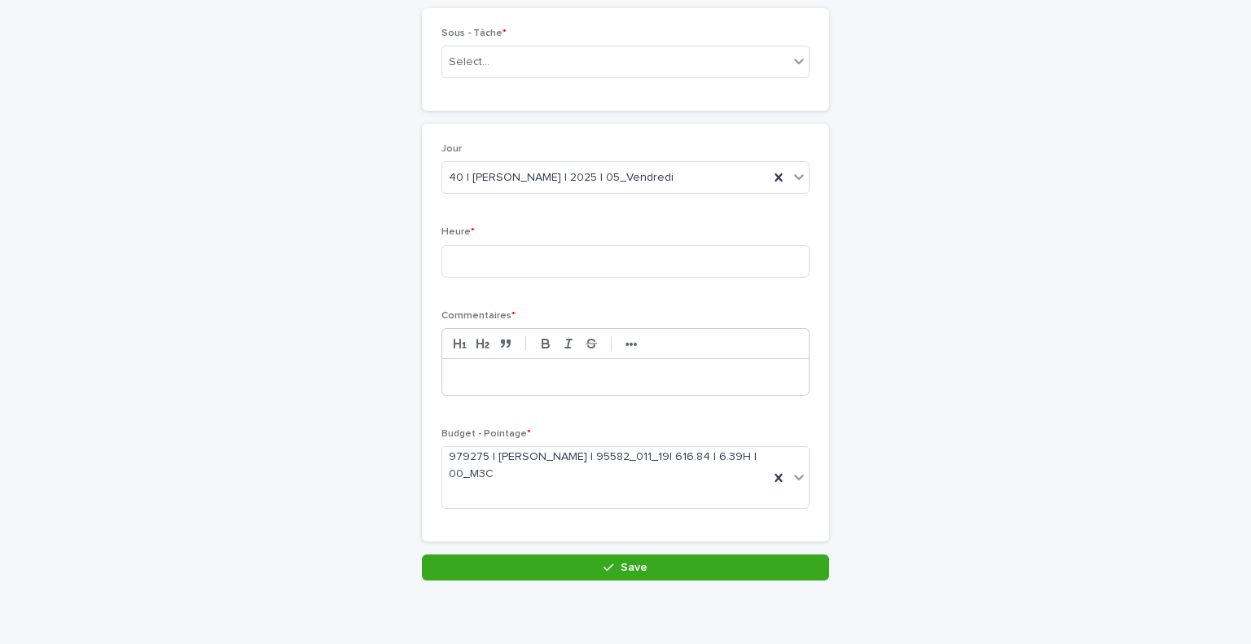
click at [643, 387] on div at bounding box center [625, 377] width 367 height 36
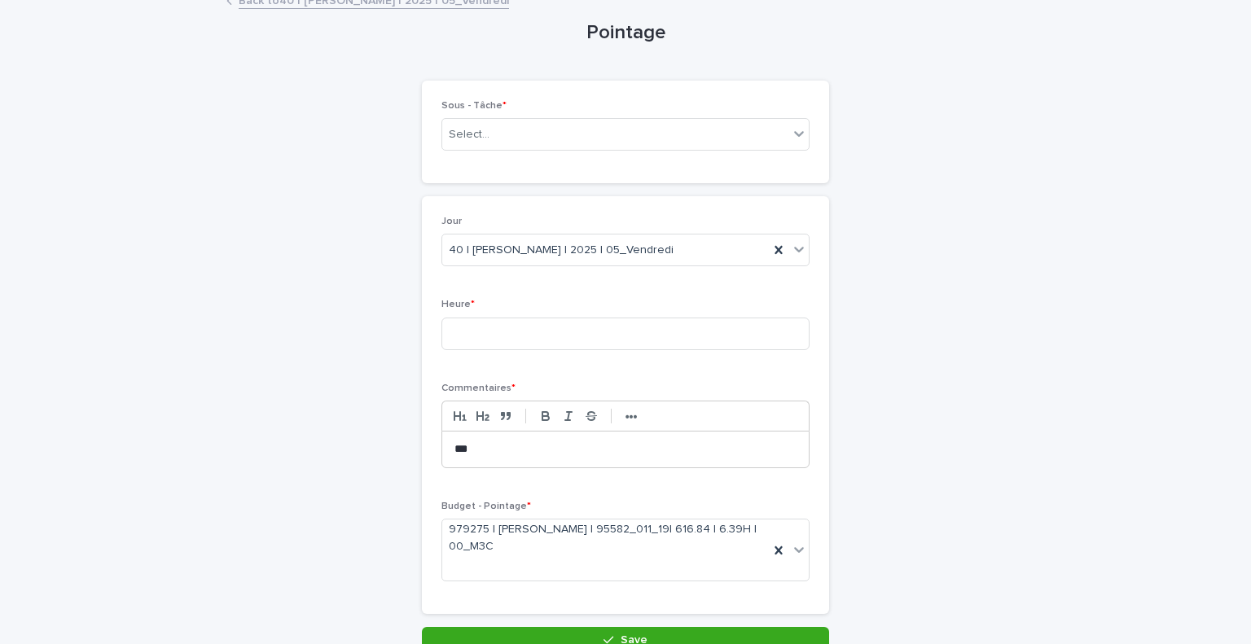
click at [670, 351] on div "Heure *" at bounding box center [626, 331] width 368 height 64
click at [655, 332] on input at bounding box center [626, 334] width 368 height 33
type input "*"
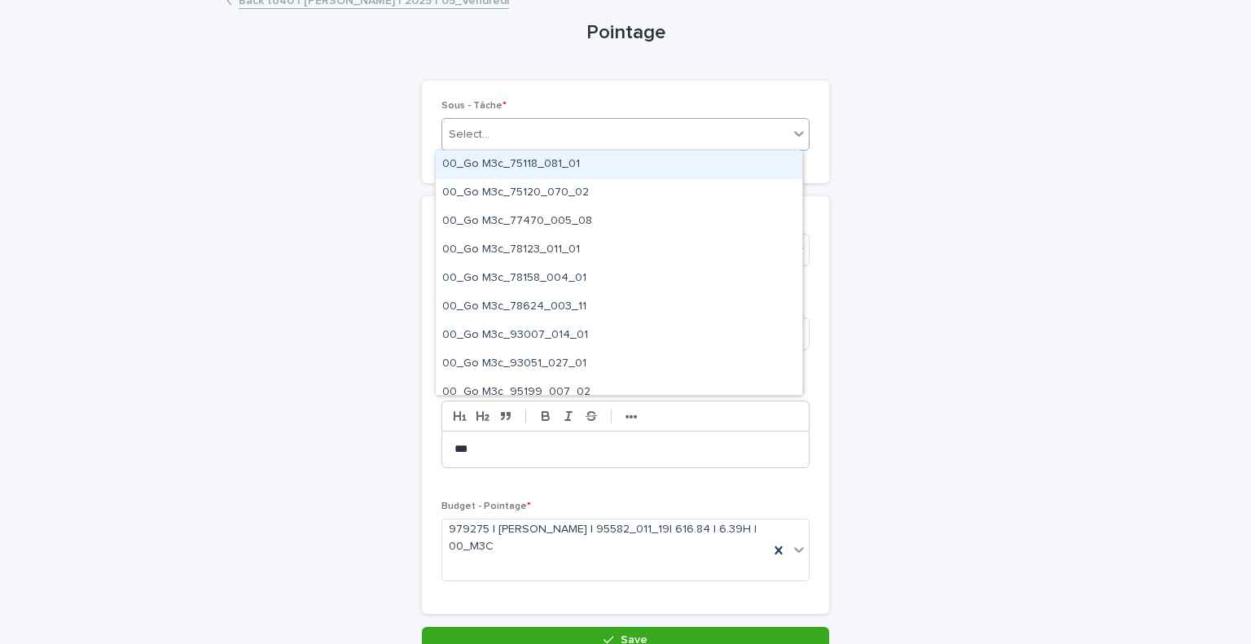
click at [538, 135] on div "Select..." at bounding box center [615, 134] width 346 height 27
type input "*********"
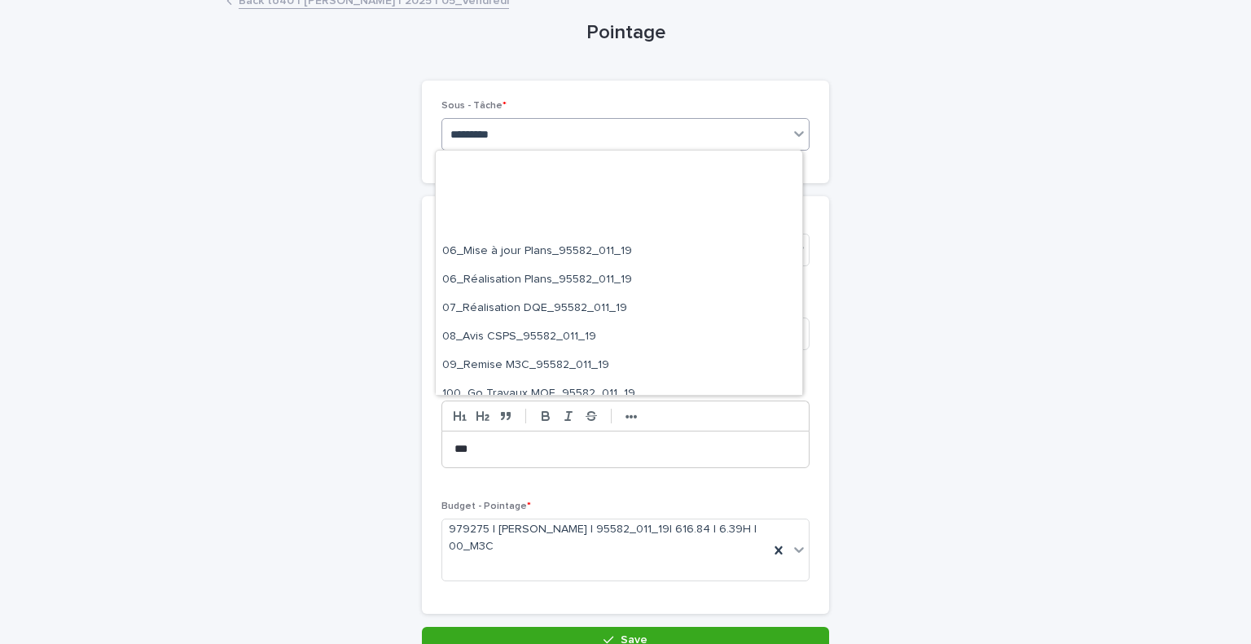
scroll to position [0, 0]
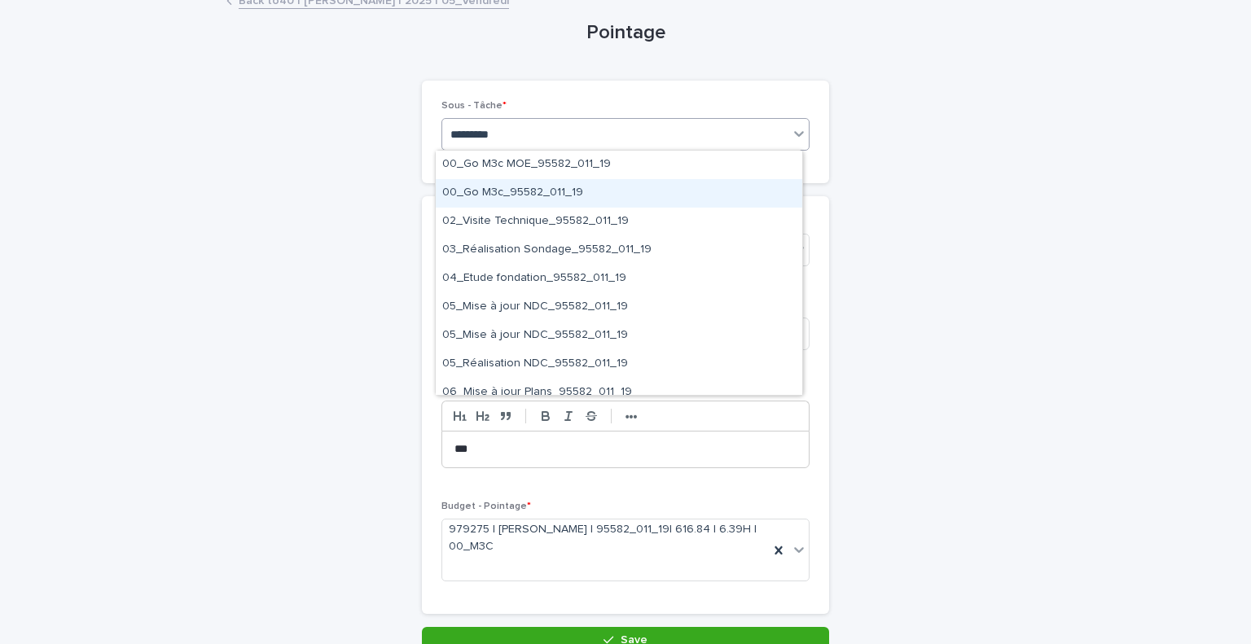
click at [593, 195] on div "00_Go M3c_95582_011_19" at bounding box center [619, 193] width 367 height 29
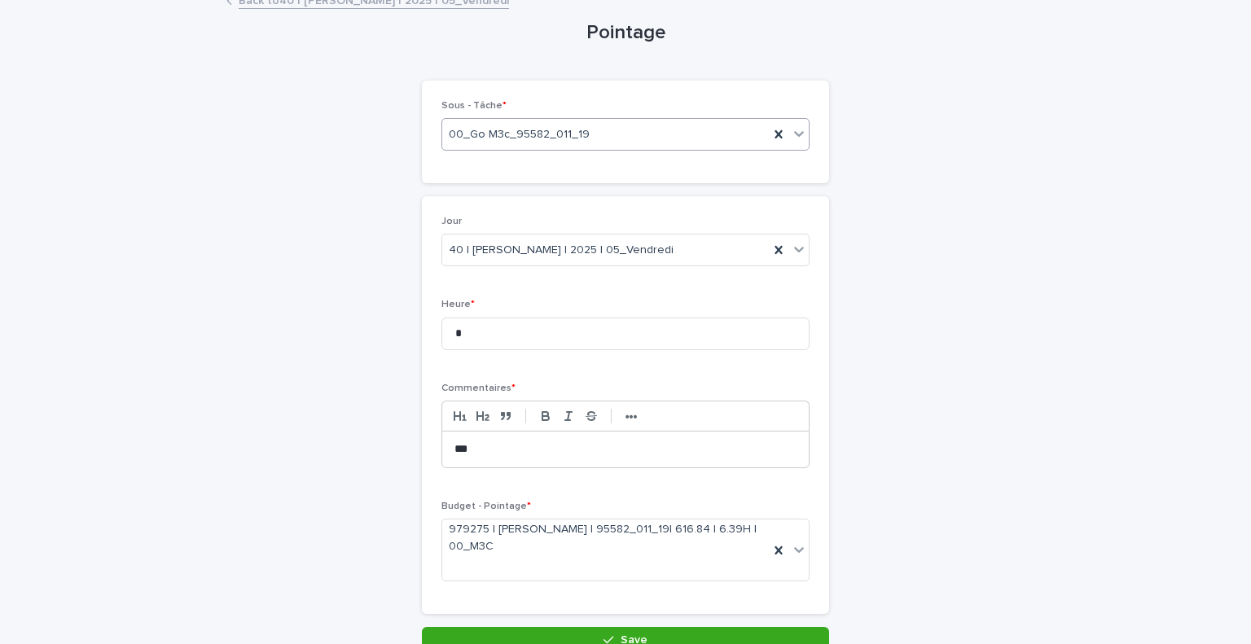
scroll to position [153, 0]
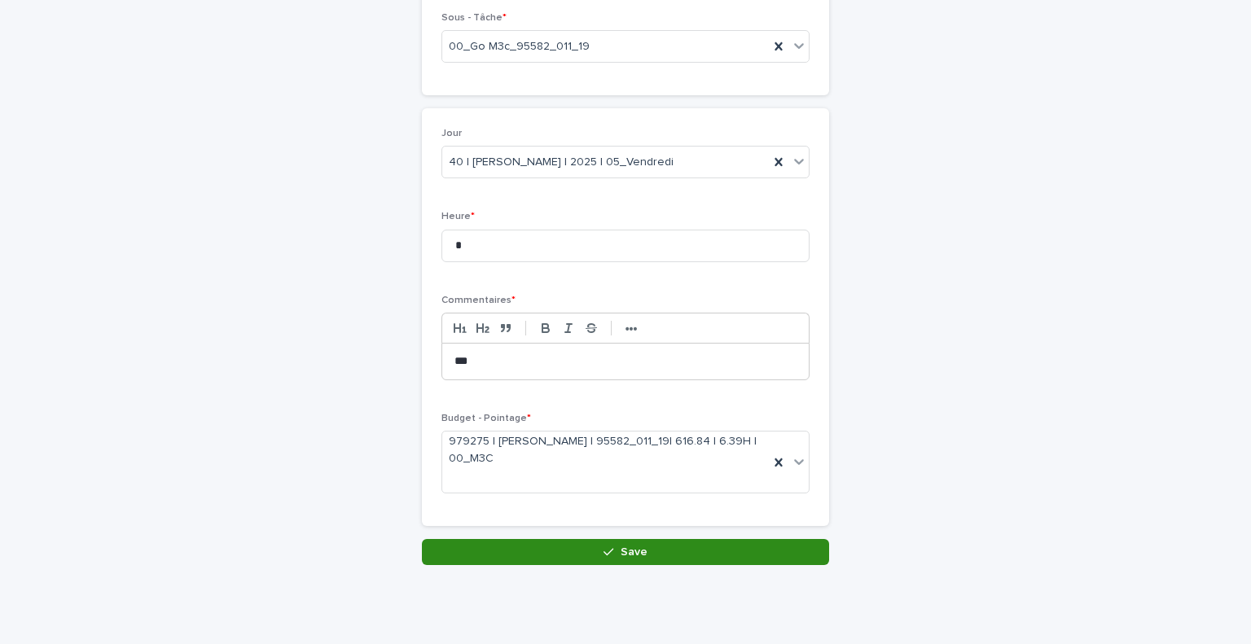
click at [622, 547] on span "Save" at bounding box center [634, 552] width 27 height 11
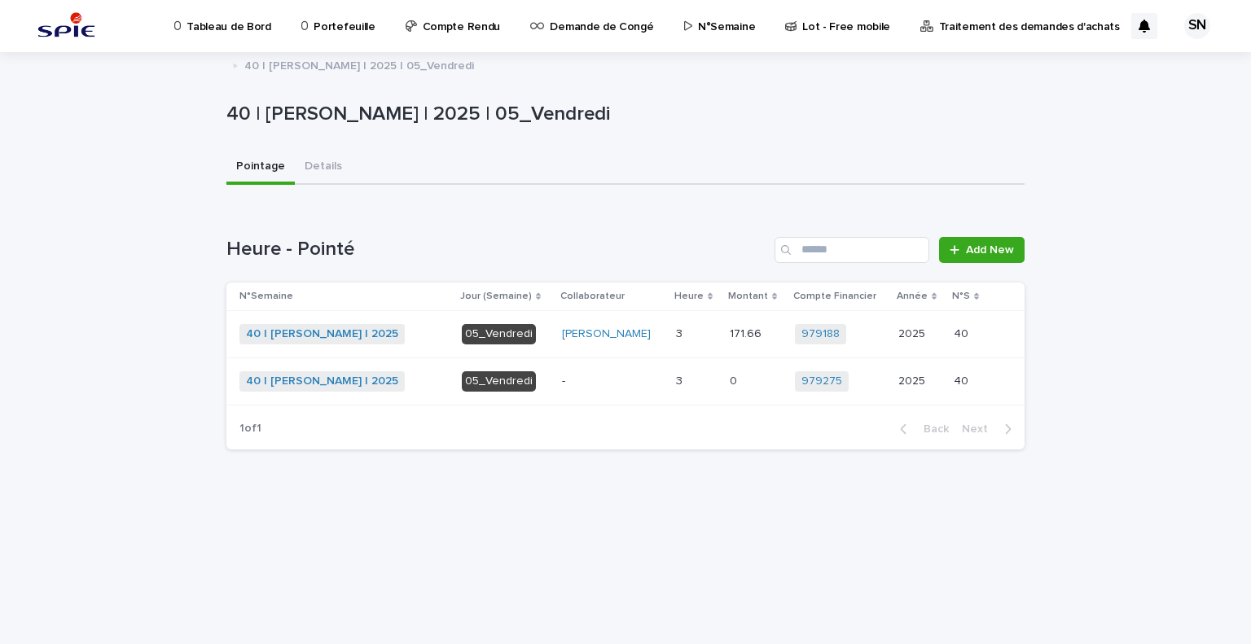
click at [562, 224] on div "Loading... Saving… Heure - Pointé Add New N°Semaine Jour (Semaine) Collaborateu…" at bounding box center [625, 333] width 798 height 258
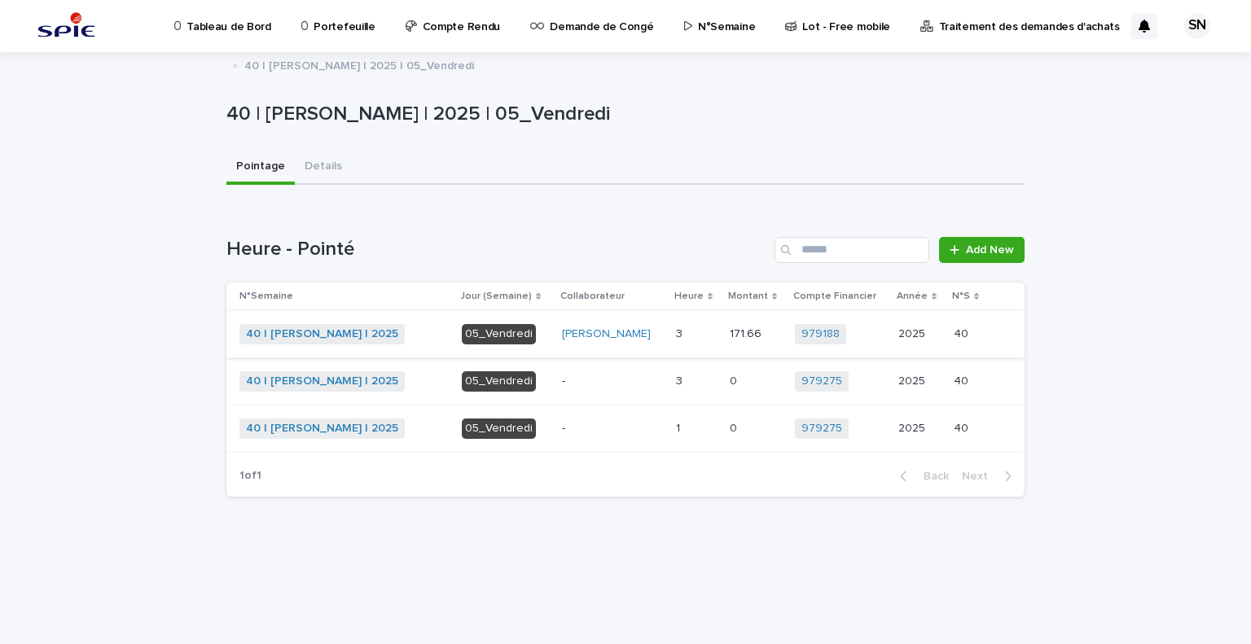
click at [290, 332] on link "40 | [PERSON_NAME] | 2025" at bounding box center [322, 334] width 152 height 14
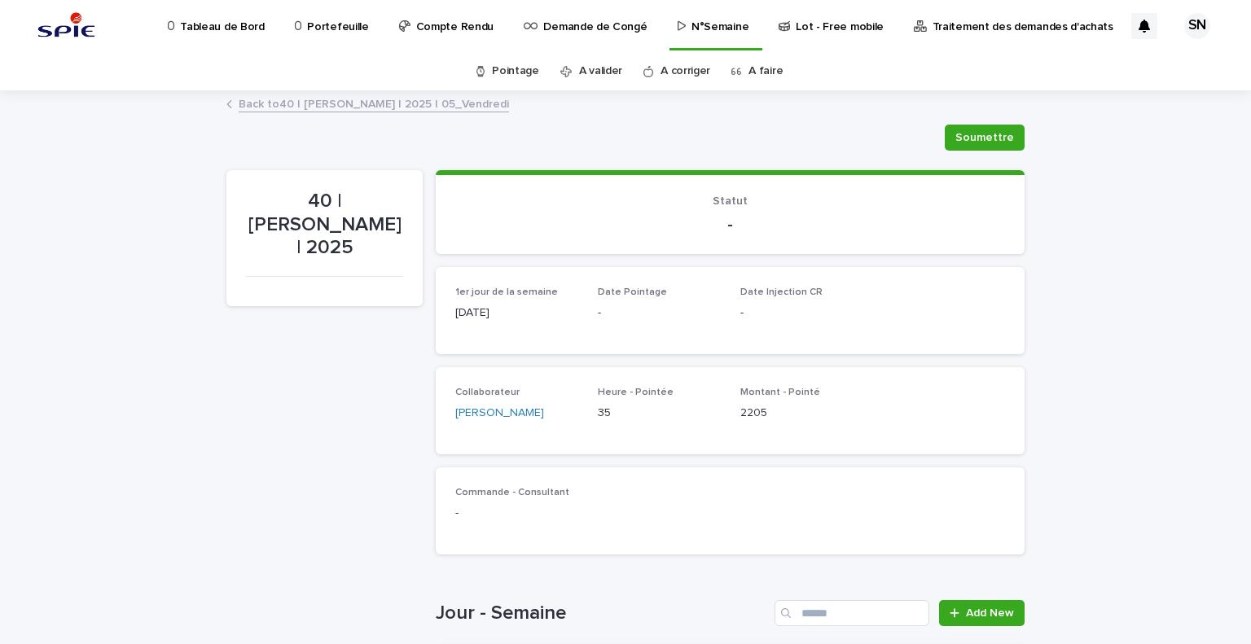
click at [761, 68] on link "A faire" at bounding box center [766, 71] width 34 height 38
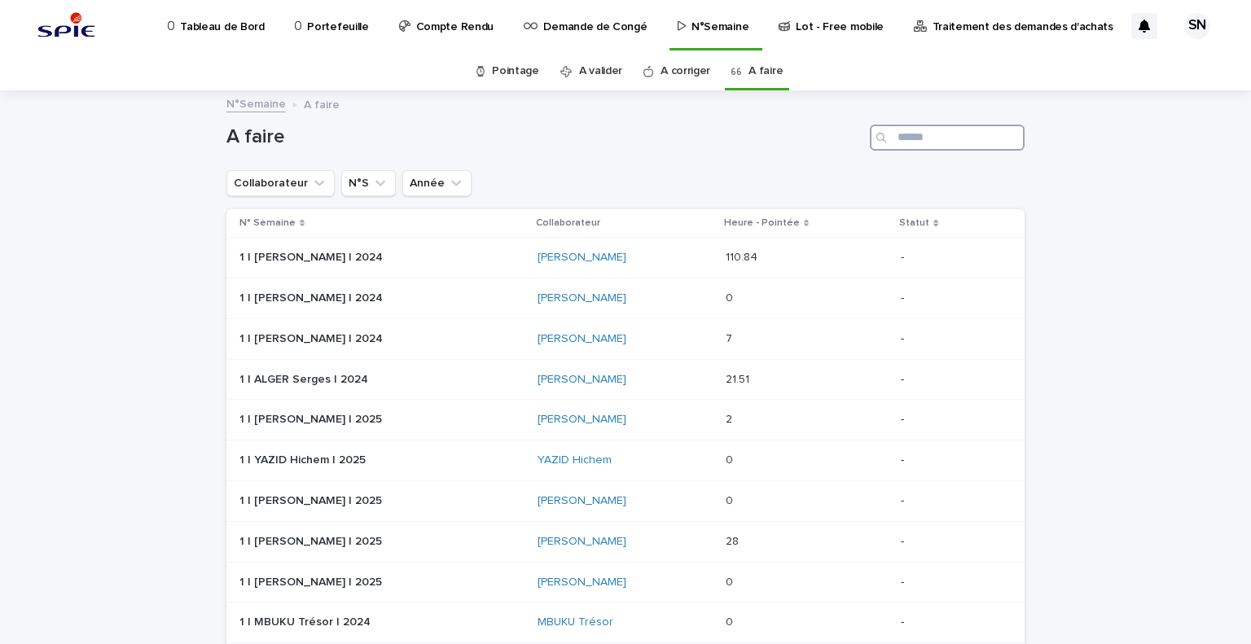
click at [920, 143] on input "Search" at bounding box center [947, 138] width 155 height 26
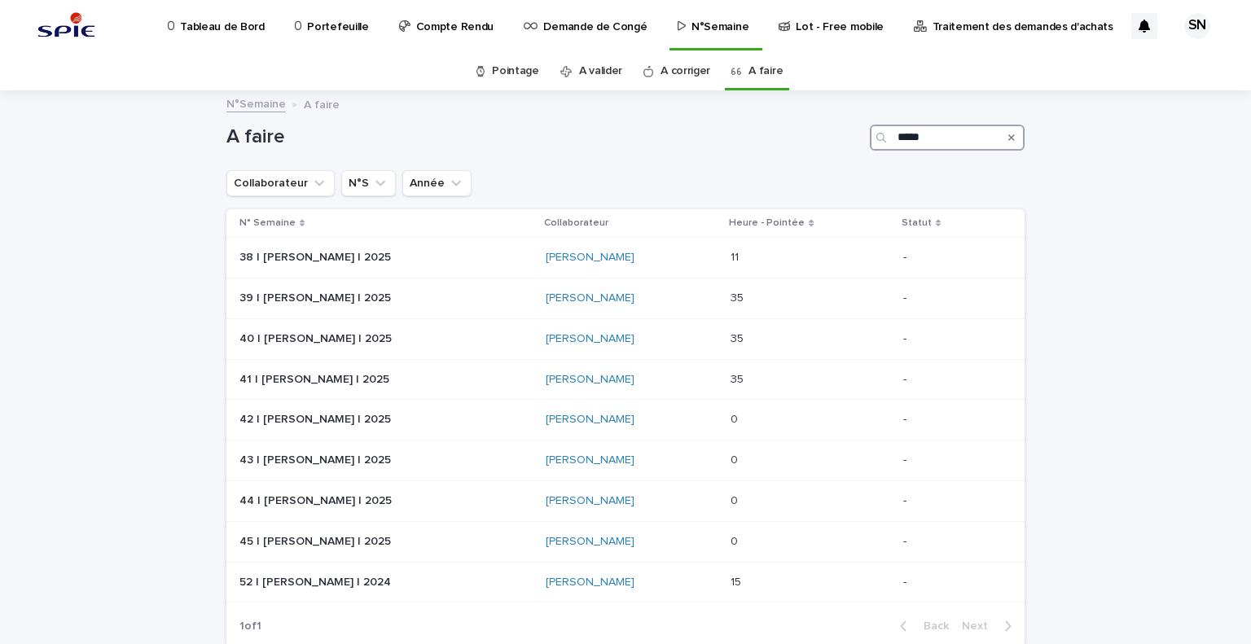
type input "*****"
click at [1008, 134] on div "Search" at bounding box center [1012, 138] width 26 height 26
click at [1008, 137] on icon "Search" at bounding box center [1011, 137] width 7 height 7
